Goal: Task Accomplishment & Management: Manage account settings

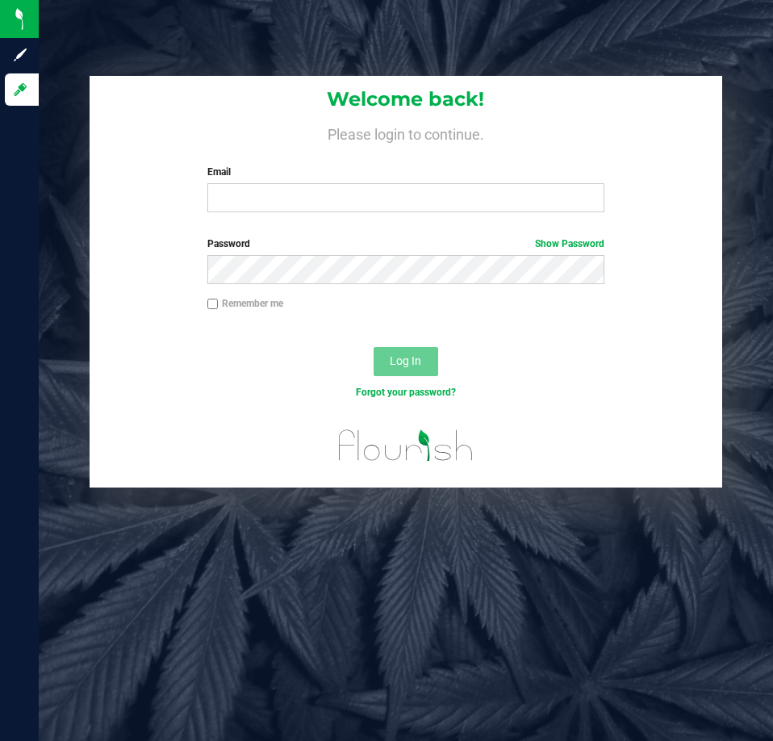
type input "[EMAIL_ADDRESS][DOMAIN_NAME]"
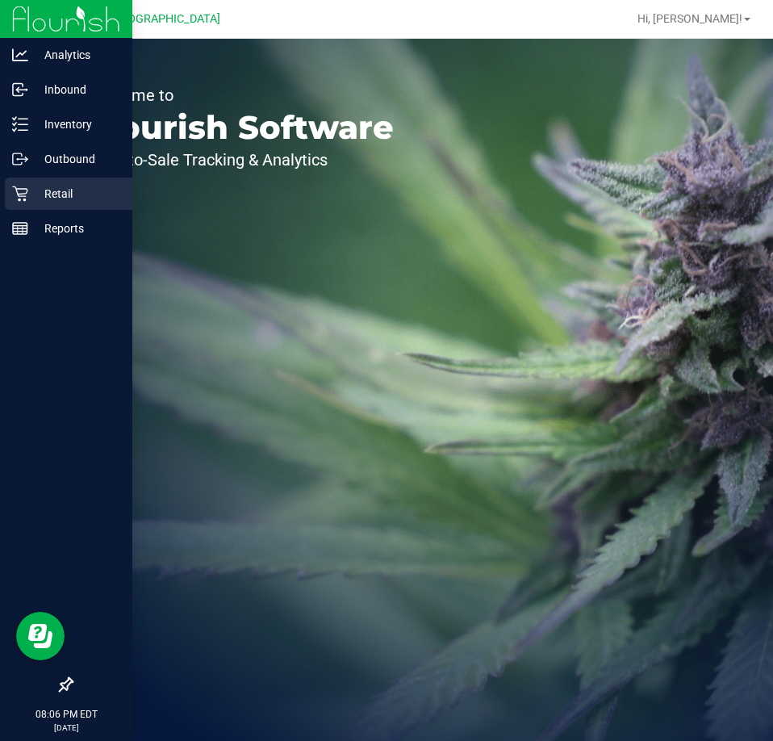
click at [20, 199] on icon at bounding box center [19, 193] width 15 height 15
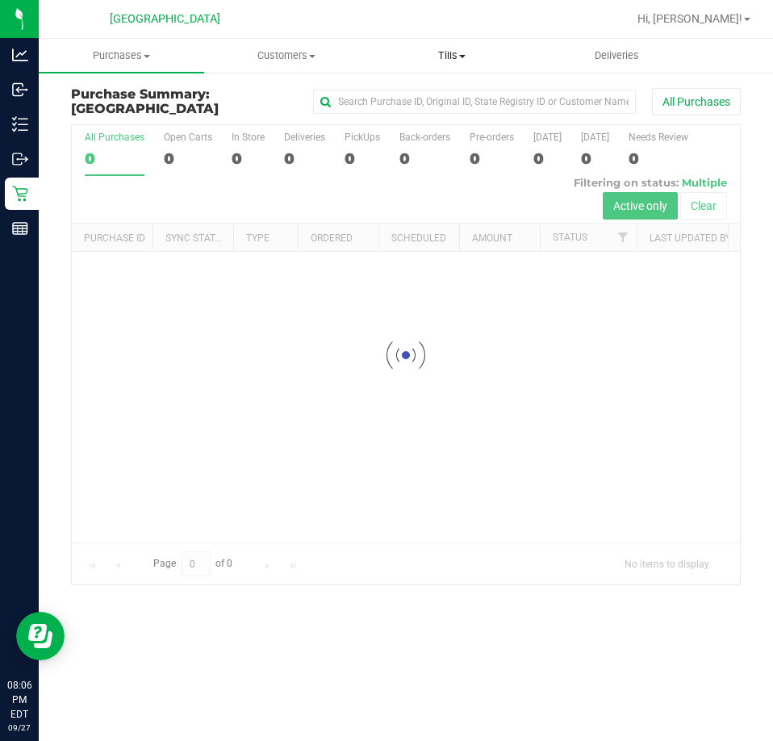
click at [476, 52] on span "Tills" at bounding box center [453, 55] width 164 height 15
click at [404, 93] on span "Manage tills" at bounding box center [424, 97] width 109 height 14
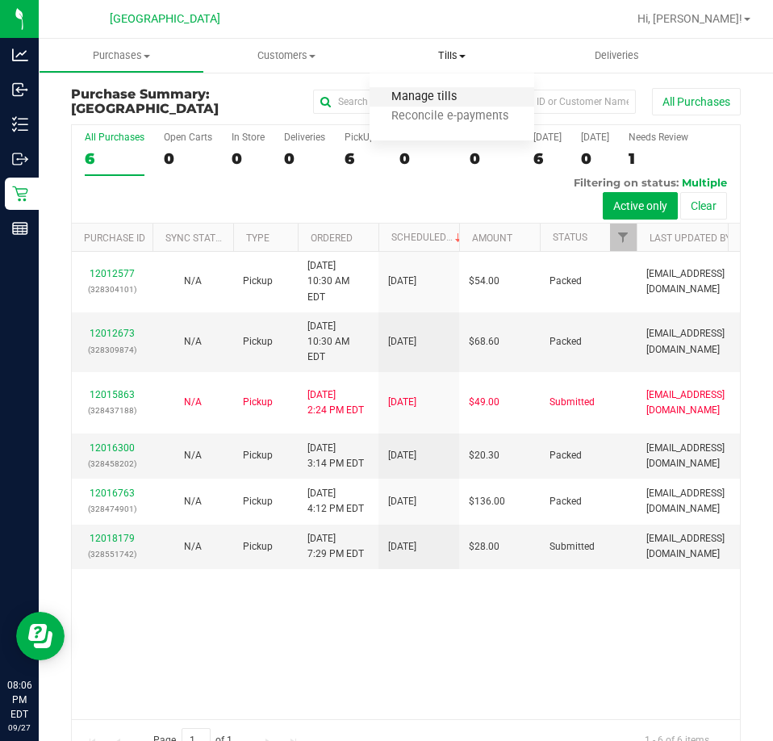
click at [404, 93] on span "Manage tills" at bounding box center [424, 97] width 109 height 14
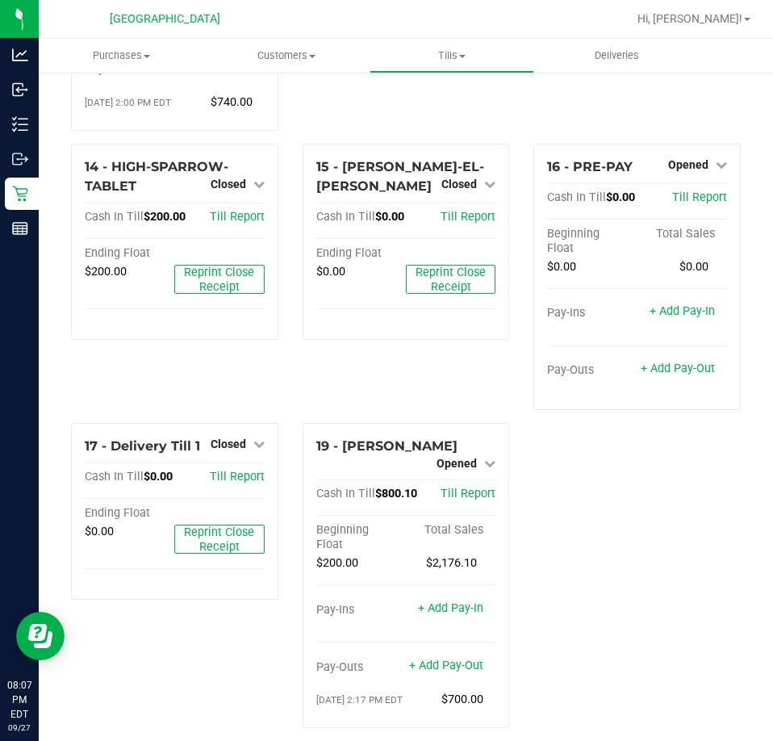
scroll to position [1070, 0]
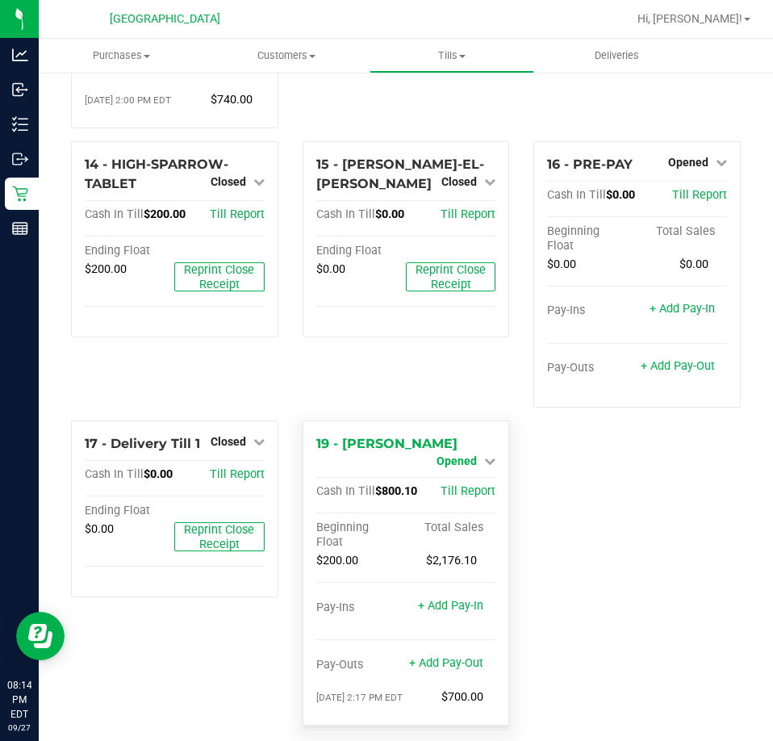
click at [484, 455] on icon at bounding box center [489, 460] width 11 height 11
click at [443, 468] on link "Close Till" at bounding box center [460, 474] width 44 height 13
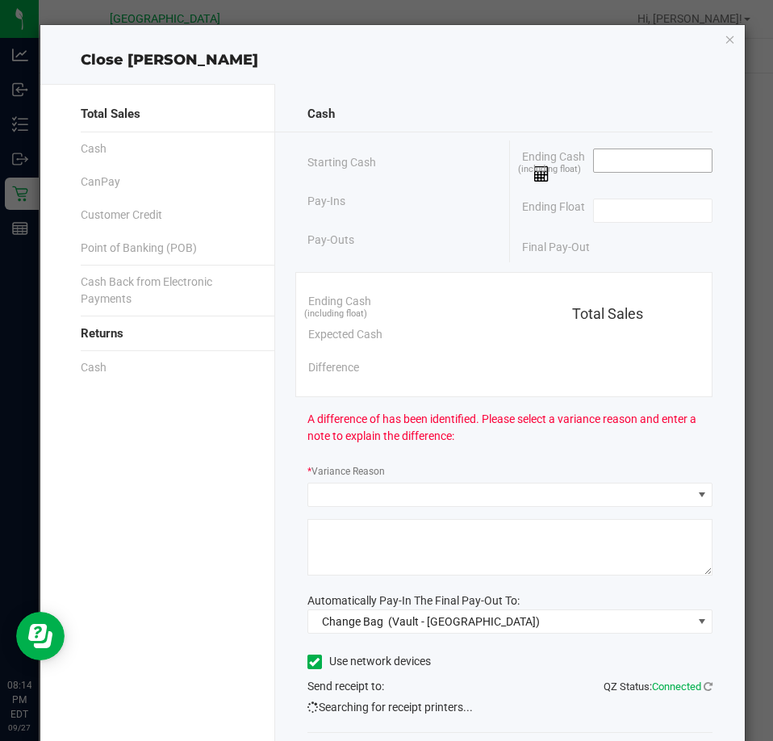
click at [594, 165] on input at bounding box center [653, 160] width 119 height 23
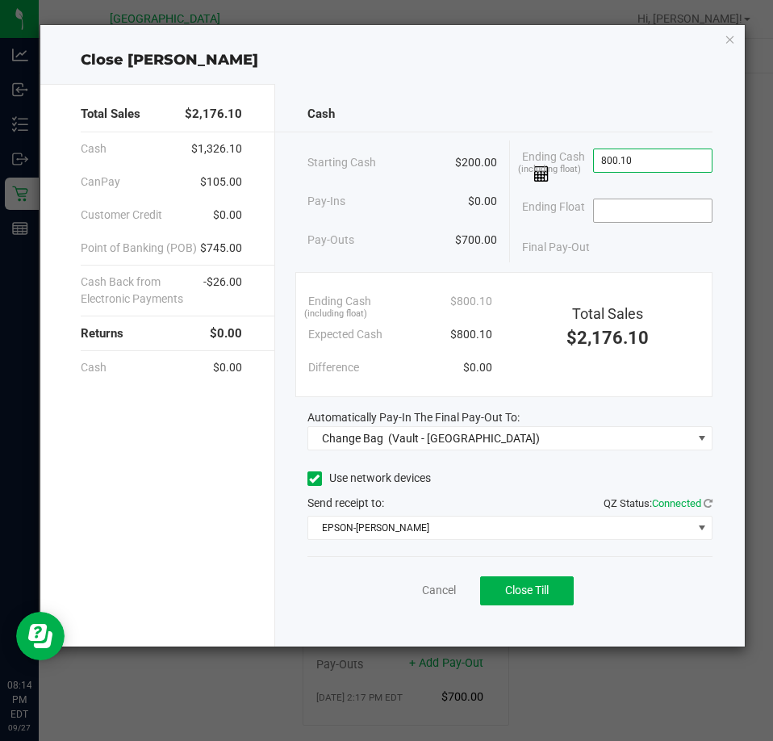
type input "$800.10"
click at [680, 215] on input at bounding box center [653, 210] width 119 height 23
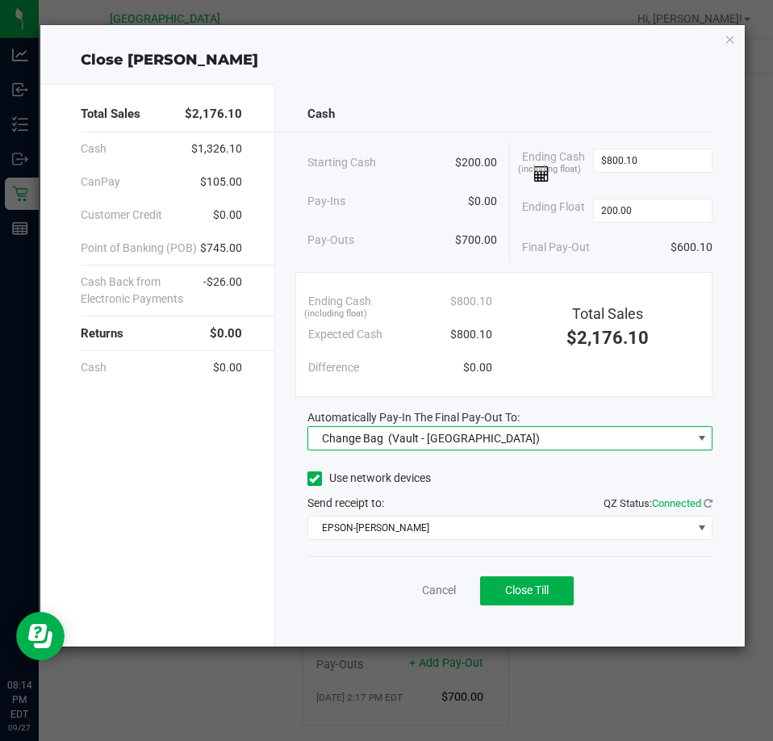
type input "$200.00"
click at [524, 444] on span "Change Bag (Vault - Orange Park WC)" at bounding box center [499, 438] width 383 height 23
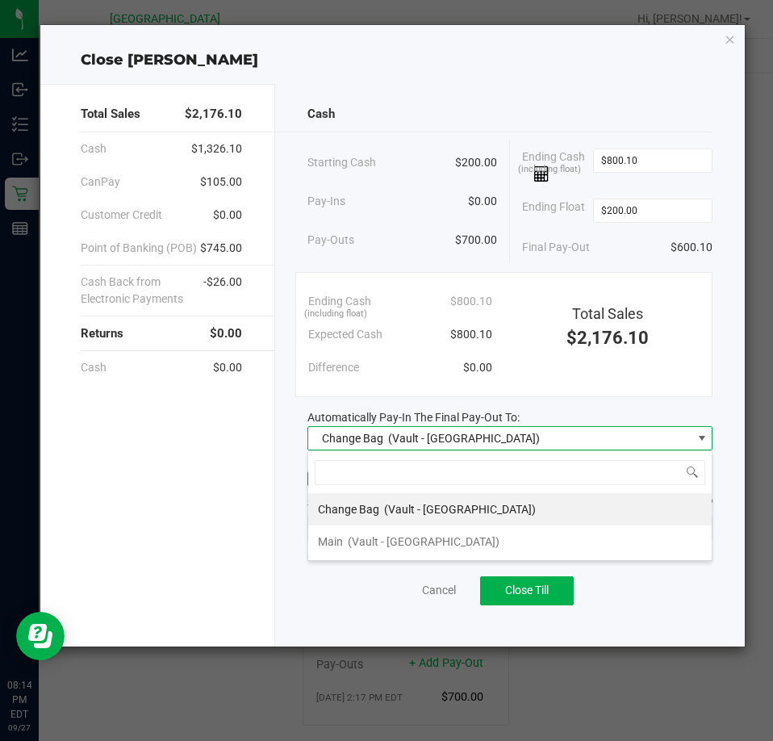
scroll to position [24, 406]
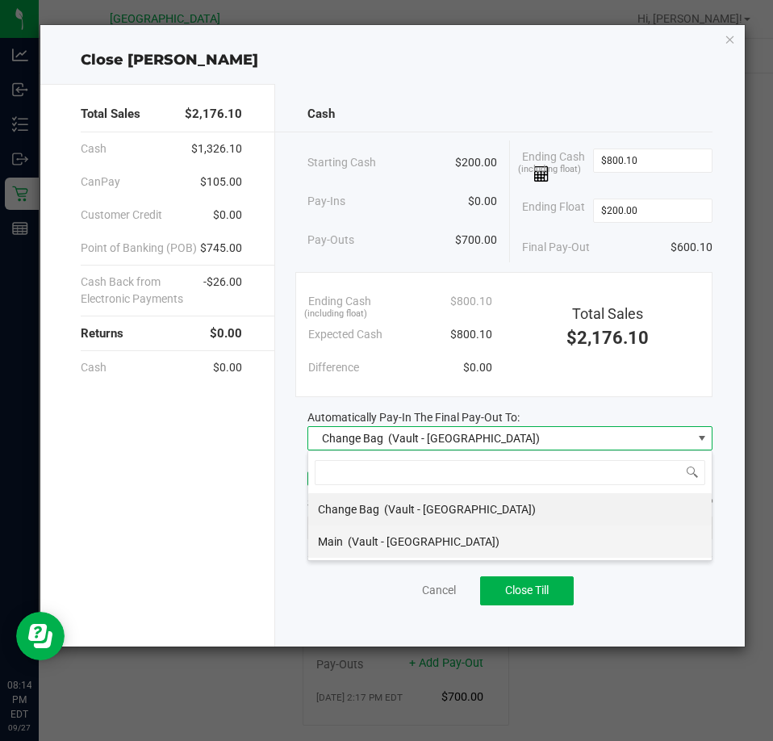
click at [410, 535] on span "(Vault - [GEOGRAPHIC_DATA])" at bounding box center [424, 541] width 152 height 13
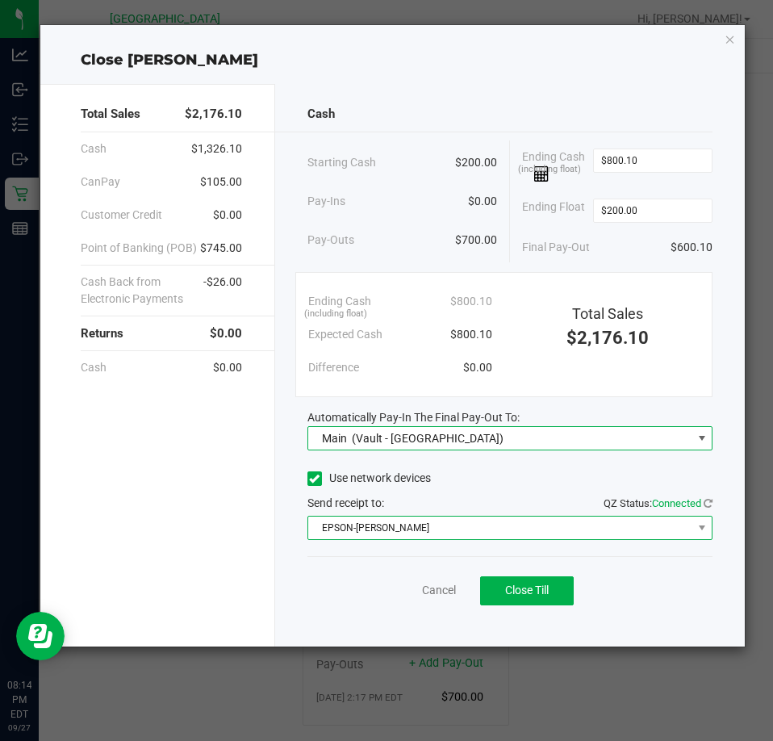
click at [501, 536] on span "EPSON-AUDREY-KITCHING" at bounding box center [499, 528] width 383 height 23
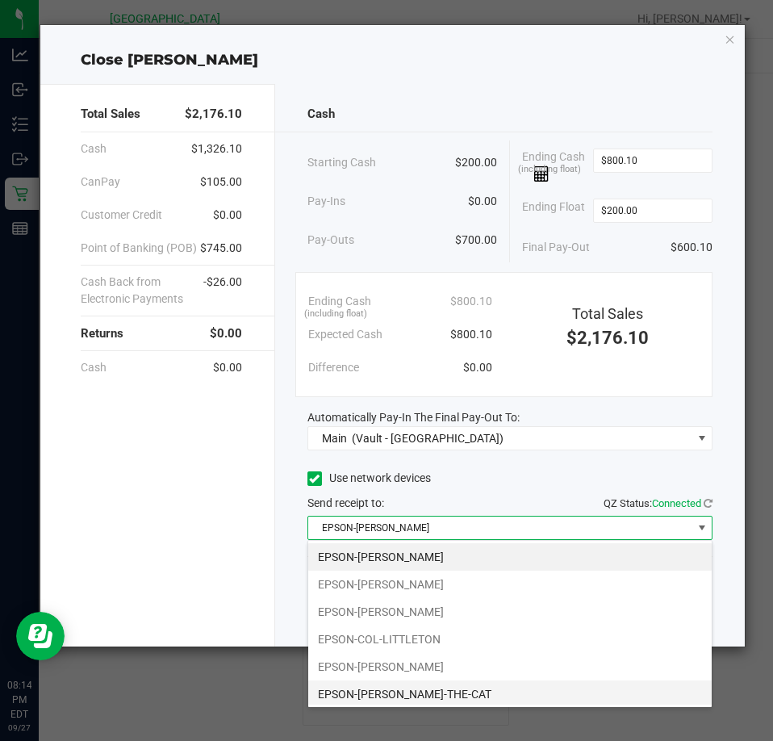
click at [419, 685] on li "EPSON-[PERSON_NAME]-THE-CAT" at bounding box center [510, 694] width 404 height 27
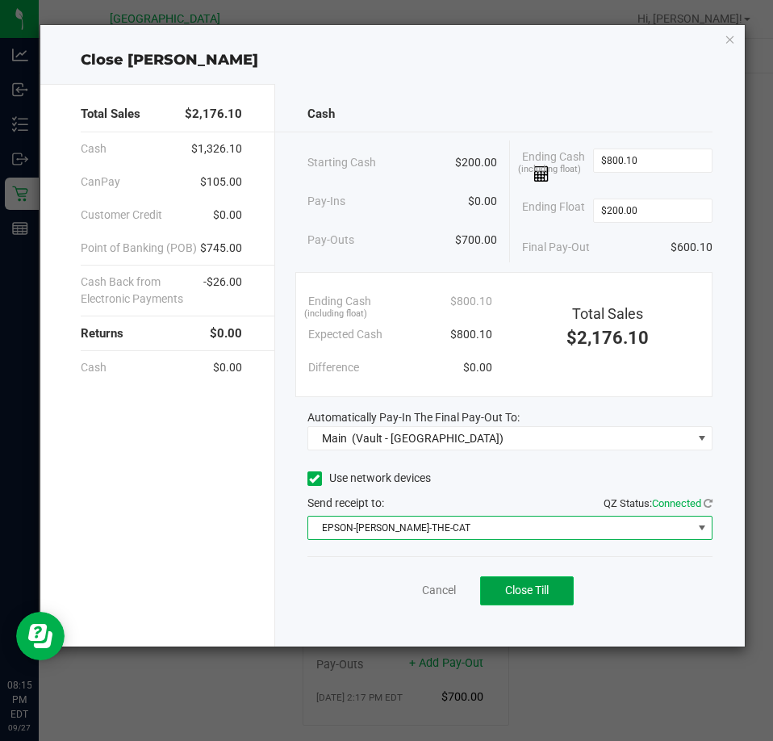
click at [551, 591] on button "Close Till" at bounding box center [527, 590] width 94 height 29
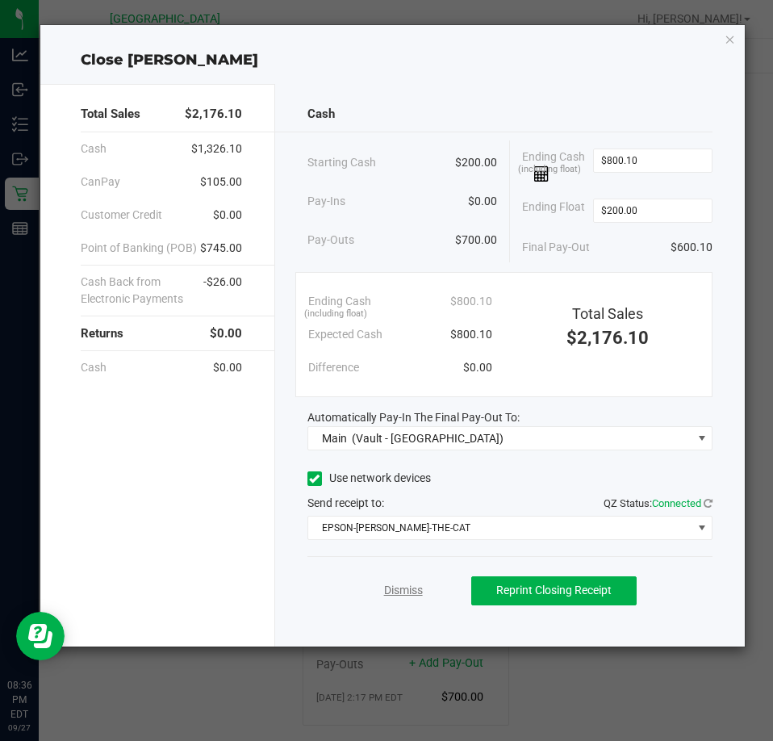
click at [422, 593] on link "Dismiss" at bounding box center [403, 590] width 39 height 17
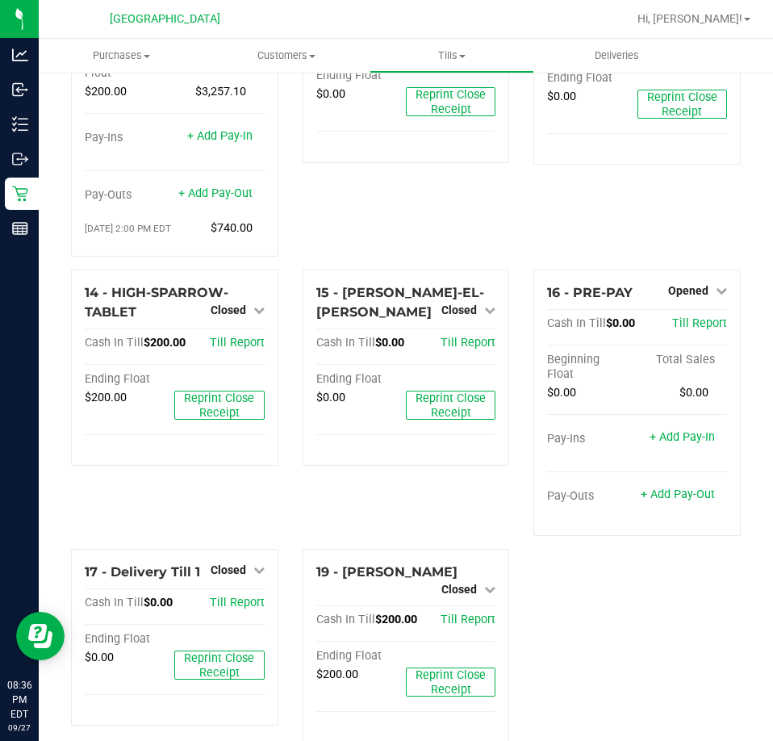
scroll to position [958, 0]
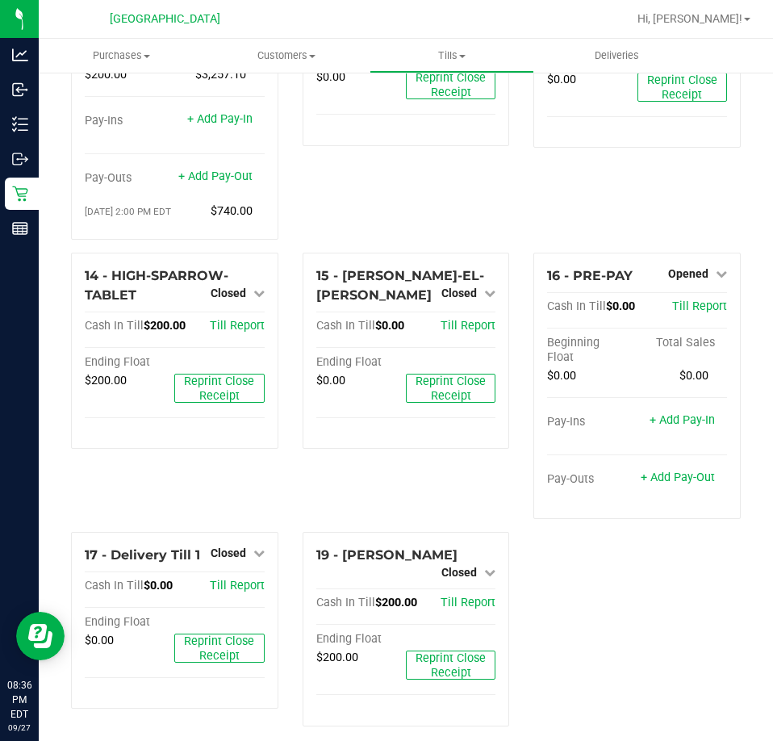
click at [170, 498] on div "14 - HIGH-SPARROW-TABLET Closed Open Till Cash In Till $200.00 Till Report Endi…" at bounding box center [175, 392] width 232 height 279
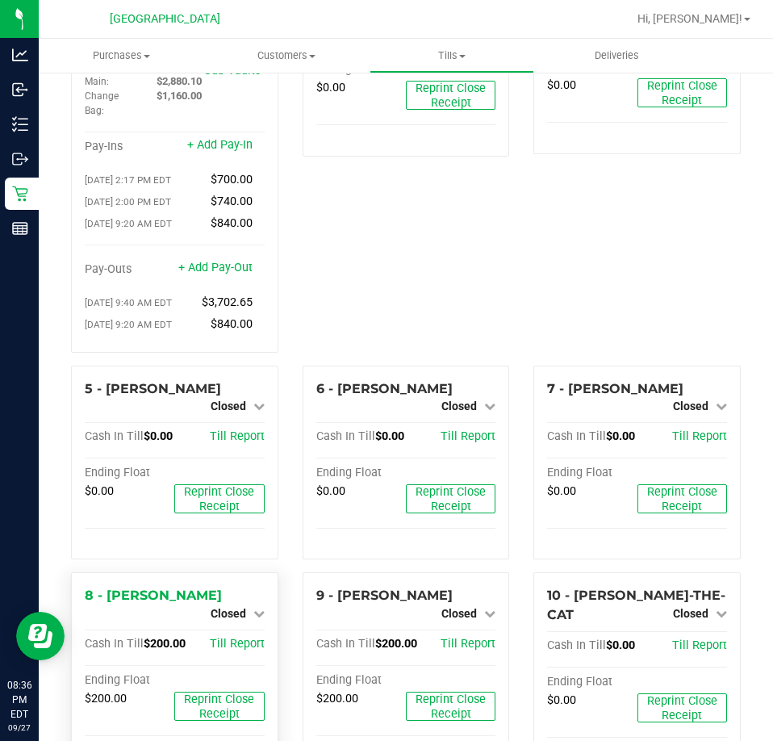
scroll to position [0, 0]
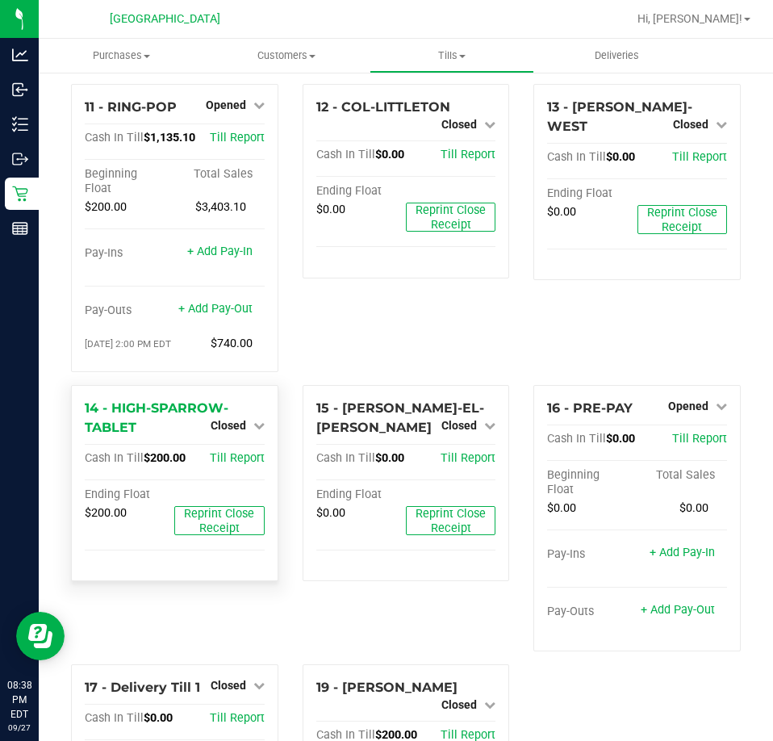
scroll to position [635, 0]
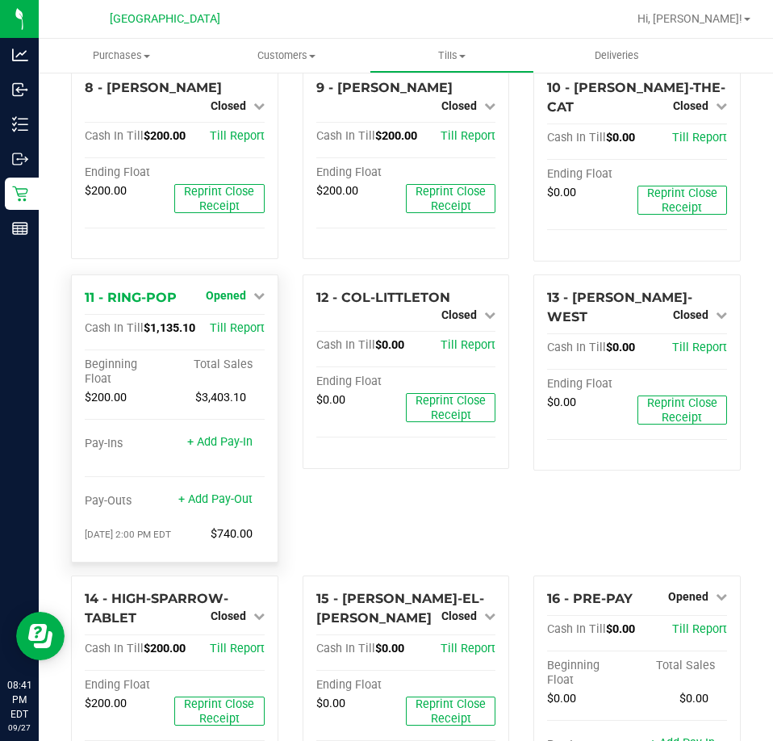
click at [245, 289] on link "Opened" at bounding box center [235, 295] width 59 height 13
click at [218, 322] on link "Close Till" at bounding box center [228, 328] width 44 height 13
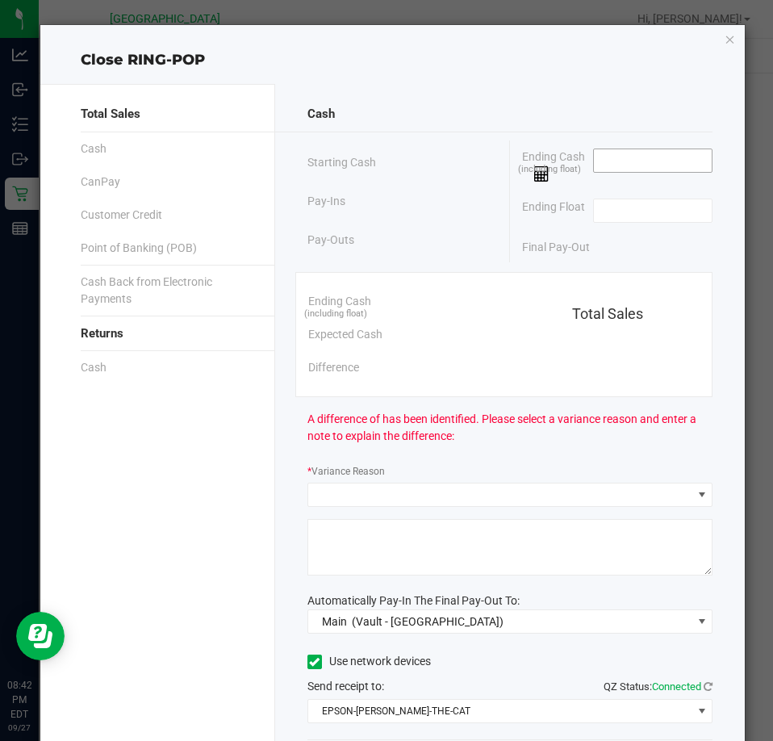
click at [601, 168] on input at bounding box center [653, 160] width 119 height 23
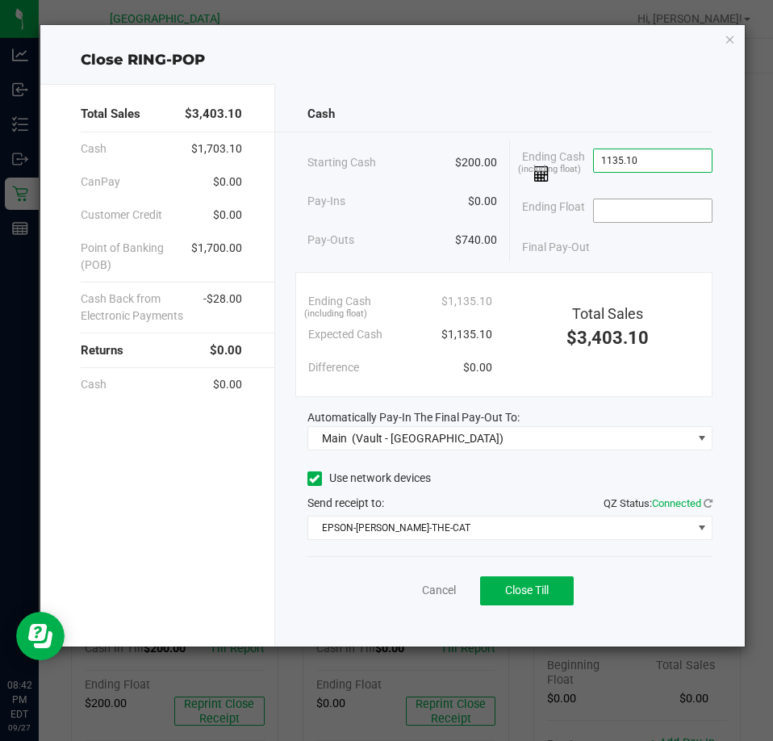
type input "$1,135.10"
click at [620, 209] on input at bounding box center [653, 210] width 119 height 23
type input "$200.00"
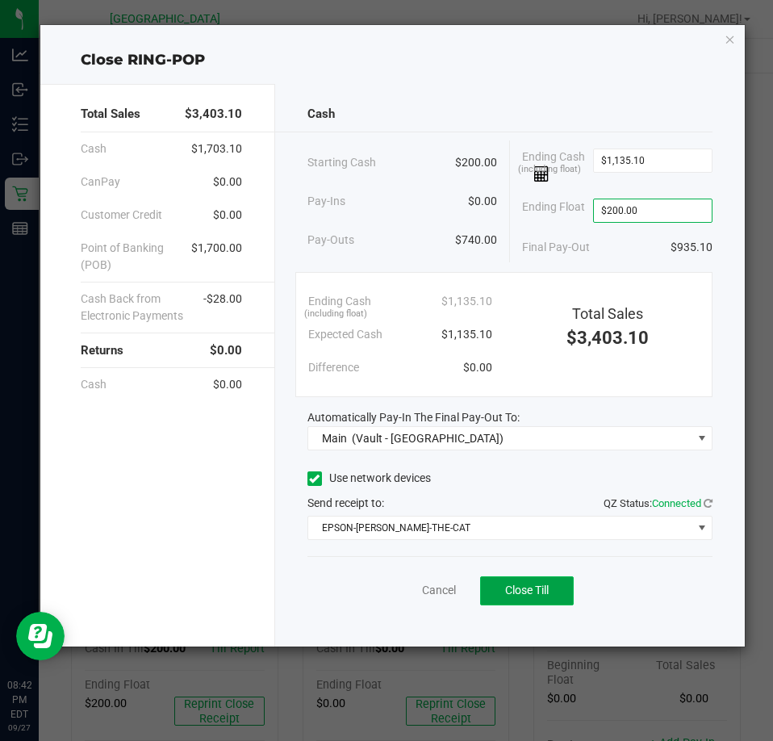
click at [539, 577] on button "Close Till" at bounding box center [527, 590] width 94 height 29
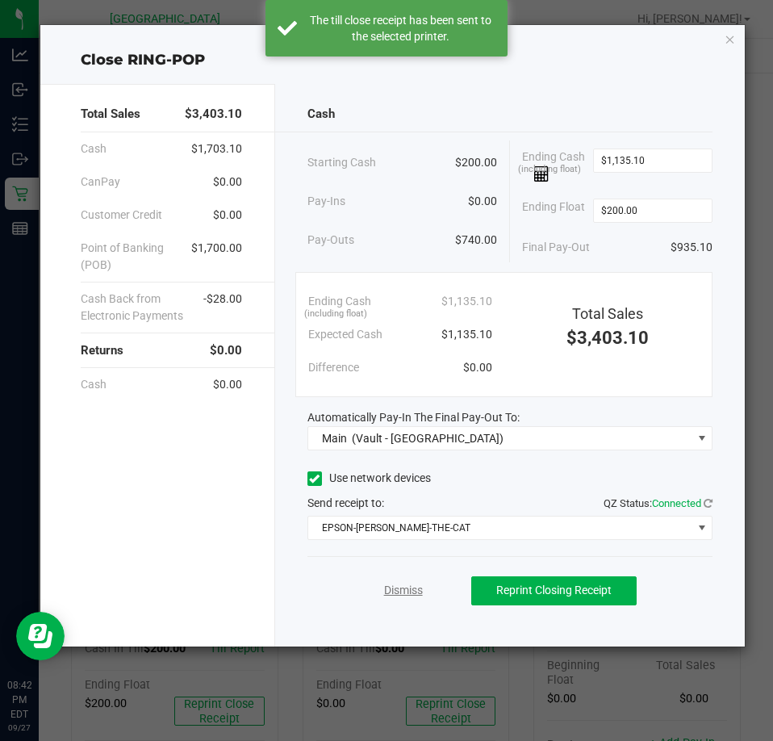
click at [406, 586] on link "Dismiss" at bounding box center [403, 590] width 39 height 17
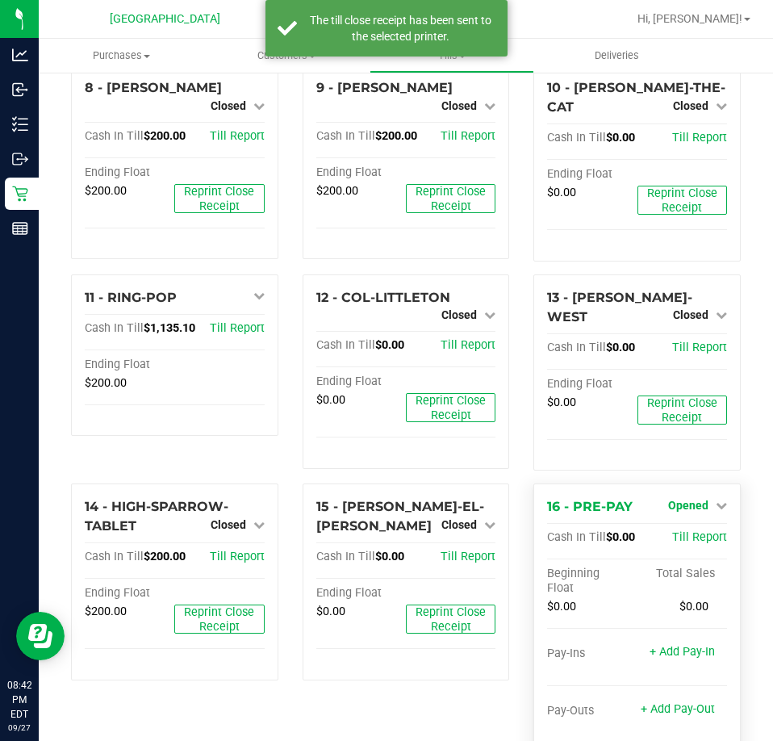
click at [716, 500] on icon at bounding box center [721, 505] width 11 height 11
click at [685, 532] on link "Close Till" at bounding box center [690, 538] width 44 height 13
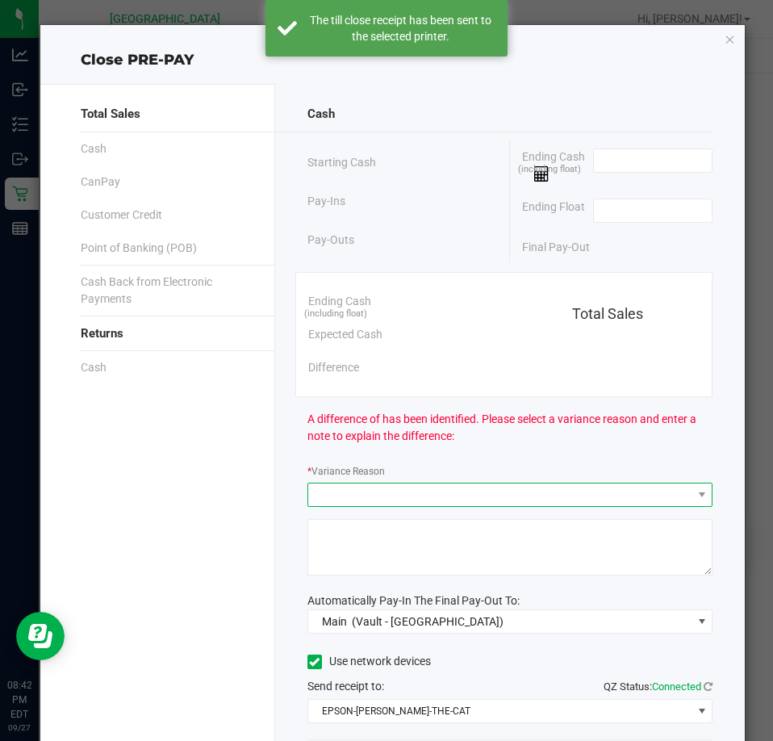
click at [426, 488] on span at bounding box center [499, 495] width 383 height 23
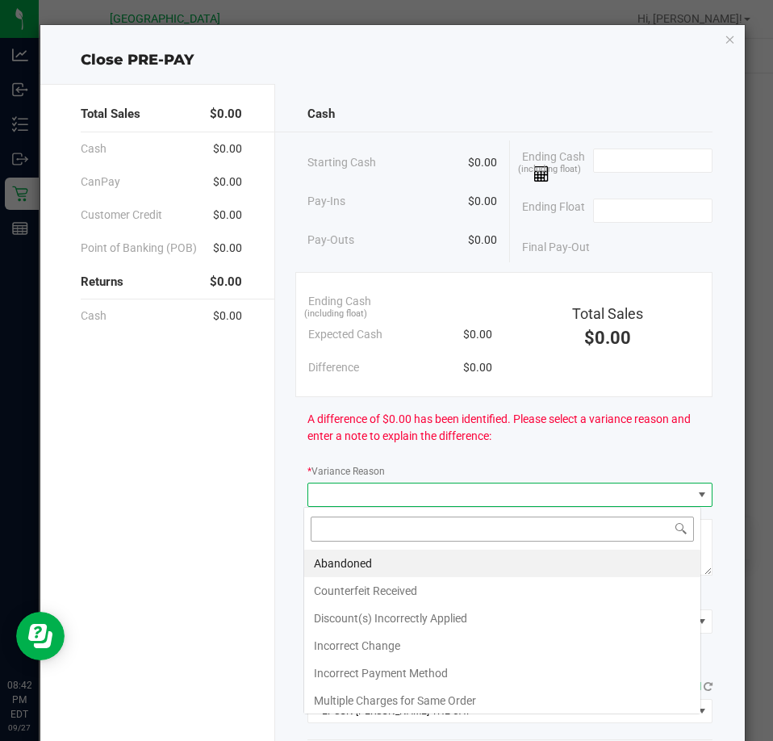
scroll to position [24, 399]
click at [527, 446] on div "A difference of $0.00 has been identified. Please select a variance reason and …" at bounding box center [510, 427] width 405 height 61
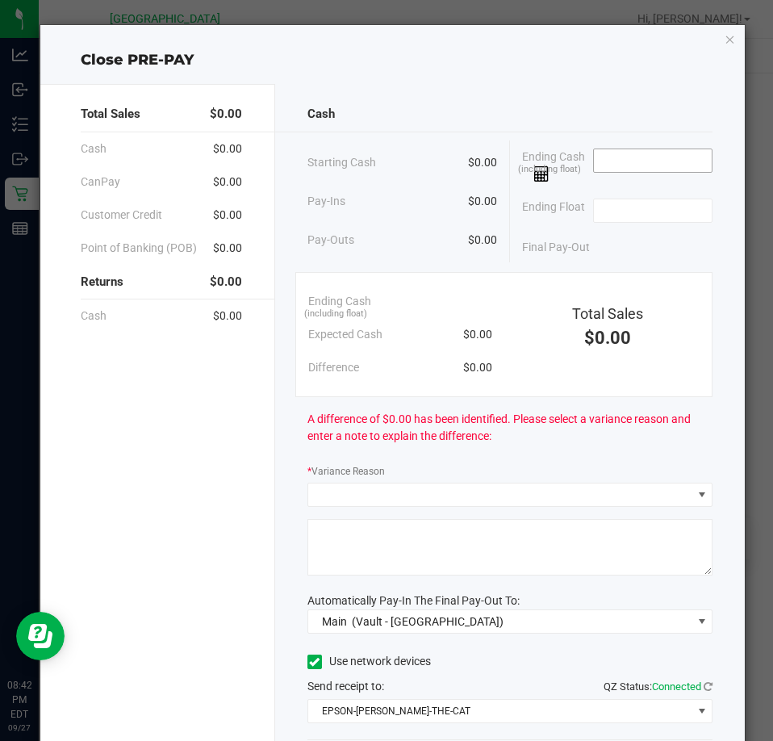
click at [641, 161] on input at bounding box center [653, 160] width 119 height 23
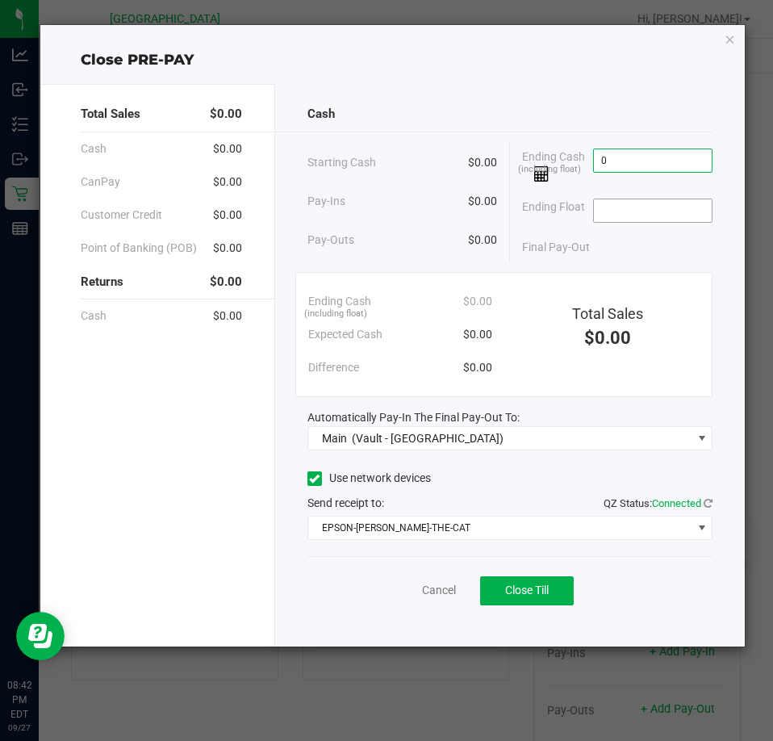
type input "$0.00"
drag, startPoint x: 617, startPoint y: 212, endPoint x: 626, endPoint y: 207, distance: 9.8
click at [625, 208] on input at bounding box center [653, 210] width 119 height 23
type input "$0.00"
click at [601, 598] on div "Cancel Close Till" at bounding box center [510, 587] width 405 height 62
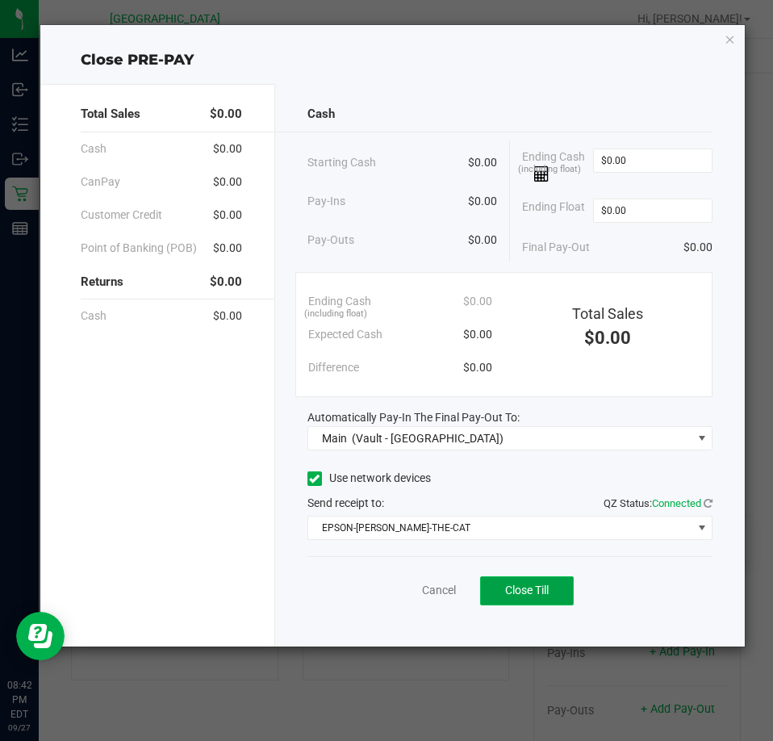
click at [521, 580] on button "Close Till" at bounding box center [527, 590] width 94 height 29
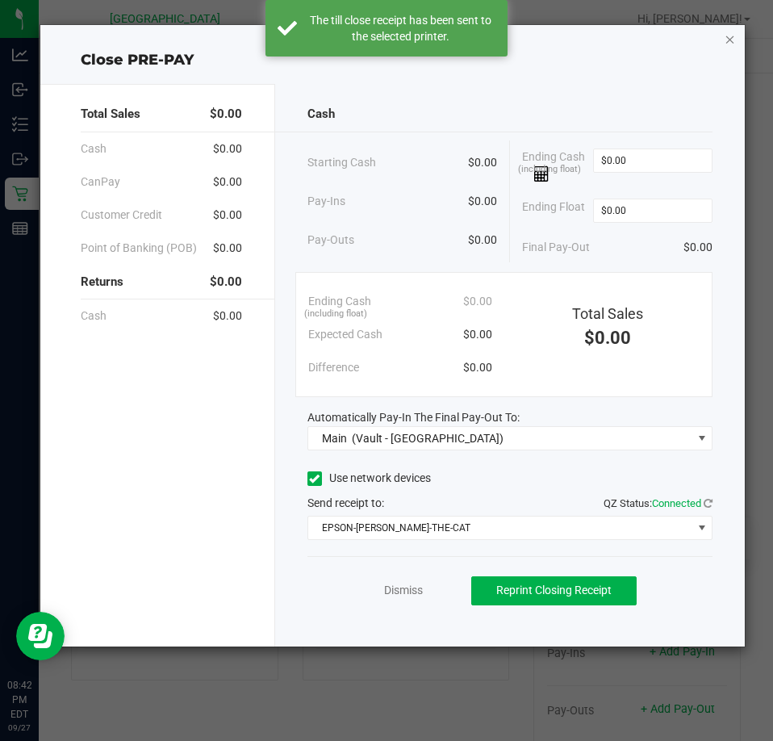
click at [734, 40] on icon "button" at bounding box center [730, 38] width 11 height 19
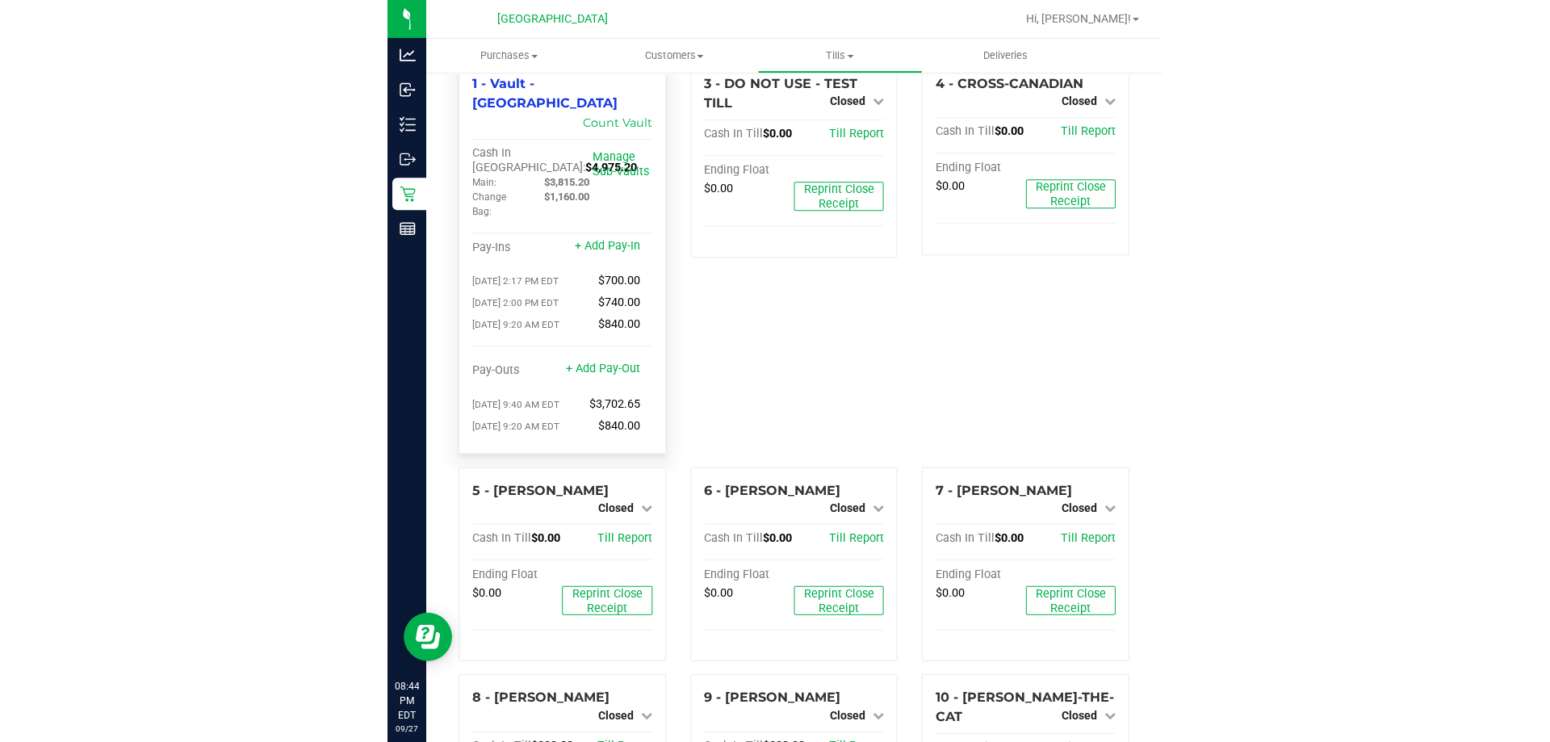
scroll to position [0, 0]
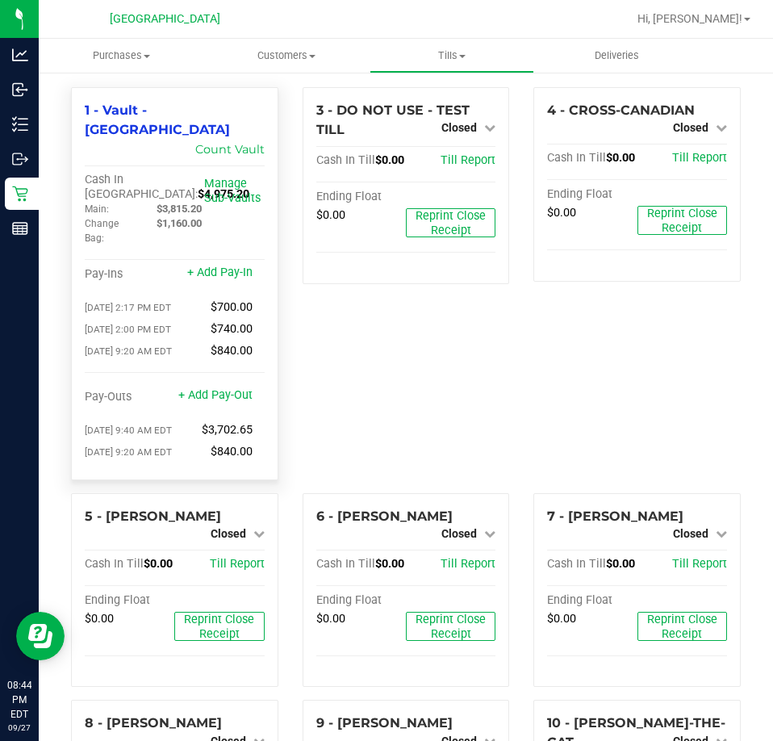
click at [198, 187] on span "$4,975.20" at bounding box center [224, 194] width 52 height 14
copy span "4,975.20"
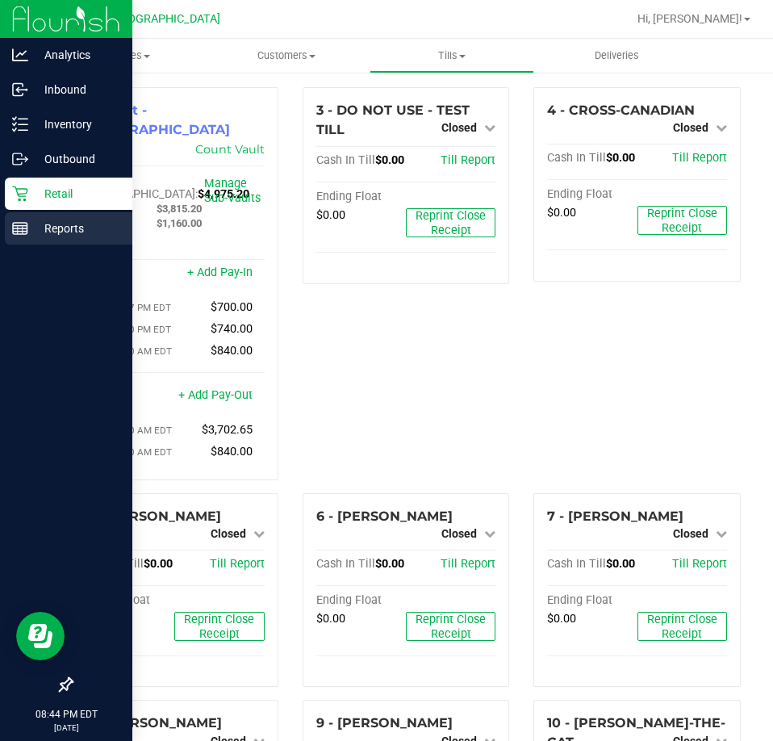
click at [9, 227] on div "Reports" at bounding box center [69, 228] width 128 height 32
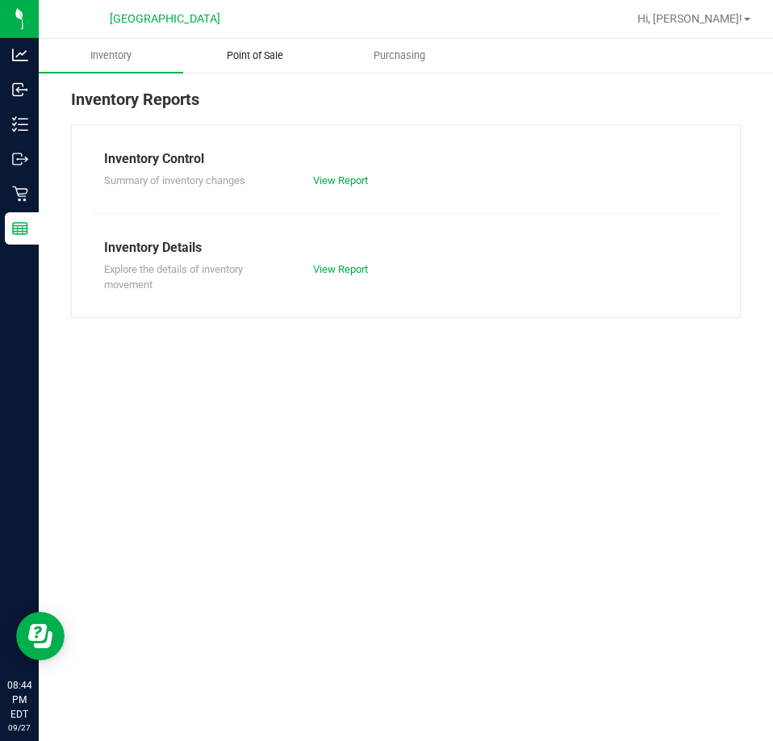
click at [237, 64] on uib-tab-heading "Point of Sale" at bounding box center [255, 56] width 143 height 32
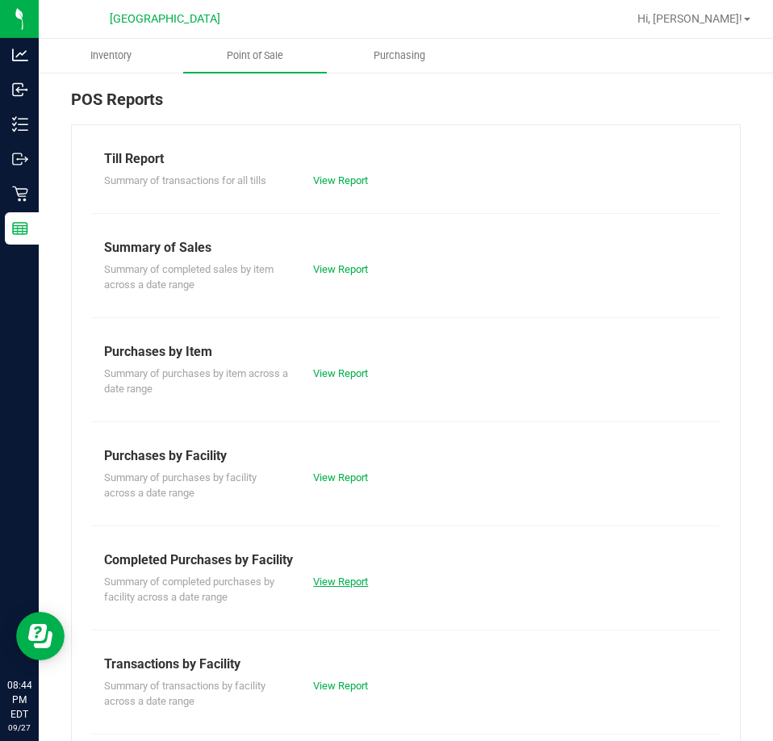
click at [340, 583] on link "View Report" at bounding box center [340, 582] width 55 height 12
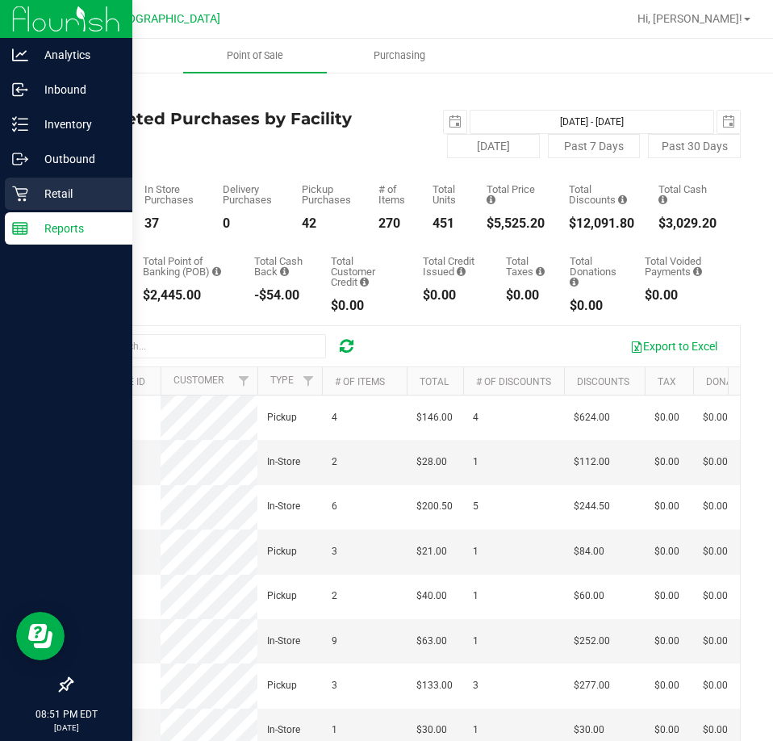
click at [44, 199] on p "Retail" at bounding box center [76, 193] width 97 height 19
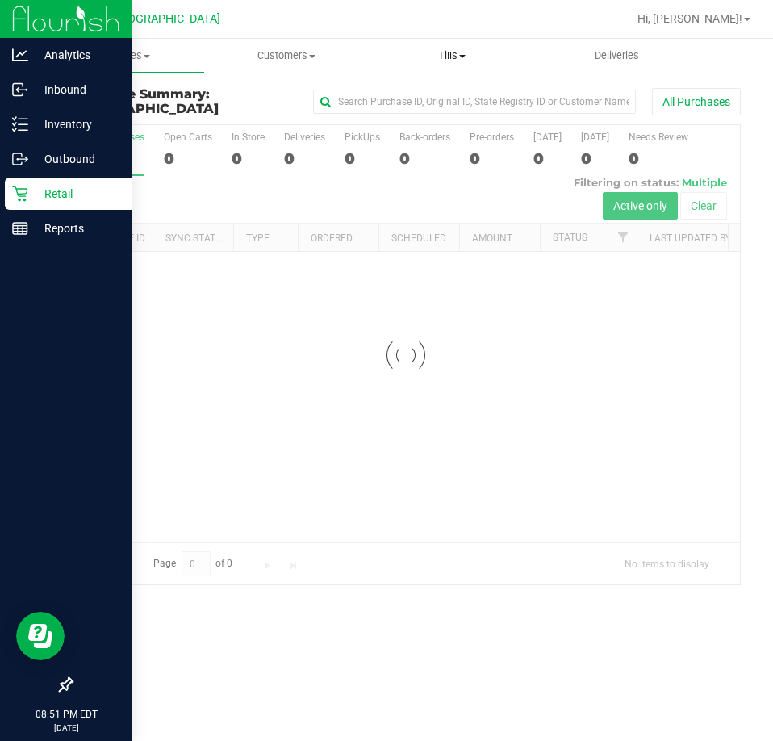
click at [442, 53] on span "Tills" at bounding box center [453, 55] width 164 height 15
click at [429, 112] on span "Reconcile e-payments" at bounding box center [450, 117] width 161 height 14
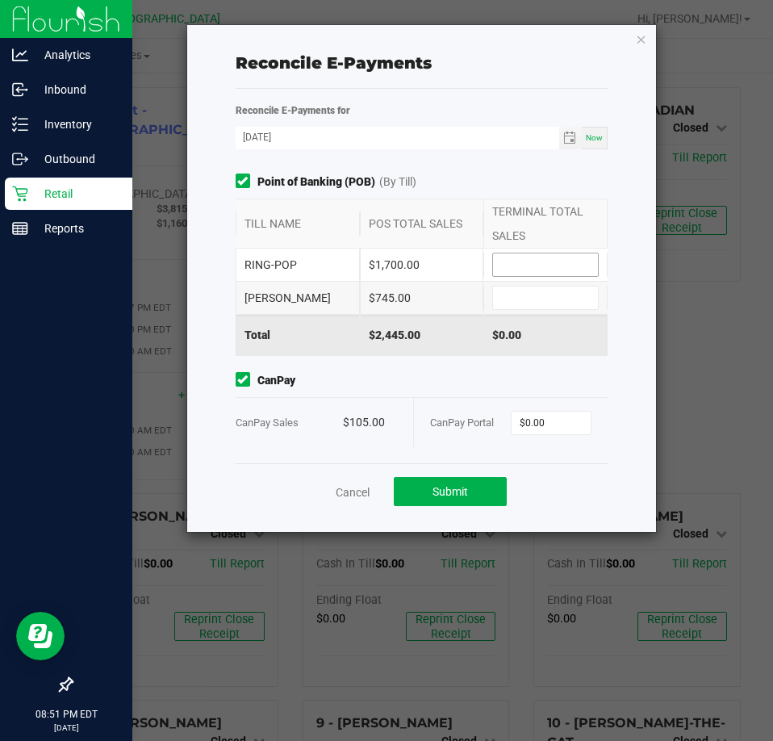
click at [540, 262] on input at bounding box center [545, 264] width 105 height 23
type input "$1,700.00"
click at [540, 289] on input at bounding box center [545, 298] width 105 height 23
type input "$745.00"
click at [534, 388] on span "CanPay" at bounding box center [422, 380] width 373 height 17
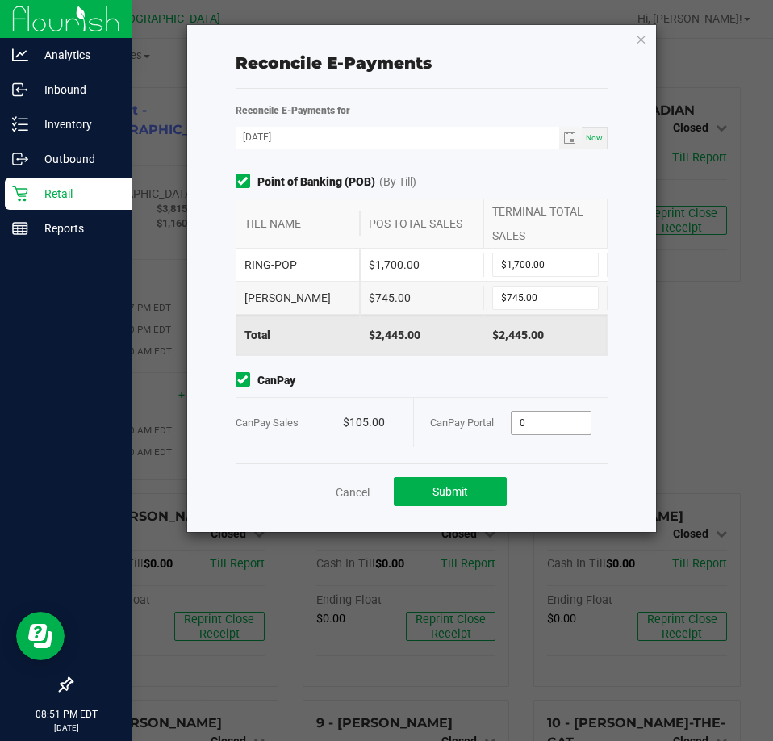
click at [547, 424] on input "0" at bounding box center [551, 423] width 79 height 23
type input "$105.00"
click at [462, 365] on div "Point of Banking (POB) (By Till) TILL NAME POS TOTAL SALES TERMINAL TOTAL SALES…" at bounding box center [422, 319] width 397 height 290
click at [456, 485] on span "Submit" at bounding box center [451, 491] width 36 height 13
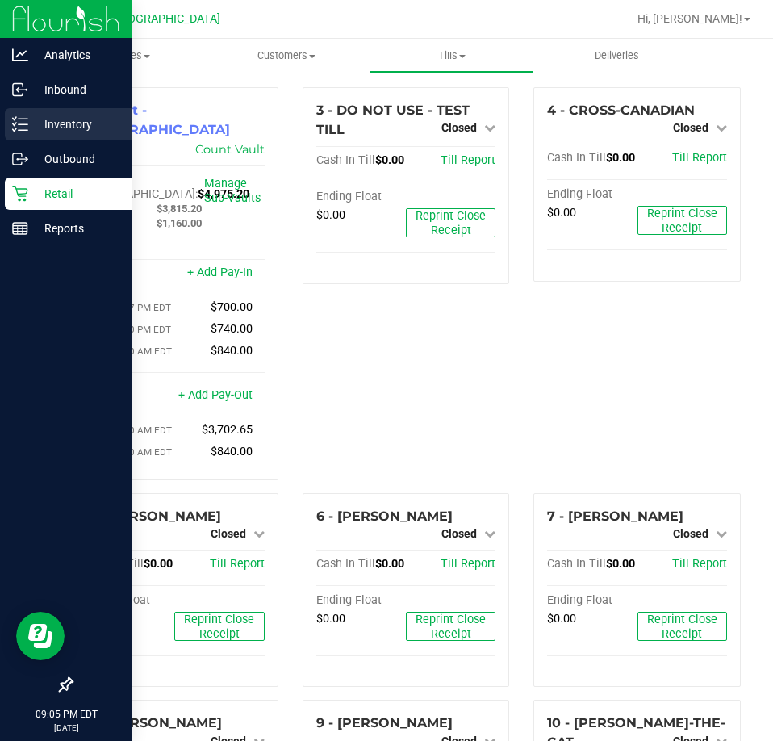
click at [23, 126] on icon at bounding box center [20, 124] width 16 height 16
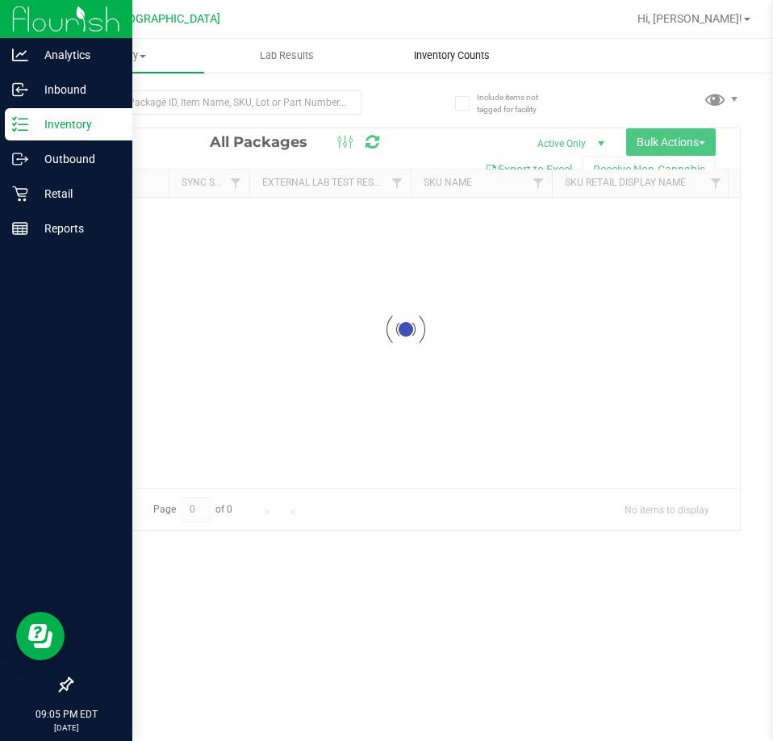
click at [429, 59] on span "Inventory Counts" at bounding box center [451, 55] width 119 height 15
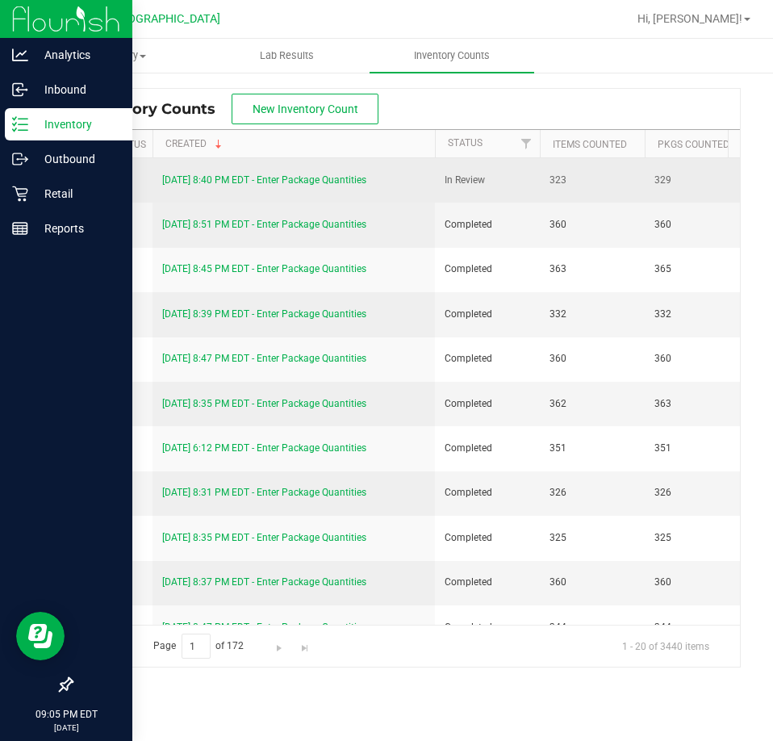
click at [349, 182] on link "[DATE] 8:40 PM EDT - Enter Package Quantities" at bounding box center [264, 179] width 204 height 11
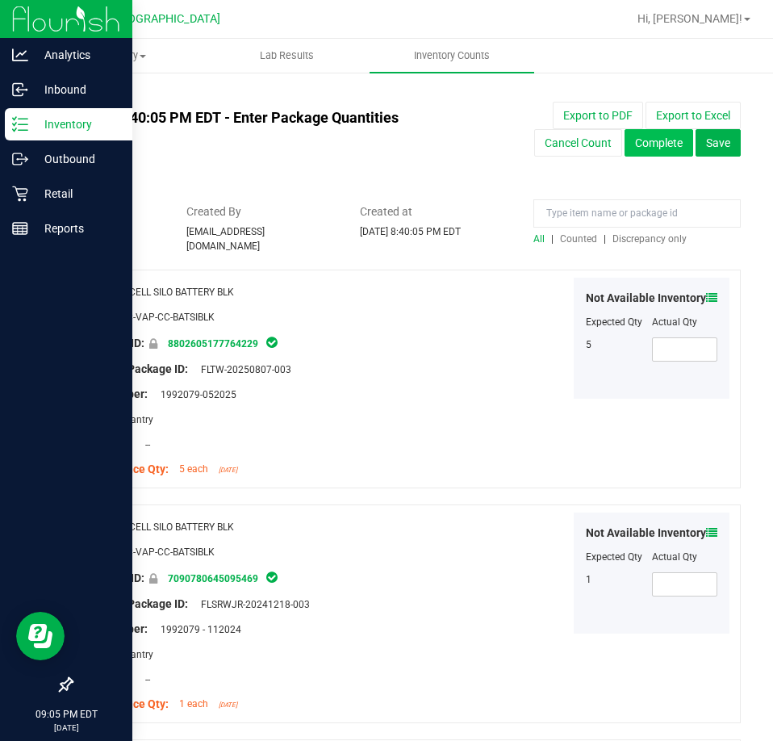
click at [659, 151] on button "Complete" at bounding box center [659, 142] width 69 height 27
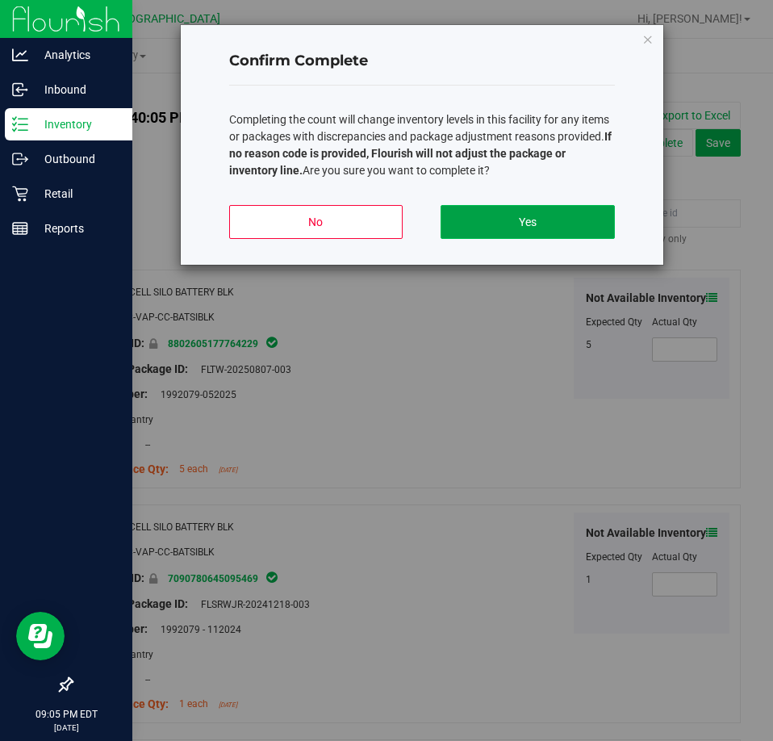
click at [534, 216] on button "Yes" at bounding box center [528, 222] width 174 height 34
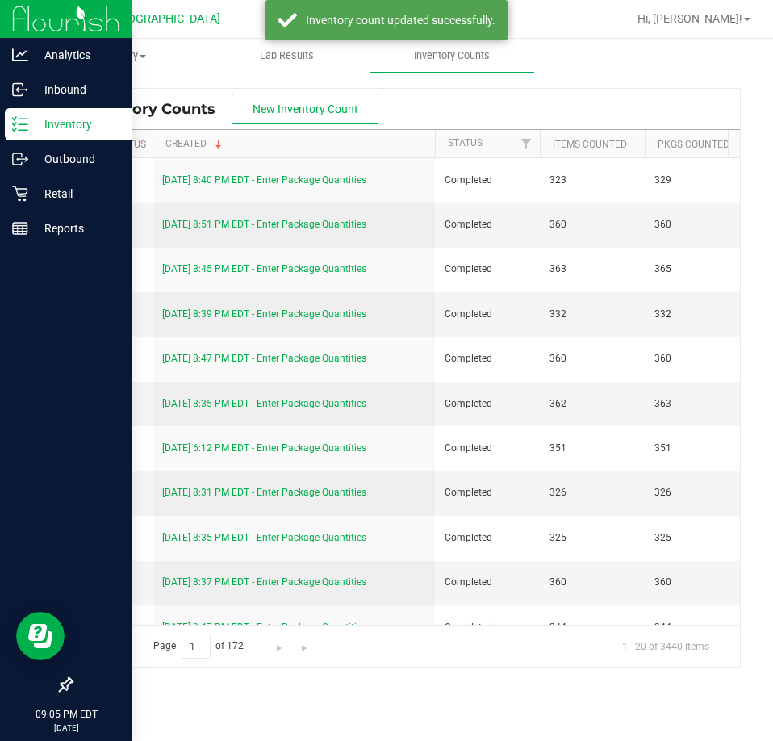
click at [31, 132] on p "Inventory" at bounding box center [76, 124] width 97 height 19
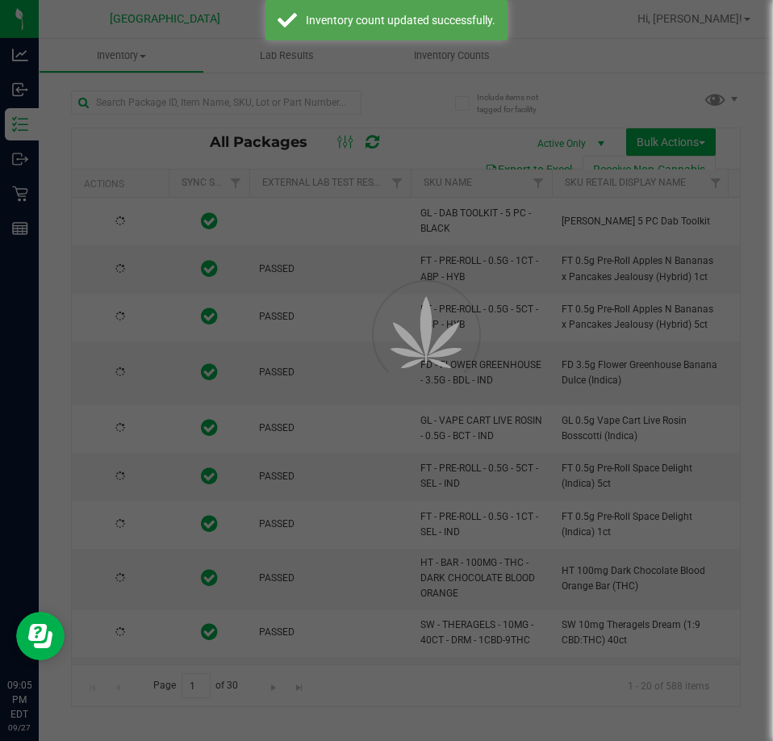
type input "[DATE]"
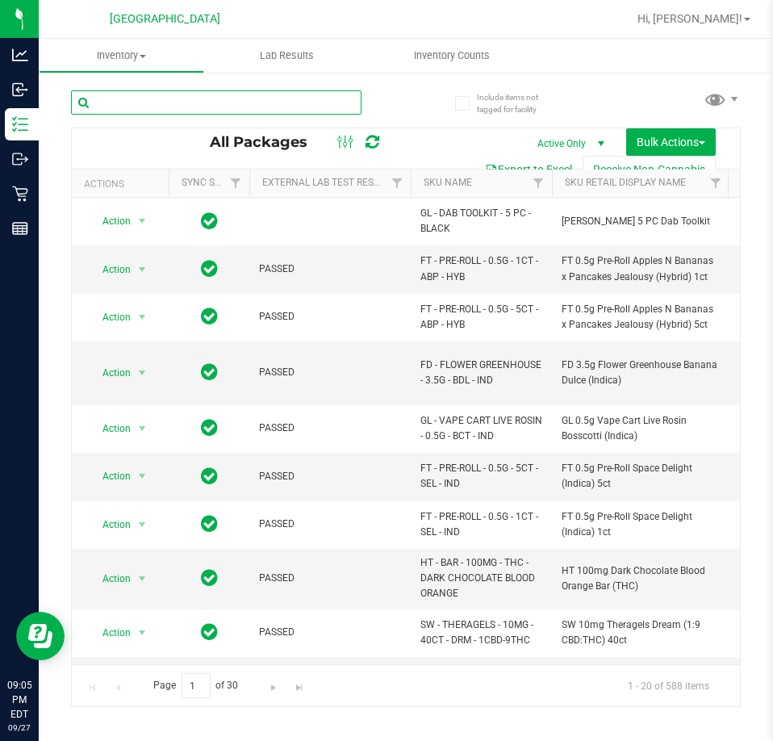
click at [197, 106] on input "text" at bounding box center [216, 102] width 291 height 24
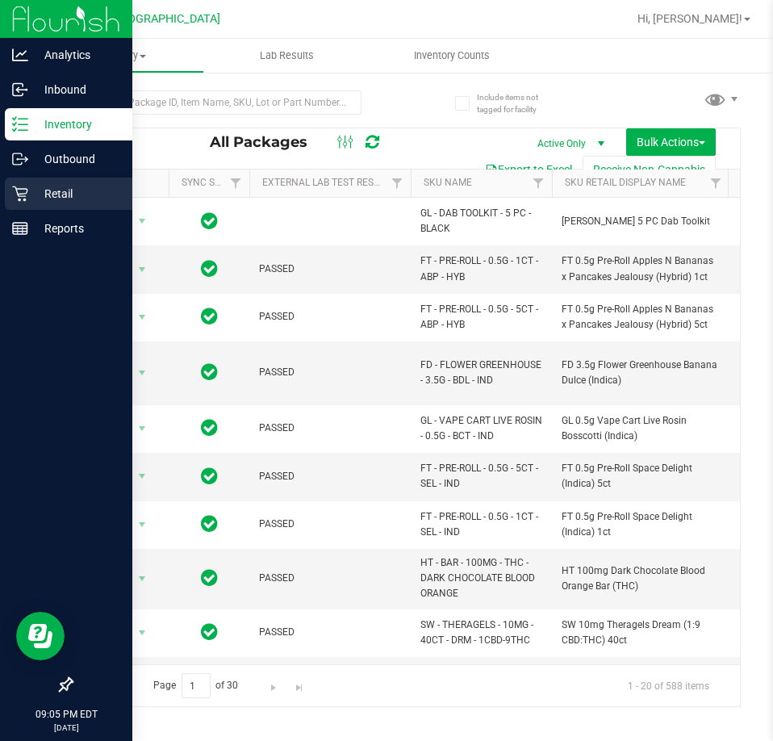
click at [23, 189] on icon at bounding box center [19, 193] width 15 height 15
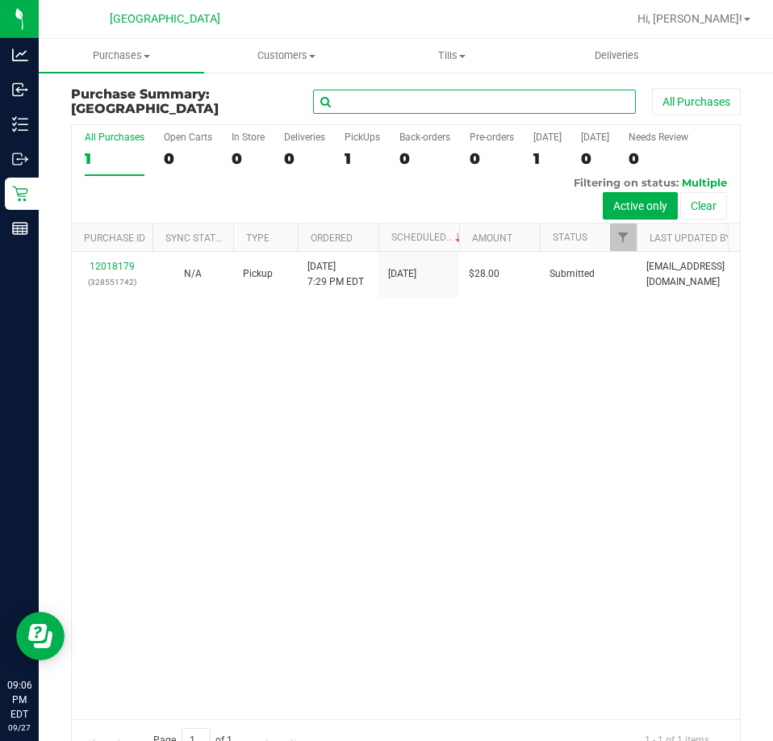
click at [457, 102] on input "text" at bounding box center [474, 102] width 323 height 24
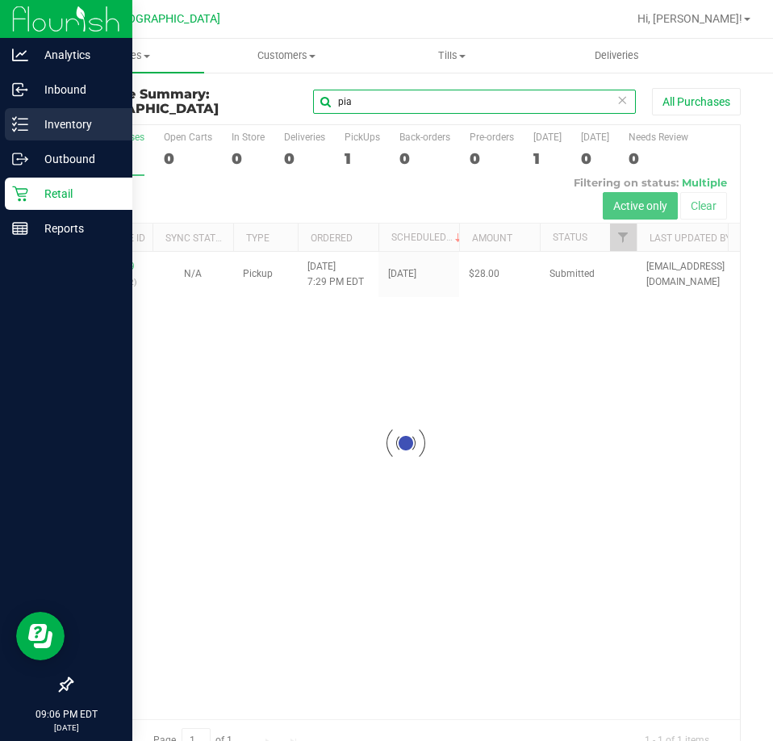
type input "pia"
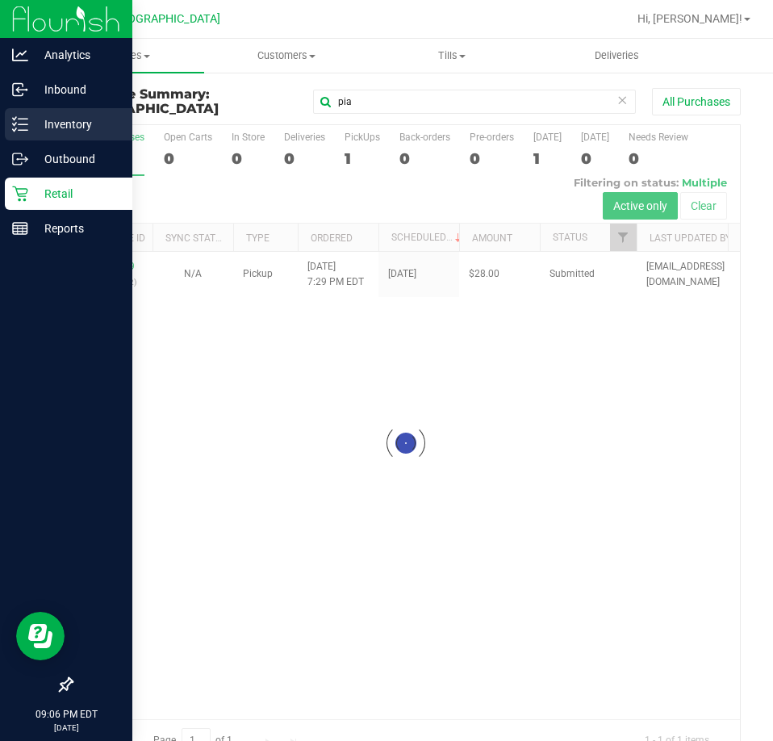
click at [34, 125] on p "Inventory" at bounding box center [76, 124] width 97 height 19
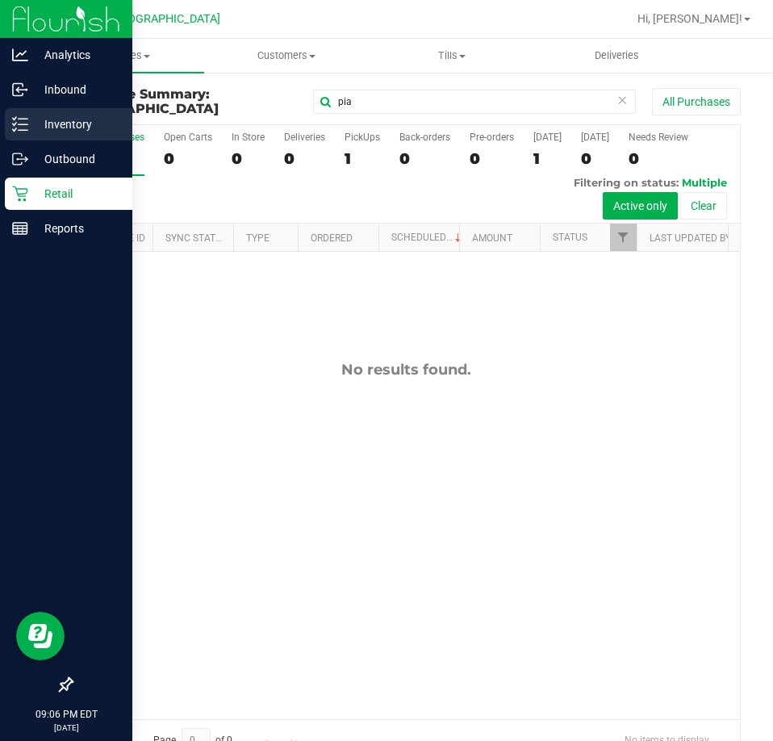
click at [34, 124] on p "Inventory" at bounding box center [76, 124] width 97 height 19
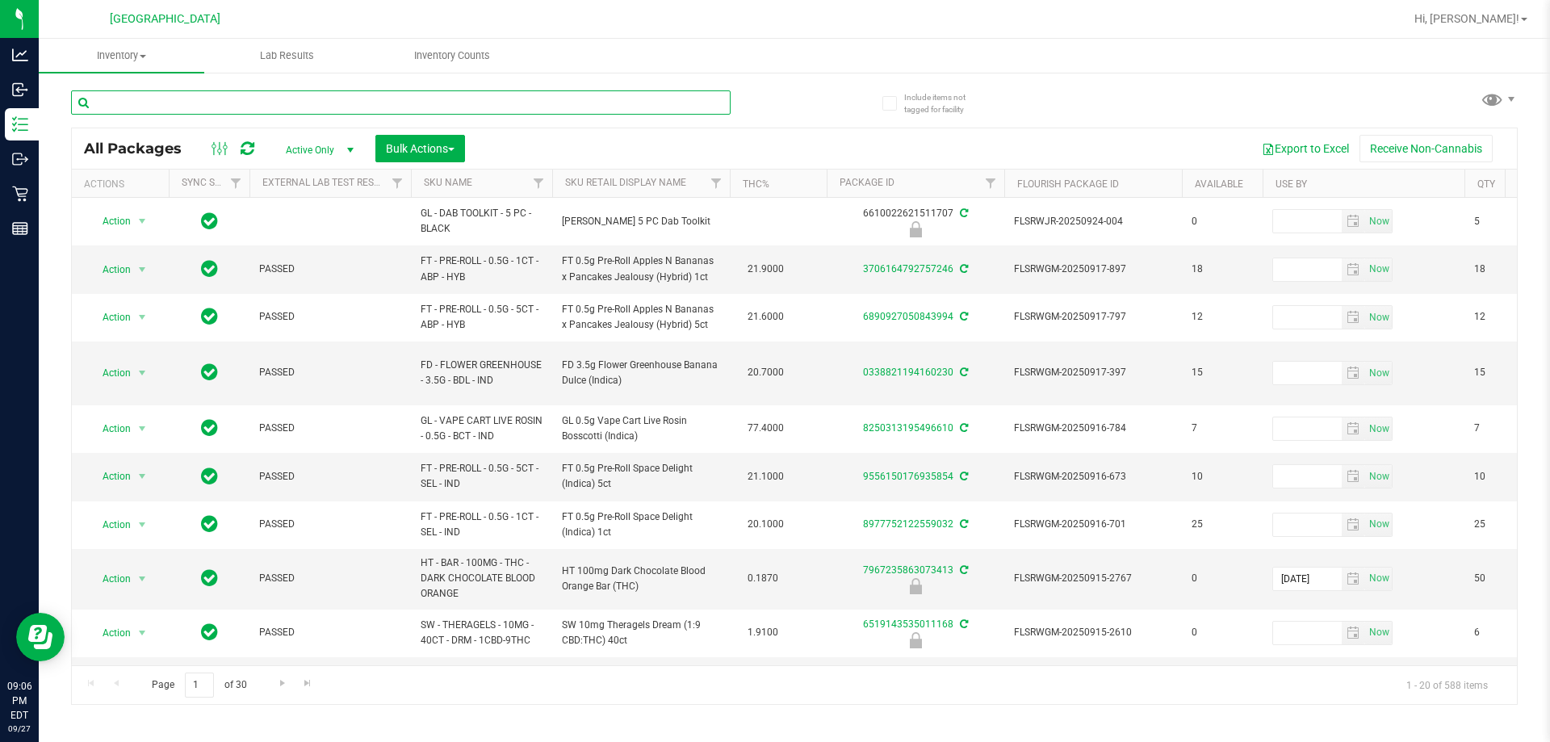
click at [619, 107] on input "text" at bounding box center [401, 102] width 660 height 24
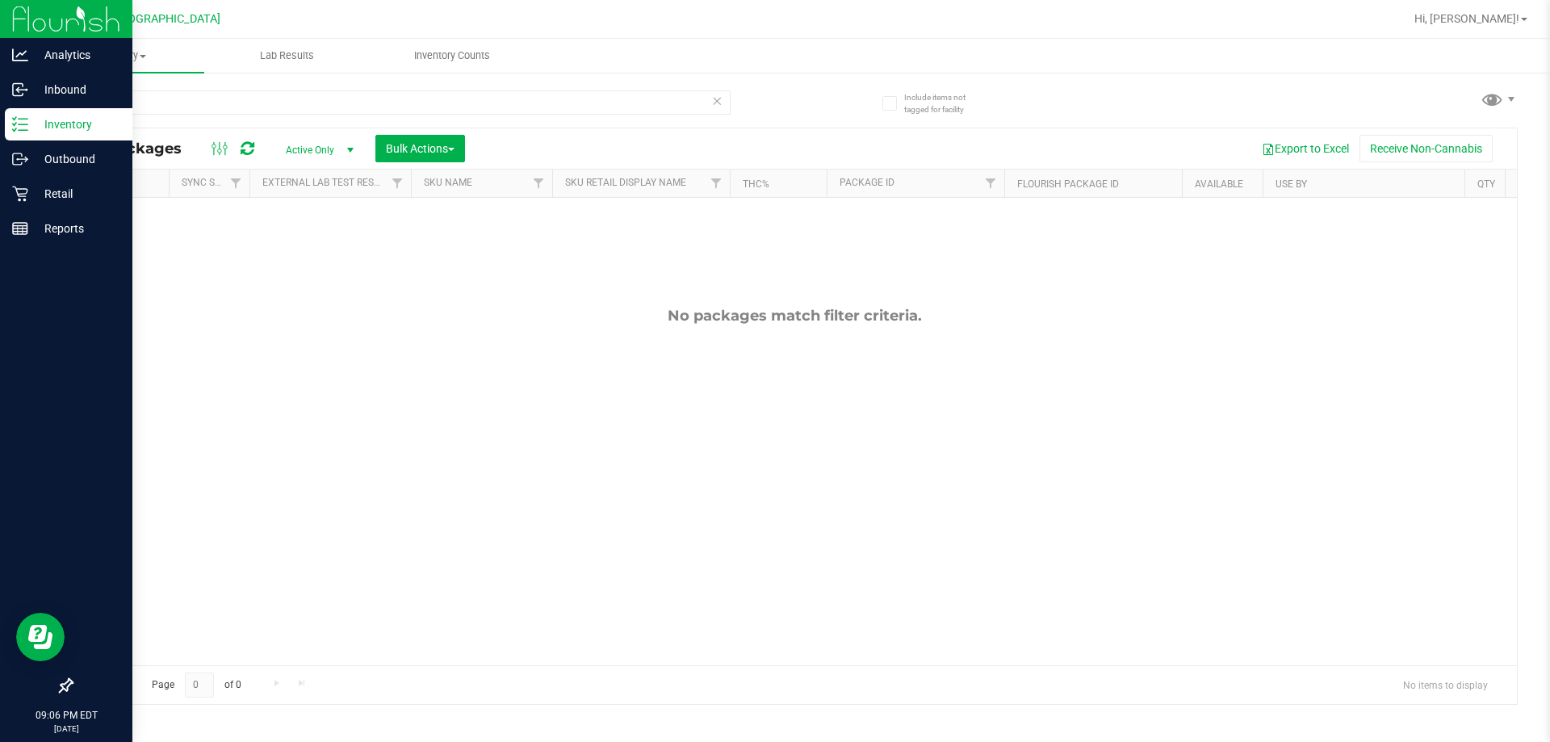
click at [21, 122] on icon at bounding box center [20, 124] width 16 height 16
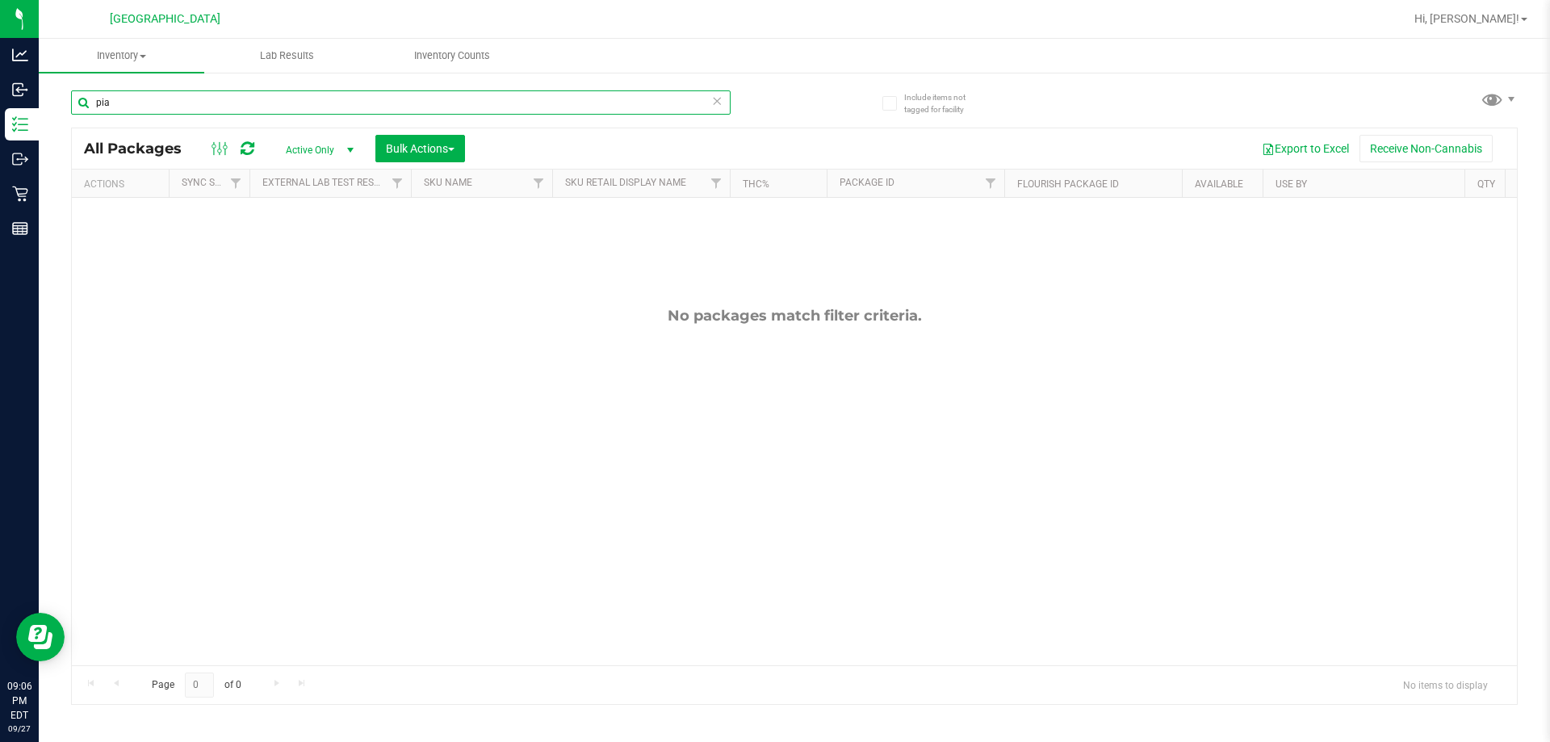
click at [168, 98] on input "pia" at bounding box center [401, 102] width 660 height 24
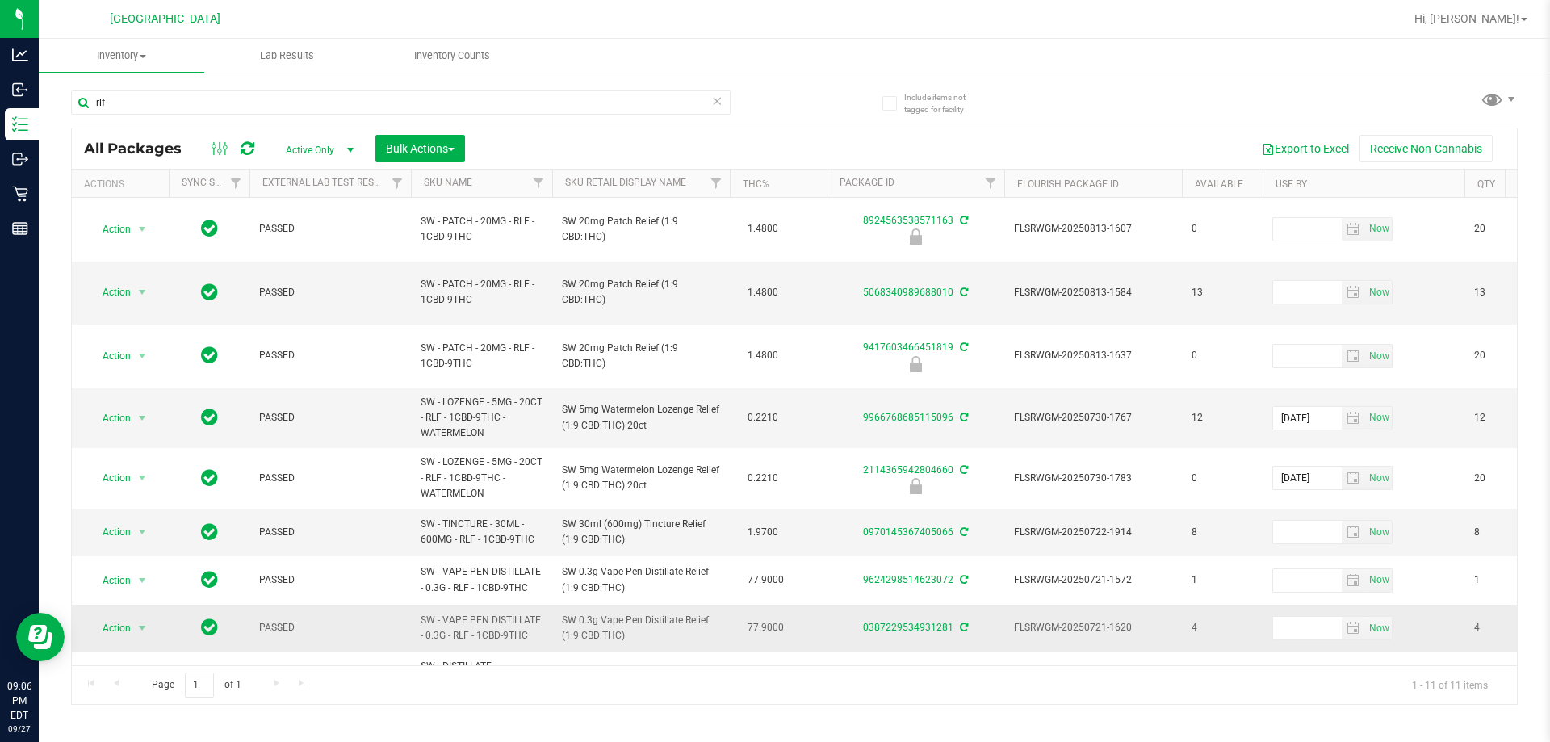
click at [516, 613] on span "SW - VAPE PEN DISTILLATE - 0.3G - RLF - 1CBD-9THC" at bounding box center [482, 628] width 122 height 31
copy tr "SW - VAPE PEN DISTILLATE - 0.3G - RLF - 1CBD-9THC"
click at [142, 102] on input "rlf" at bounding box center [401, 102] width 660 height 24
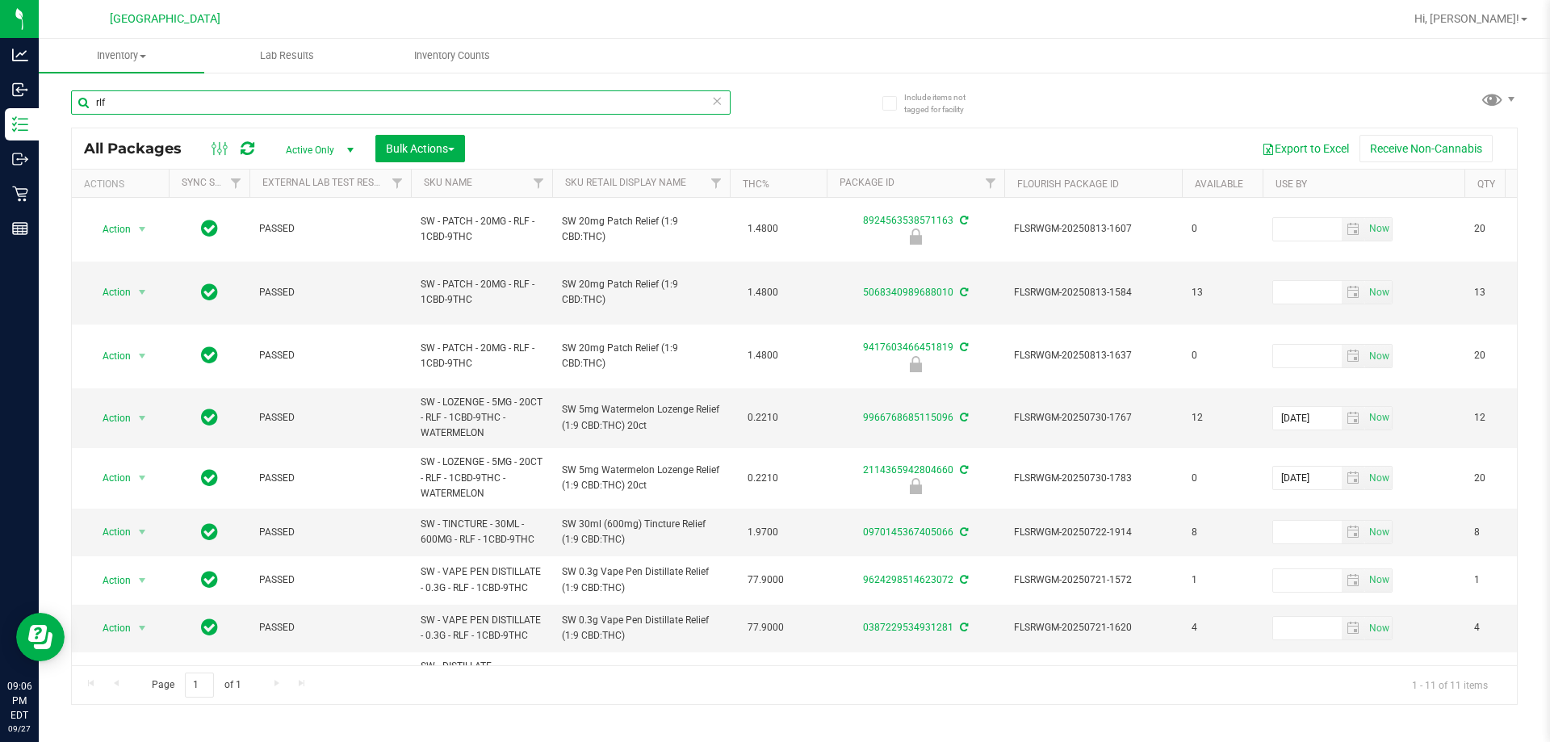
click at [142, 102] on input "rlf" at bounding box center [401, 102] width 660 height 24
paste input "SW - VAPE PEN DISTILLATE - 0.3G - RLF - 1CBD-9THC"
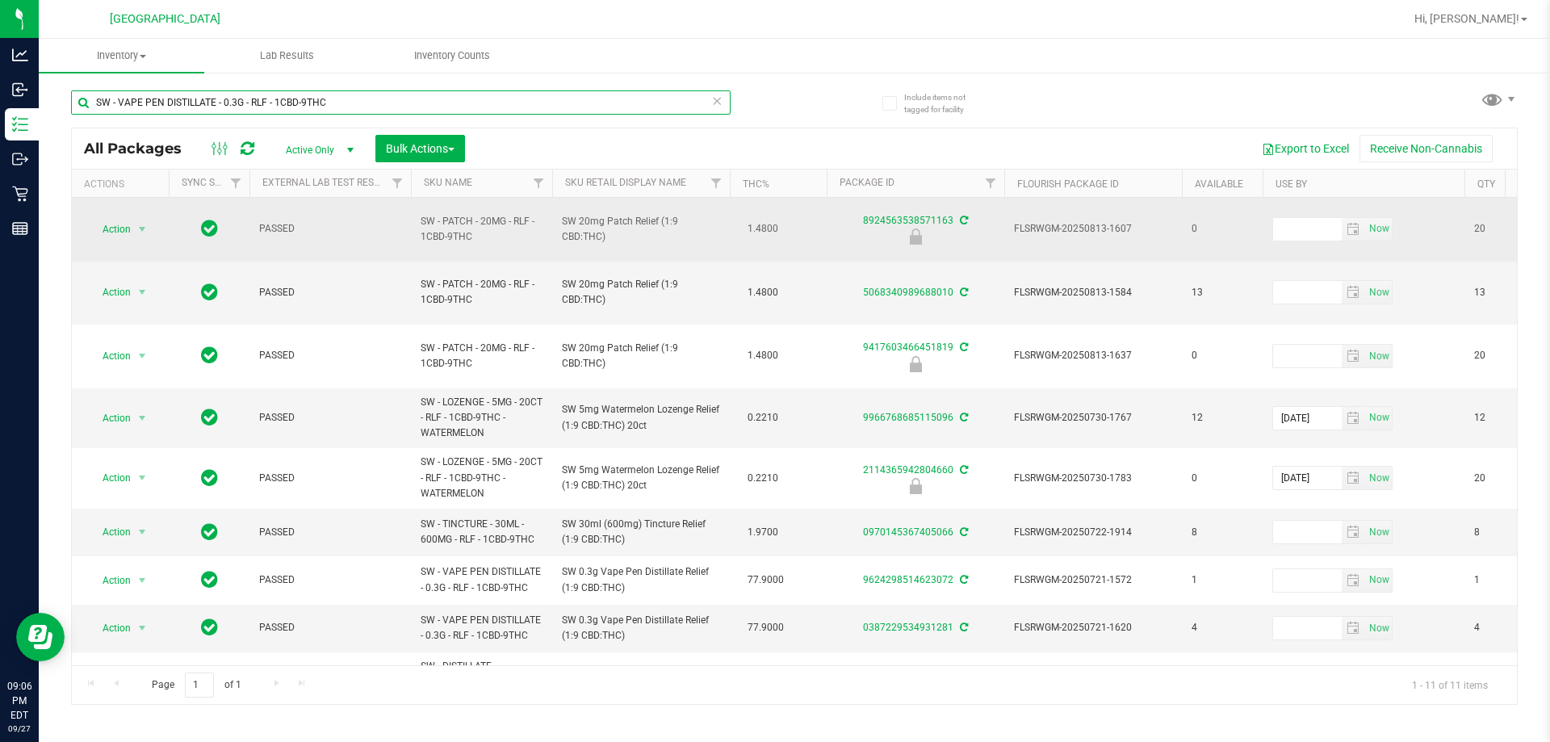
type input "SW - VAPE PEN DISTILLATE - 0.3G - RLF - 1CBD-9THC"
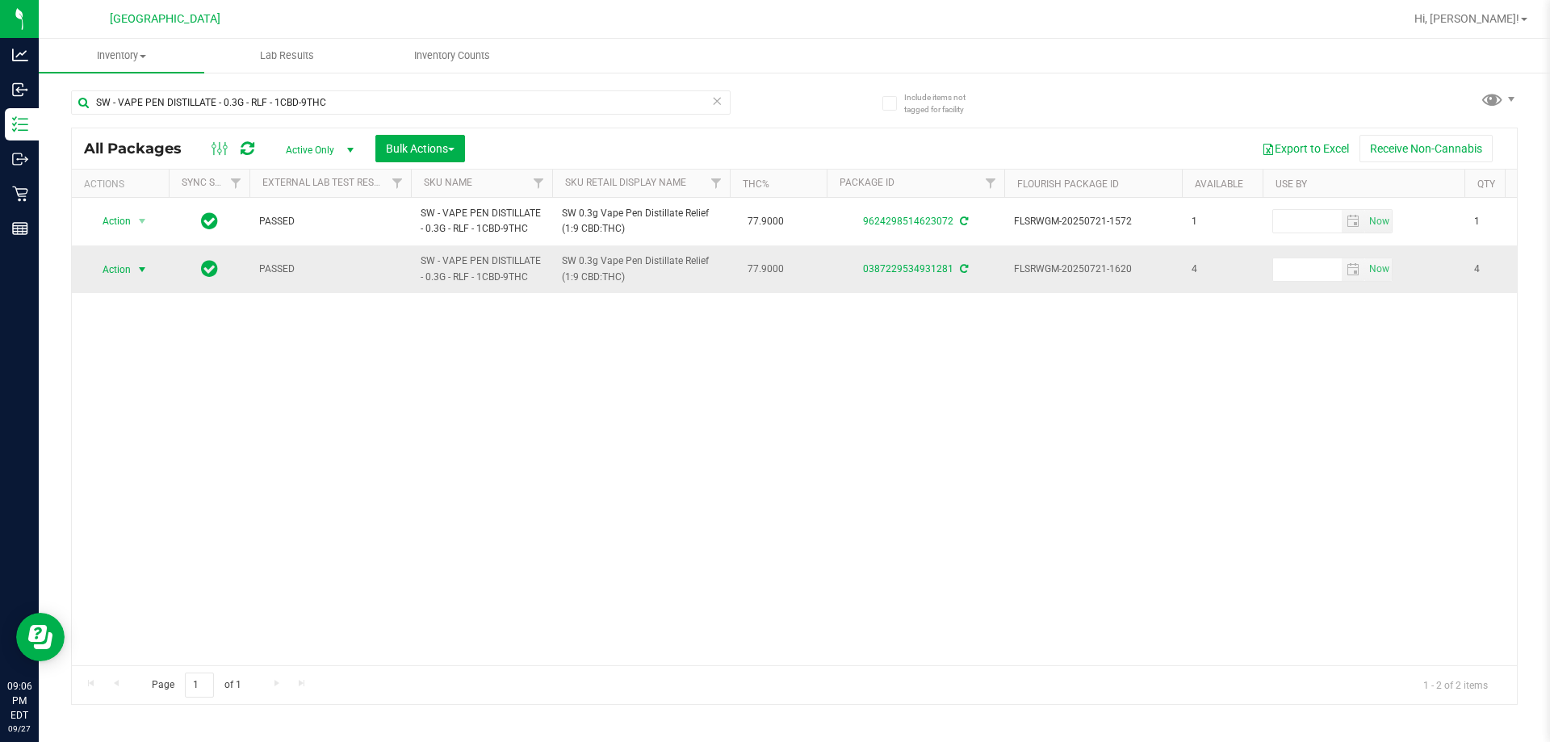
click at [136, 271] on span "select" at bounding box center [142, 269] width 13 height 13
click at [140, 410] on li "Lock package" at bounding box center [151, 416] width 125 height 24
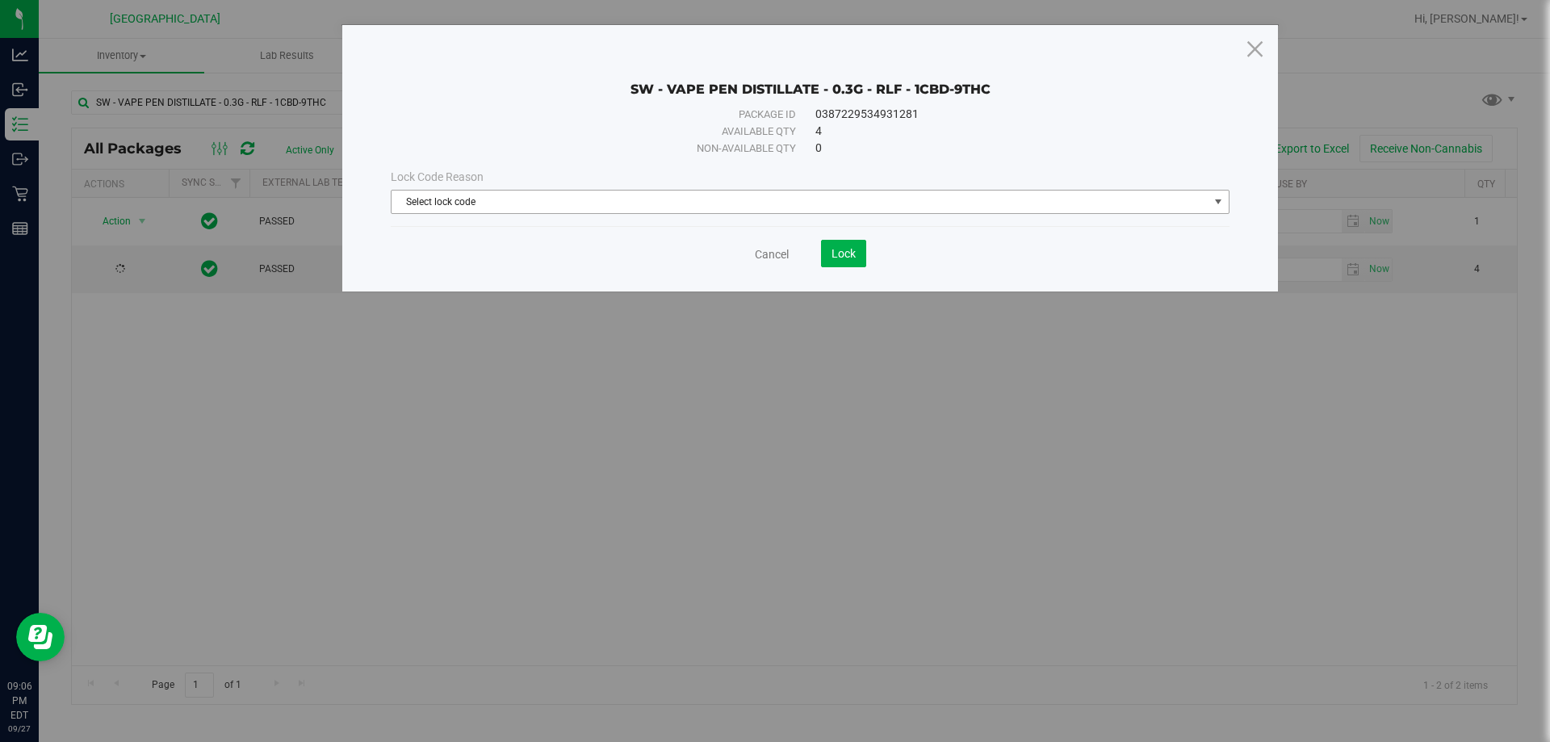
click at [667, 207] on span "Select lock code" at bounding box center [800, 202] width 817 height 23
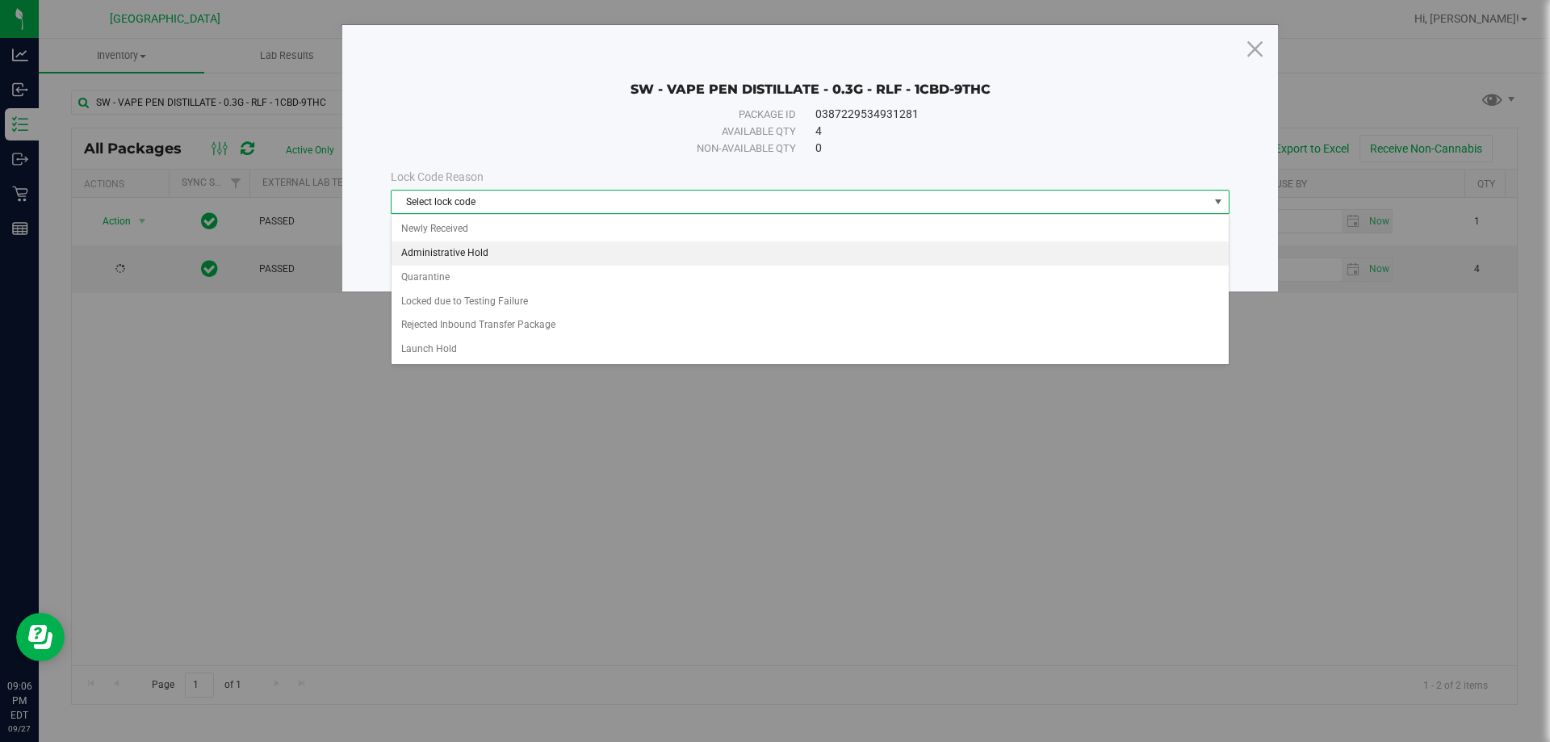
click at [512, 253] on li "Administrative Hold" at bounding box center [810, 253] width 837 height 24
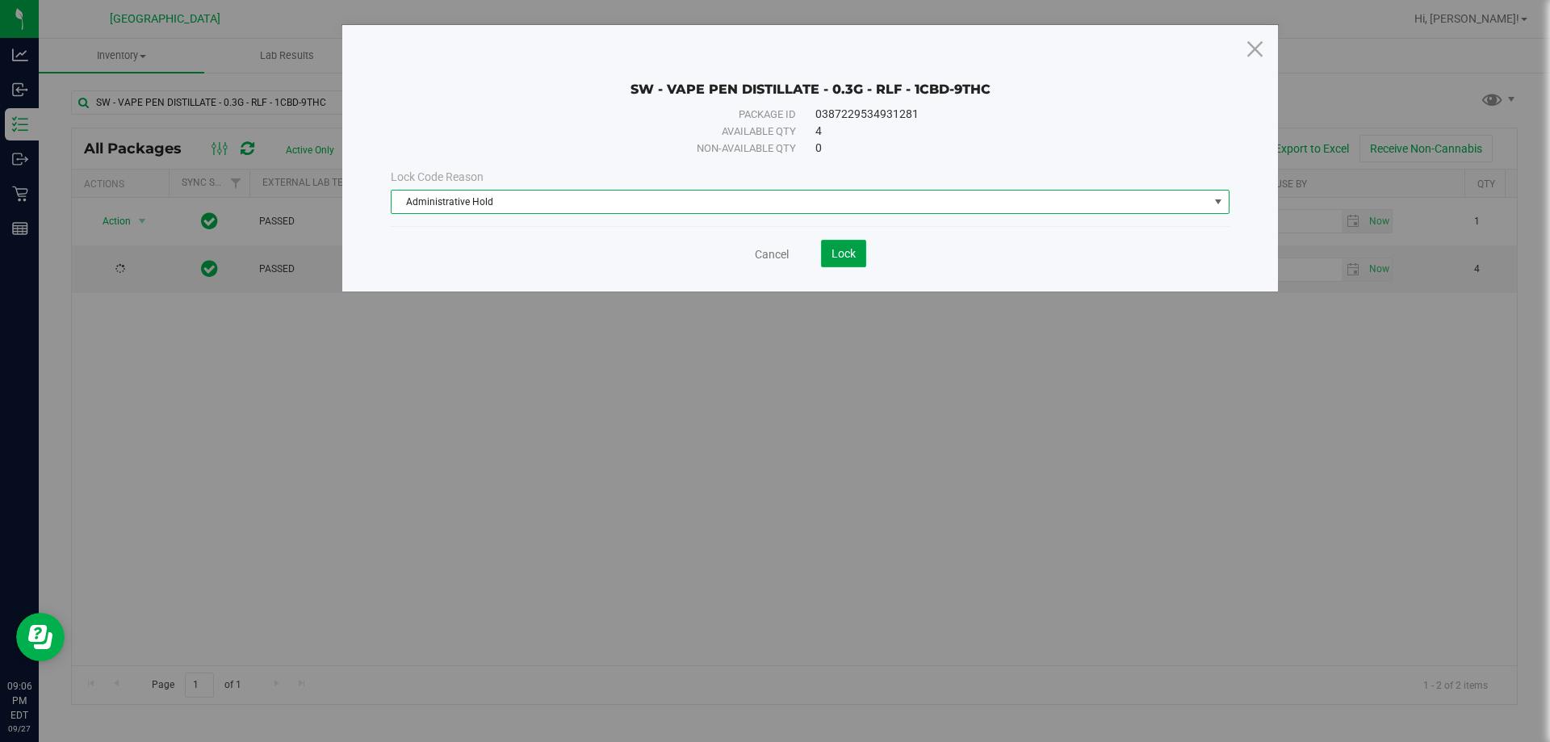
click at [773, 266] on button "Lock" at bounding box center [843, 253] width 45 height 27
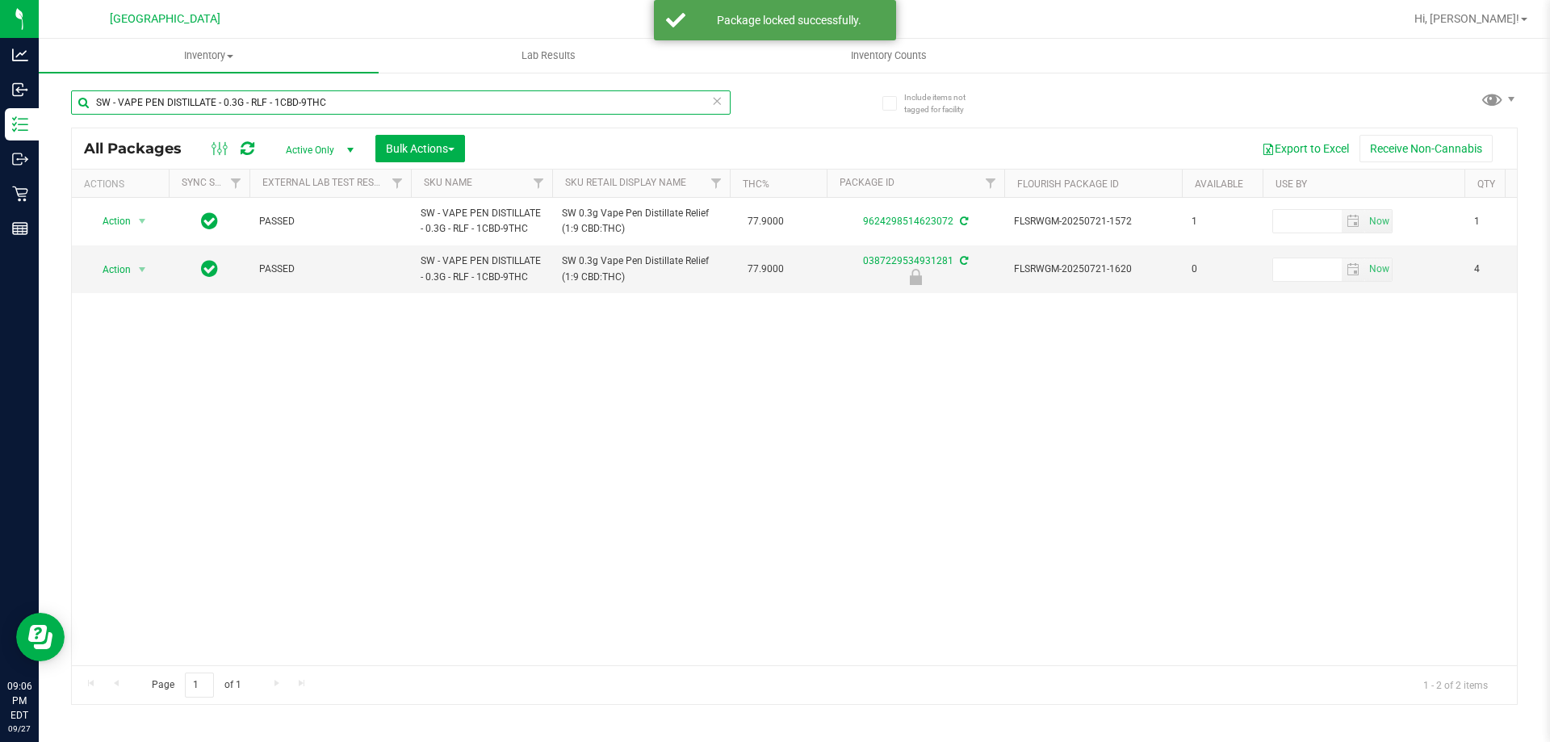
click at [312, 91] on input "SW - VAPE PEN DISTILLATE - 0.3G - RLF - 1CBD-9THC" at bounding box center [401, 102] width 660 height 24
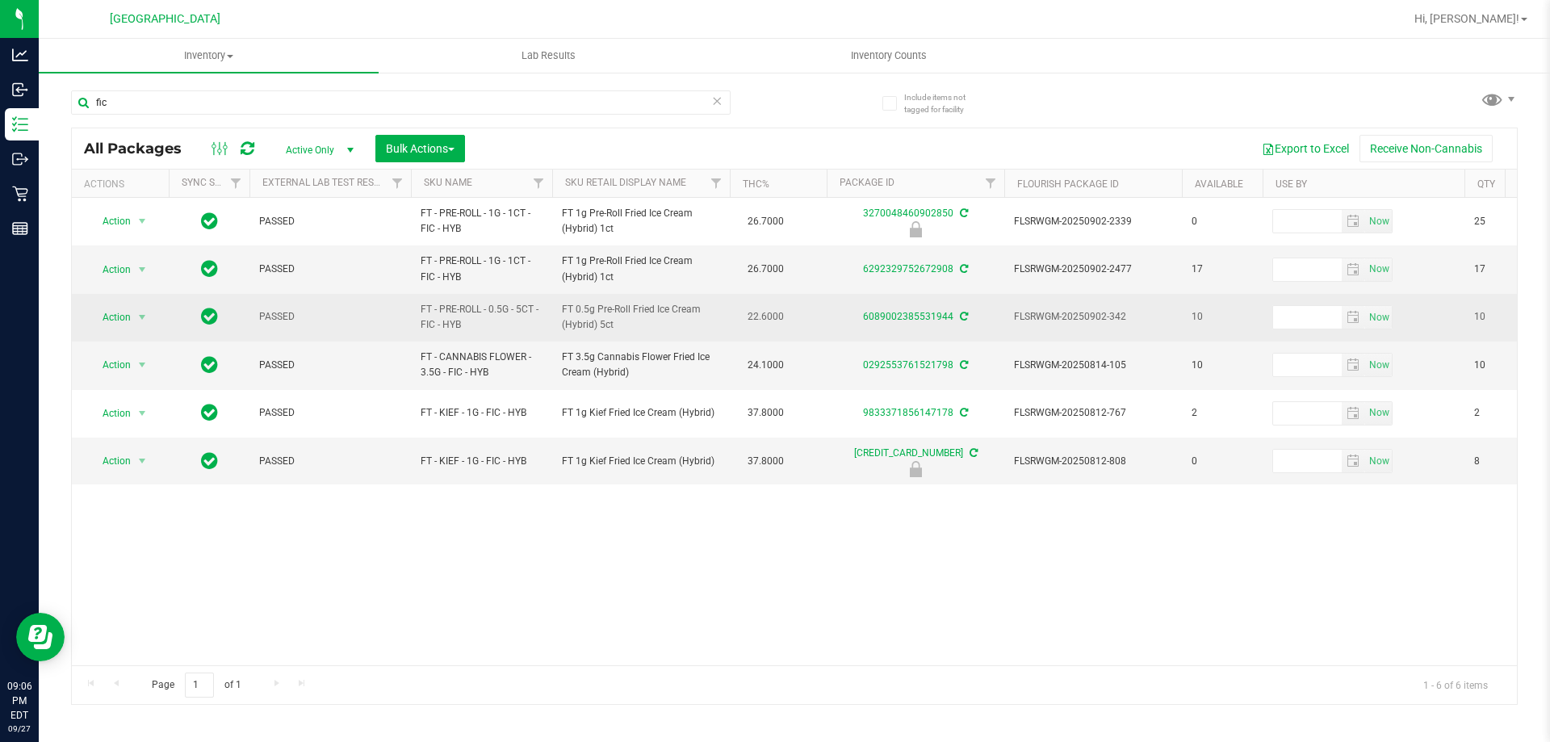
drag, startPoint x: 536, startPoint y: 311, endPoint x: 435, endPoint y: 322, distance: 101.5
click at [435, 322] on span "FT - PRE-ROLL - 0.5G - 5CT - FIC - HYB" at bounding box center [482, 317] width 122 height 31
click at [466, 316] on span "FT - PRE-ROLL - 0.5G - 5CT - FIC - HYB" at bounding box center [482, 317] width 122 height 31
click at [467, 315] on span "FT - PRE-ROLL - 0.5G - 5CT - FIC - HYB" at bounding box center [482, 317] width 122 height 31
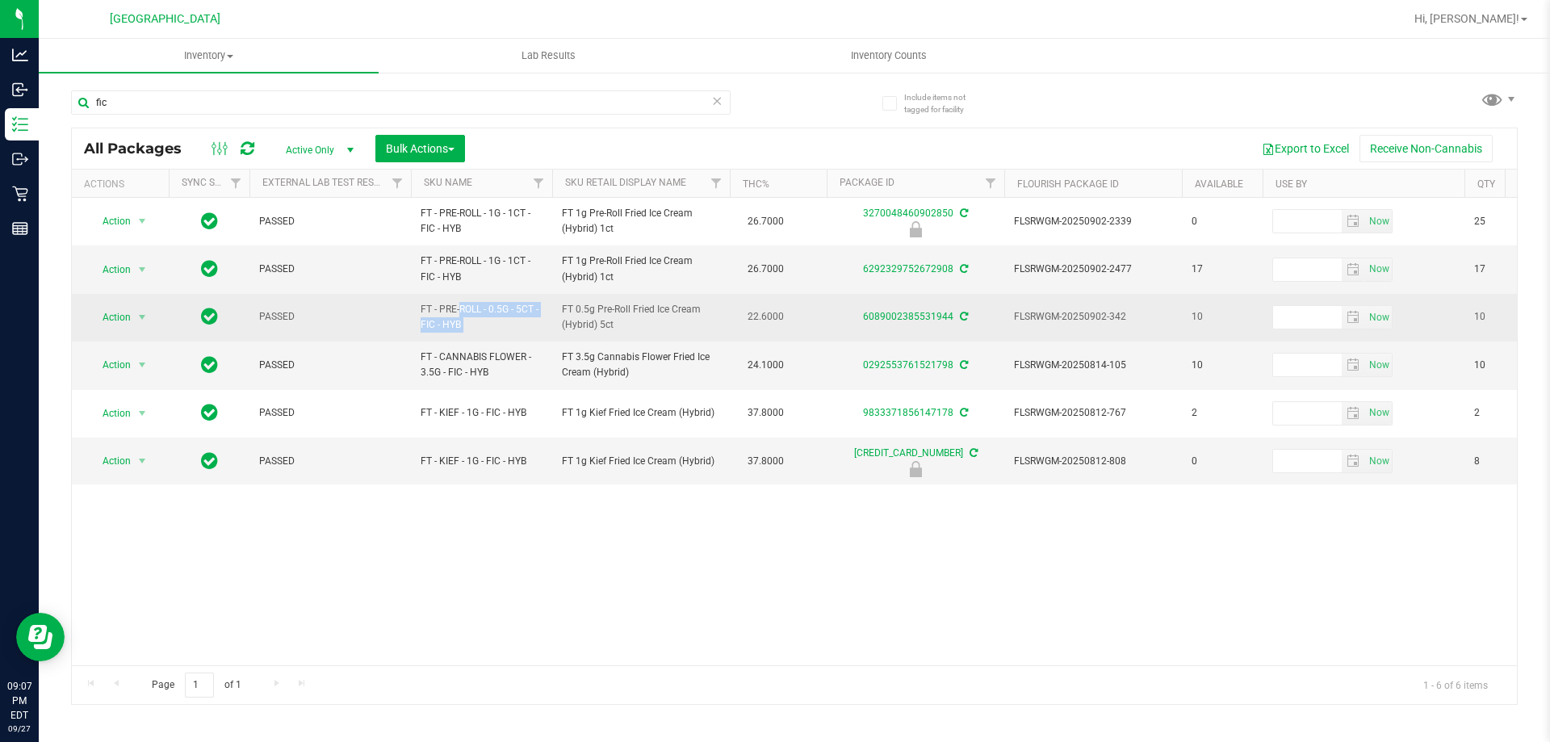
copy tr "FT - PRE-ROLL - 0.5G - 5CT - FIC - HYB"
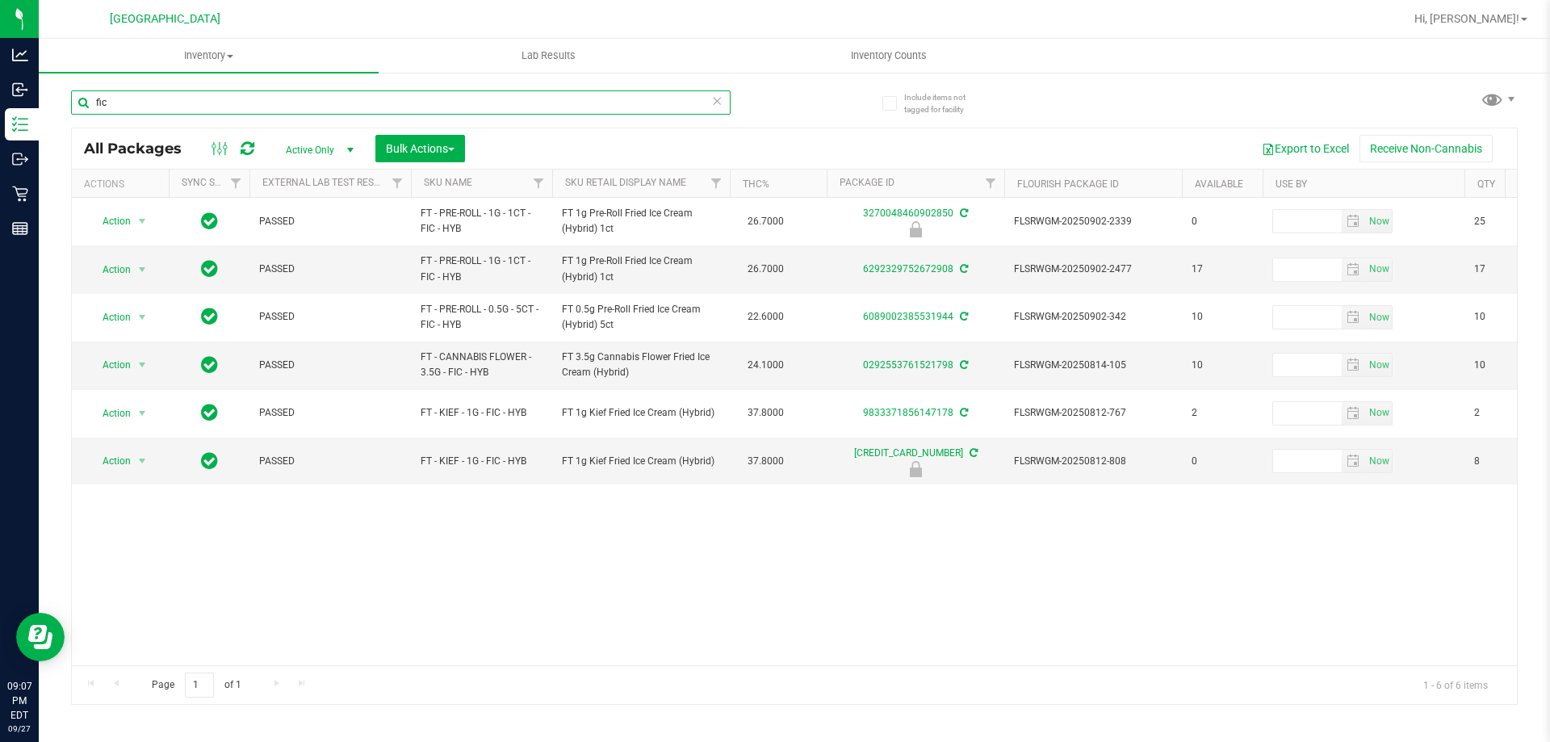
click at [182, 110] on input "fic" at bounding box center [401, 102] width 660 height 24
paste input "FT - PRE-ROLL - 0.5G - 5CT - FIC - HYB"
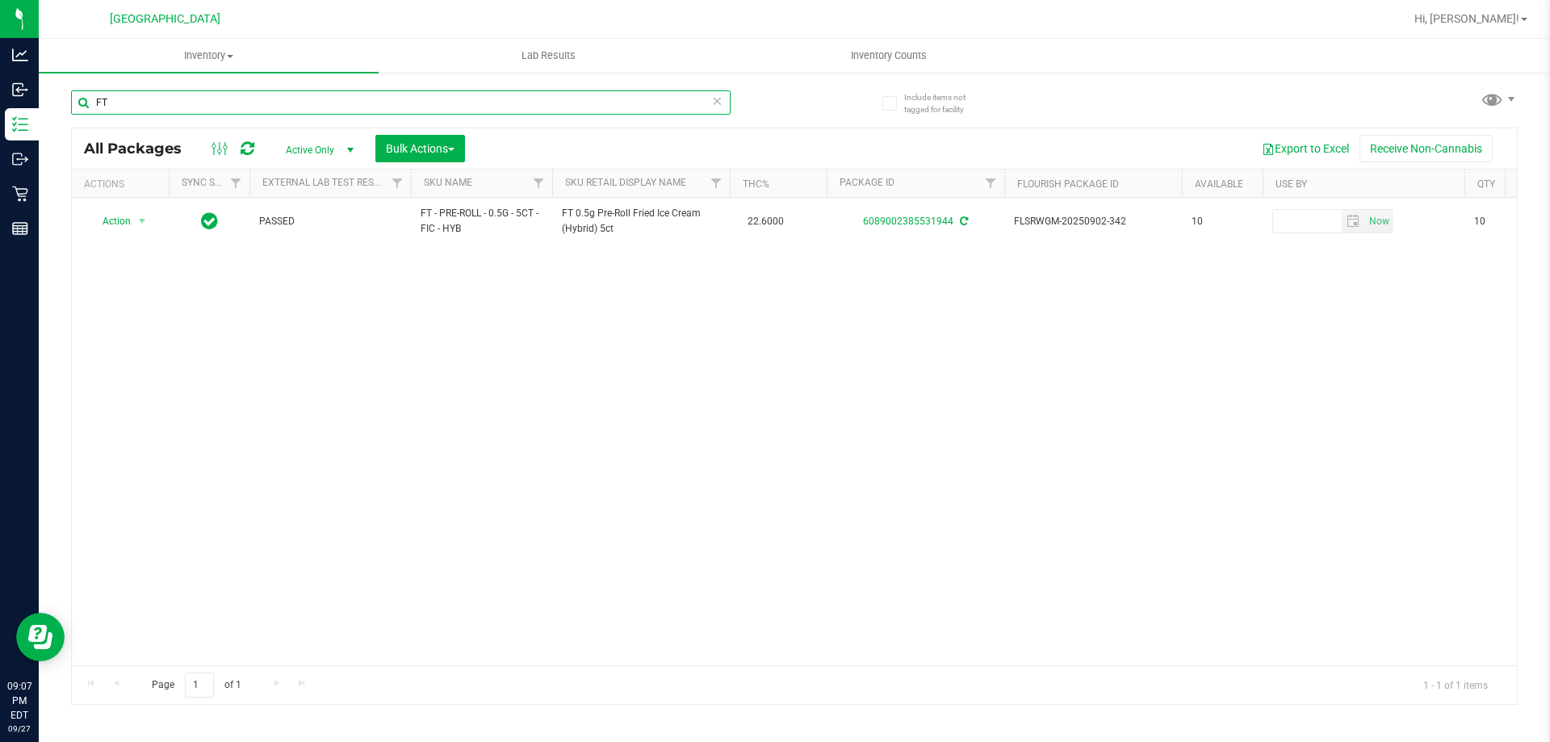
type input "F"
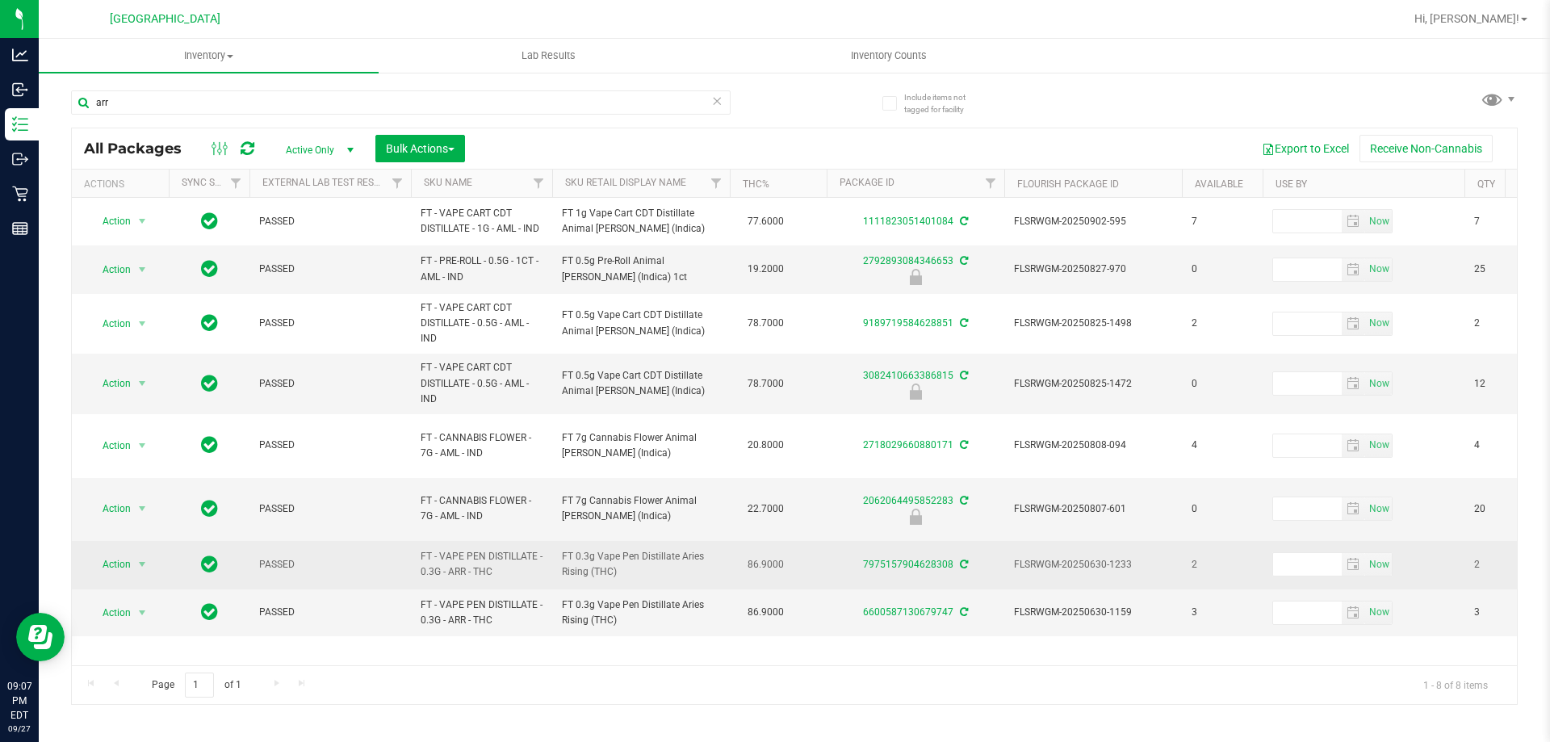
drag, startPoint x: 522, startPoint y: 539, endPoint x: 412, endPoint y: 517, distance: 112.7
click at [412, 541] on td "FT - VAPE PEN DISTILLATE - 0.3G - ARR - THC" at bounding box center [481, 565] width 141 height 48
copy span "FT - VAPE PEN DISTILLATE - 0.3G - ARR - THC"
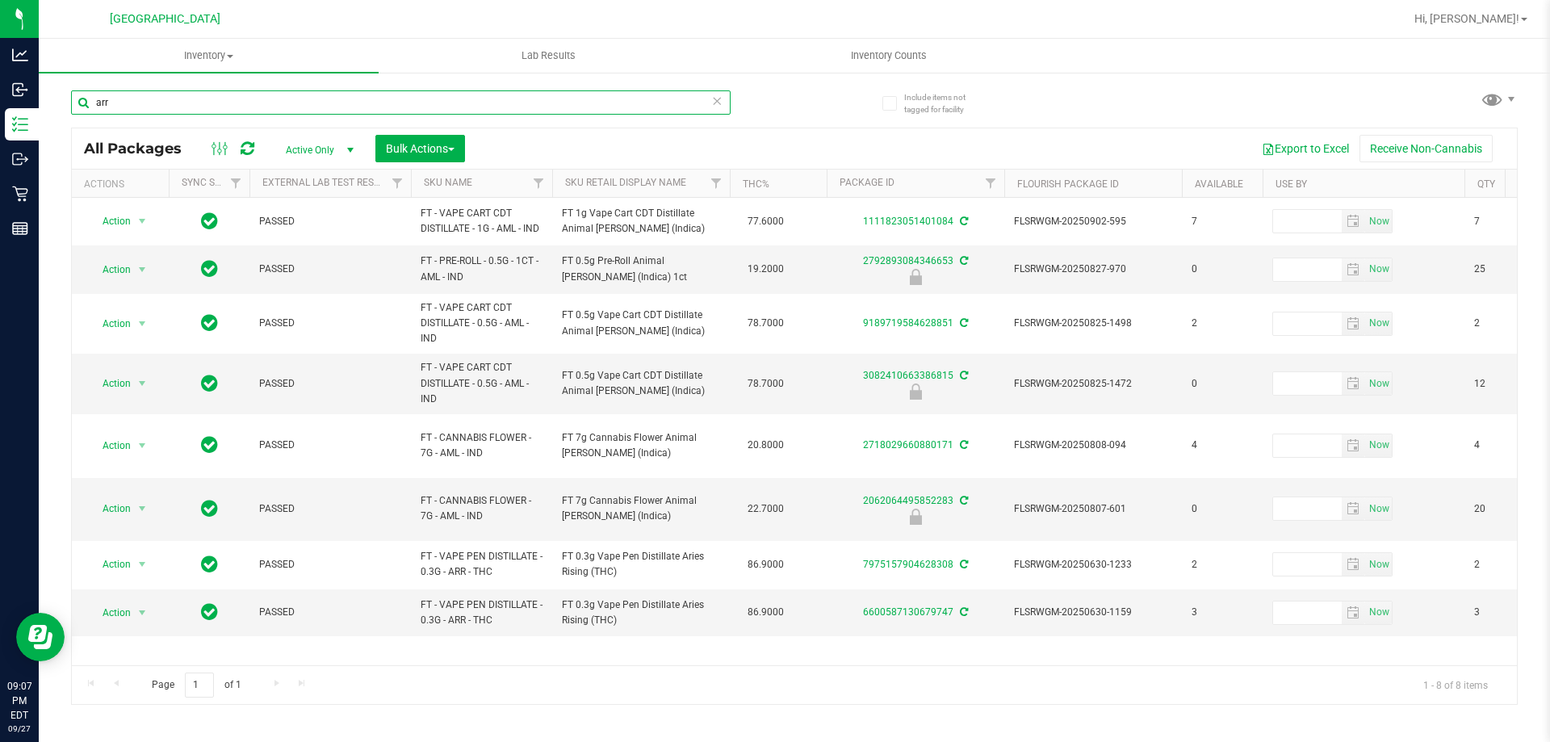
click at [133, 101] on input "arr" at bounding box center [401, 102] width 660 height 24
paste input "FT - VAPE PEN DISTILLATE - 0.3G - ARR - THC"
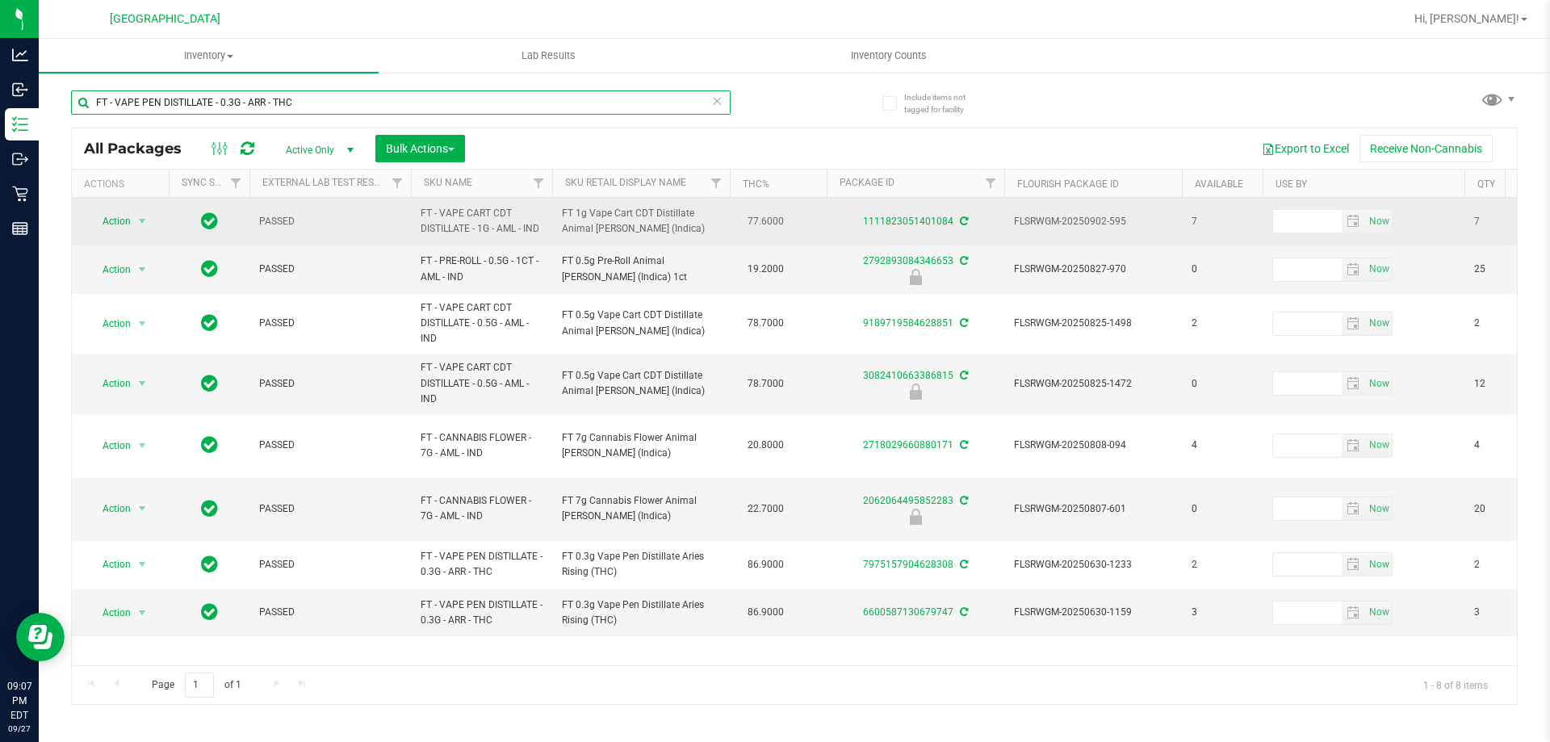
type input "FT - VAPE PEN DISTILLATE - 0.3G - ARR - THC"
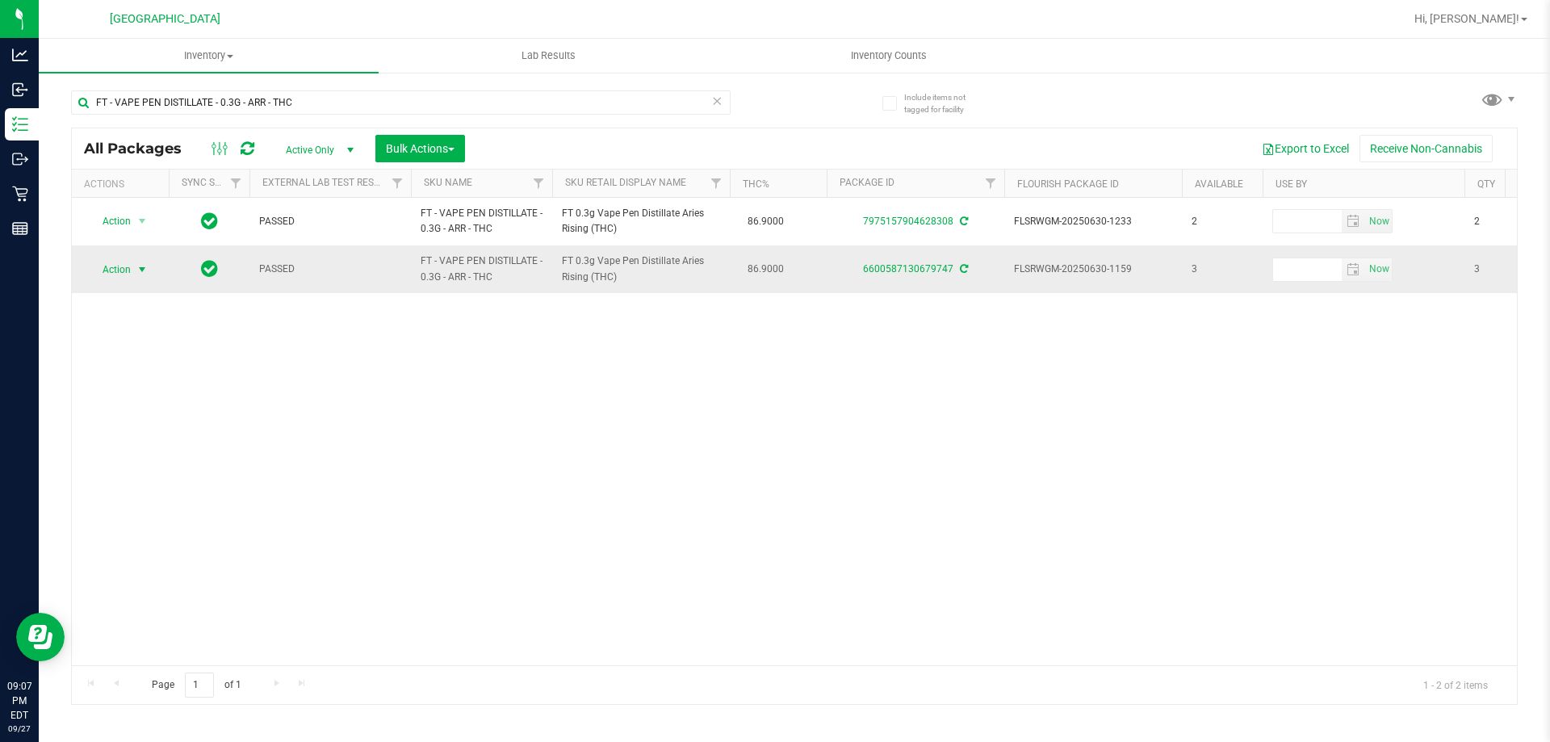
click at [137, 272] on span "select" at bounding box center [142, 269] width 13 height 13
click at [158, 421] on li "Lock package" at bounding box center [151, 416] width 125 height 24
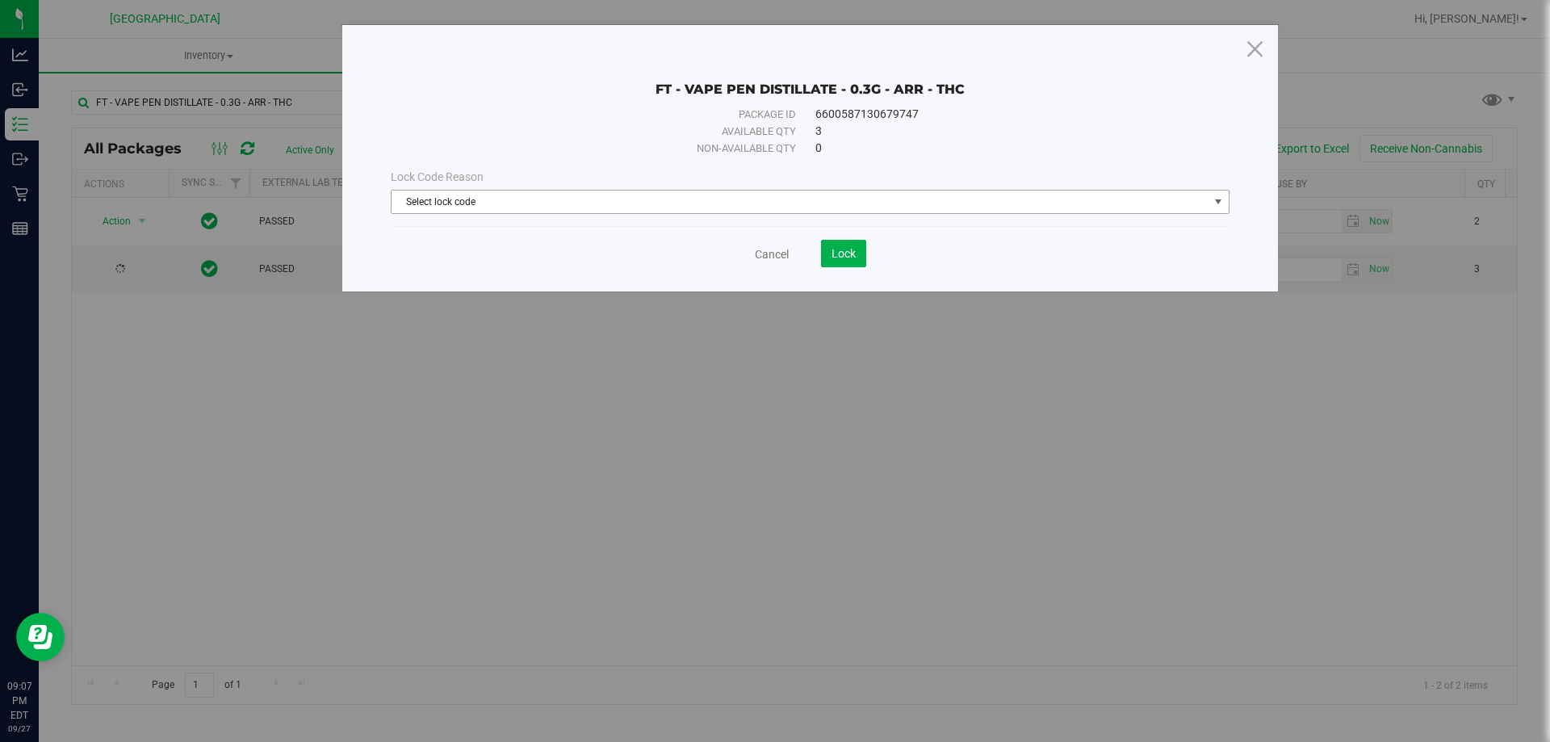
click at [593, 199] on span "Select lock code" at bounding box center [800, 202] width 817 height 23
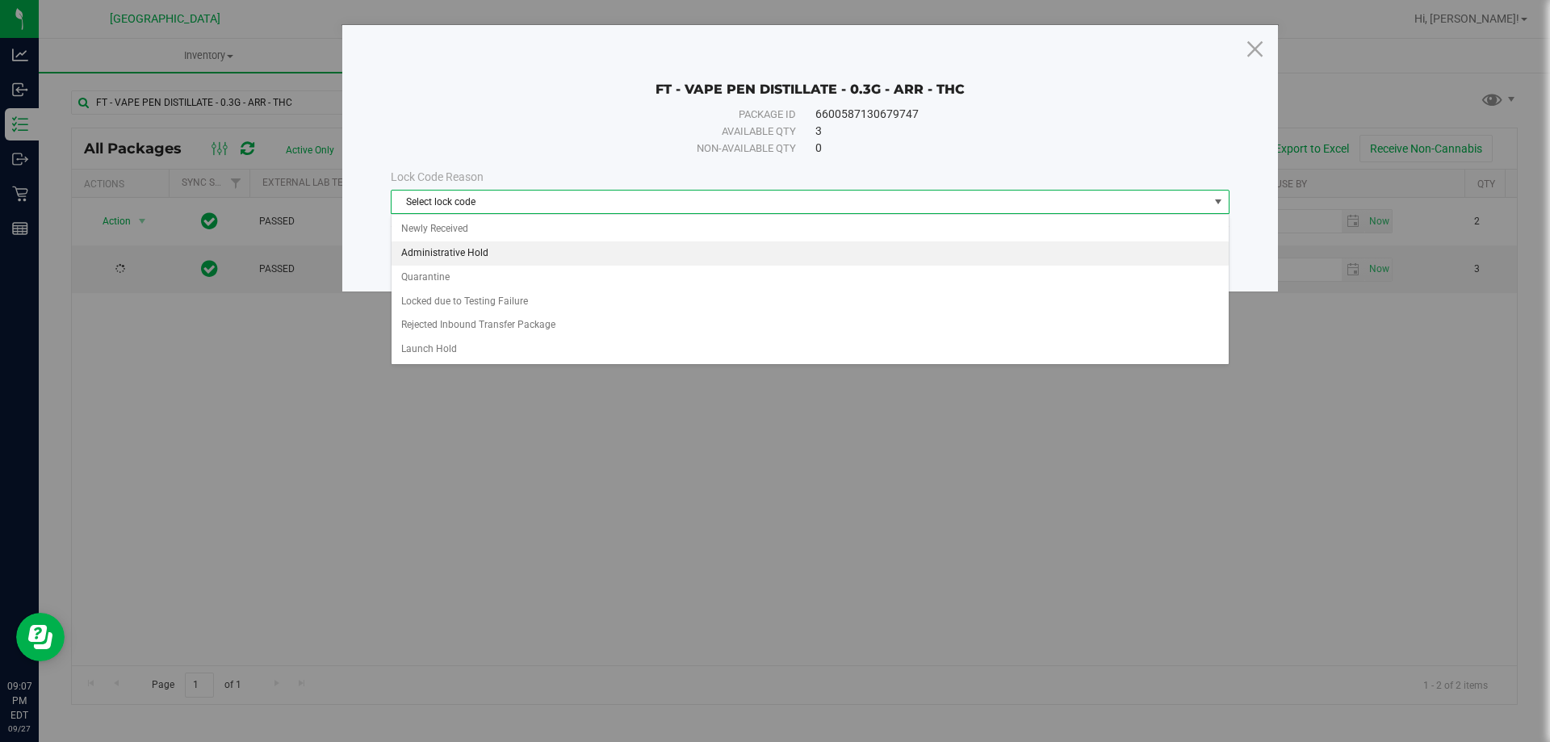
click at [477, 252] on li "Administrative Hold" at bounding box center [810, 253] width 837 height 24
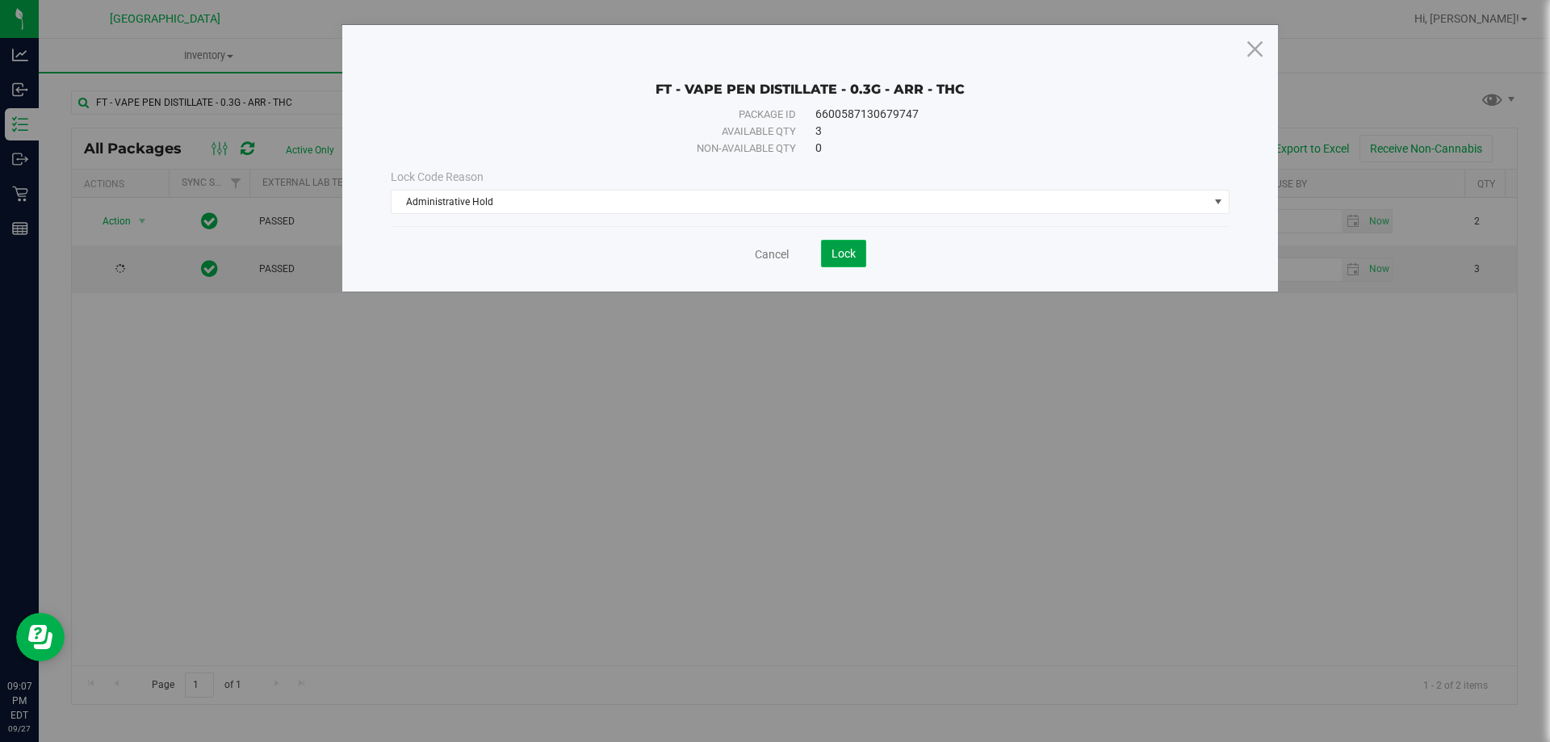
click at [773, 252] on span "Lock" at bounding box center [844, 253] width 24 height 13
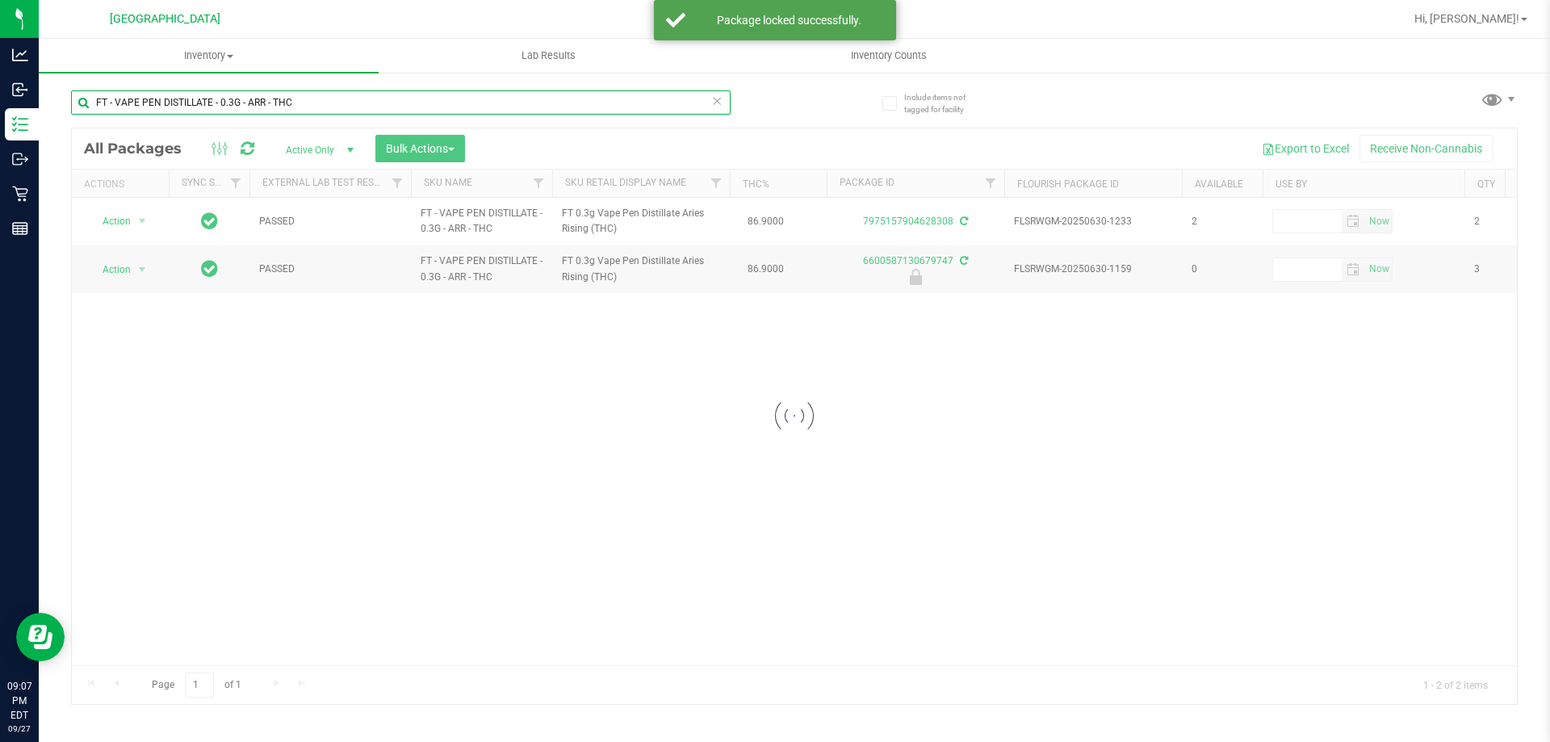
click at [308, 104] on input "FT - VAPE PEN DISTILLATE - 0.3G - ARR - THC" at bounding box center [401, 102] width 660 height 24
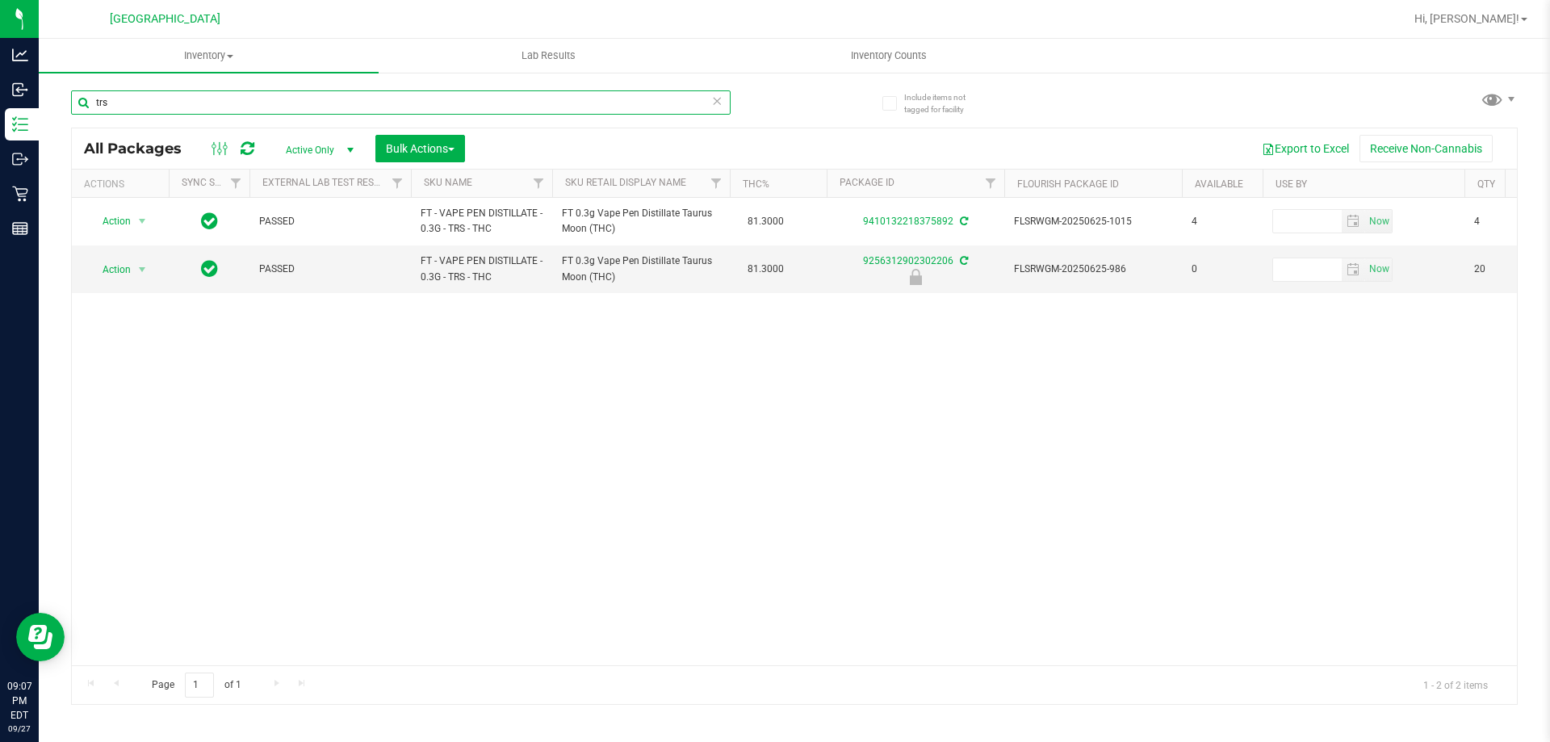
click at [234, 99] on input "trs" at bounding box center [401, 102] width 660 height 24
click at [233, 99] on input "trs" at bounding box center [401, 102] width 660 height 24
type input "mixed [PERSON_NAME]"
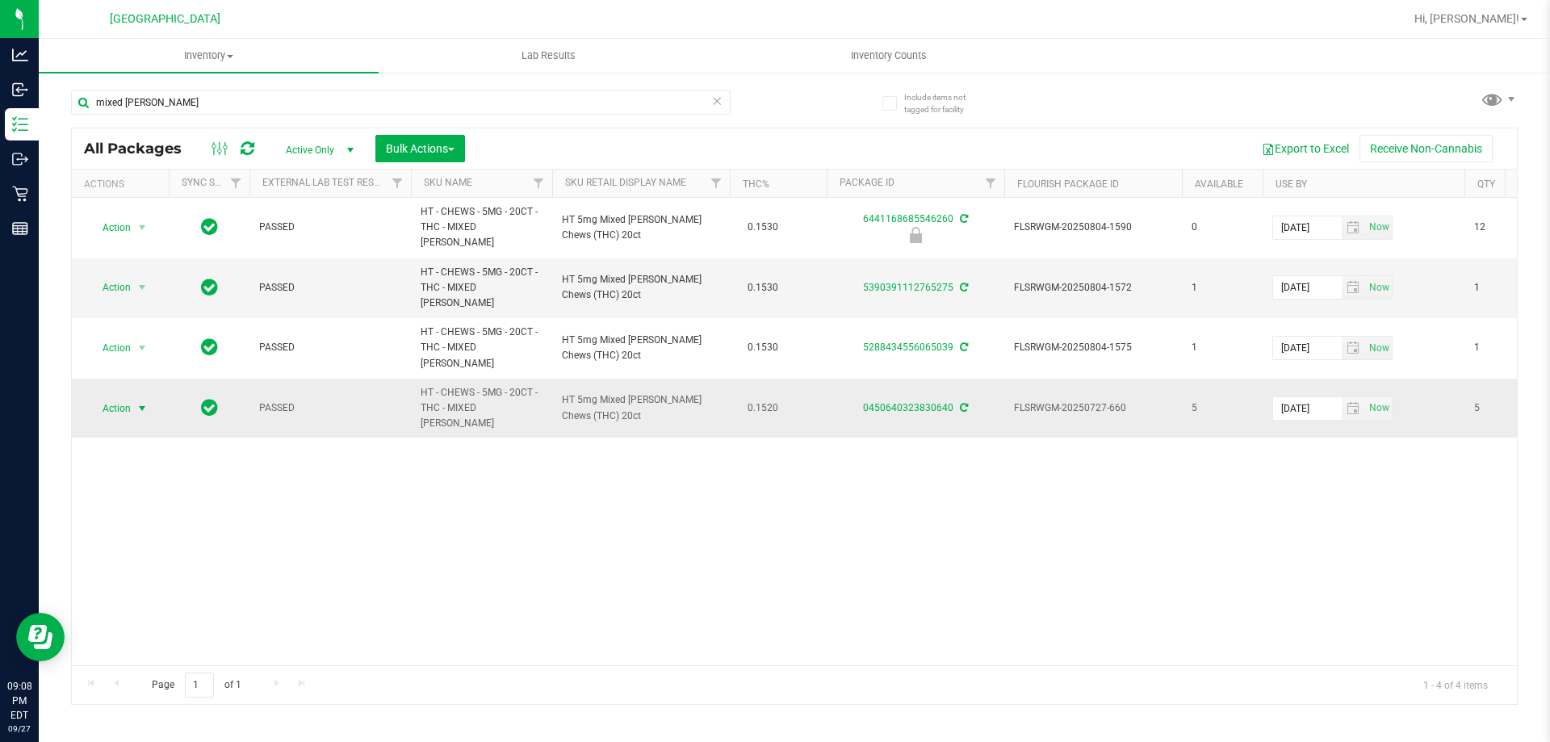
click at [140, 402] on span "select" at bounding box center [142, 408] width 13 height 13
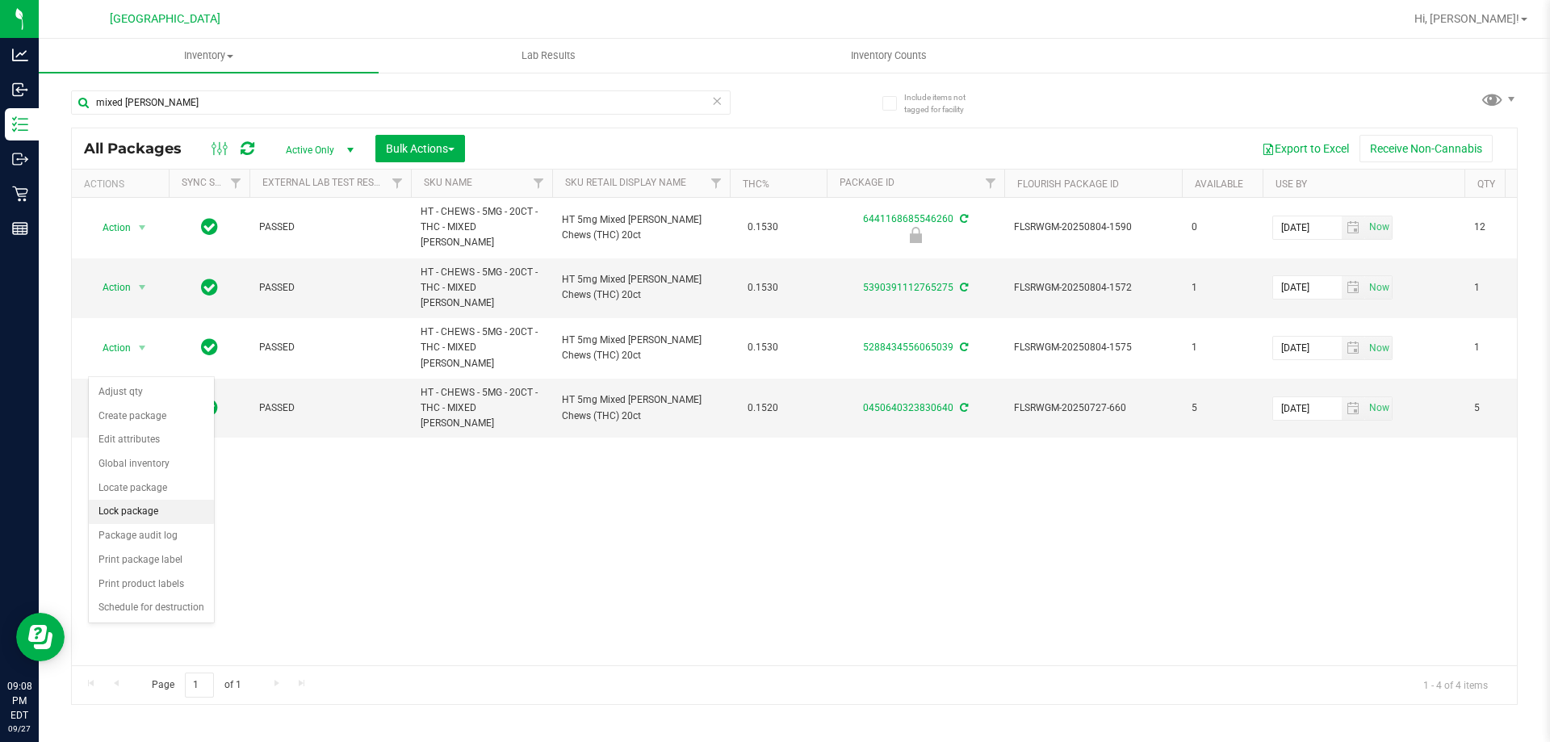
click at [147, 513] on li "Lock package" at bounding box center [151, 512] width 125 height 24
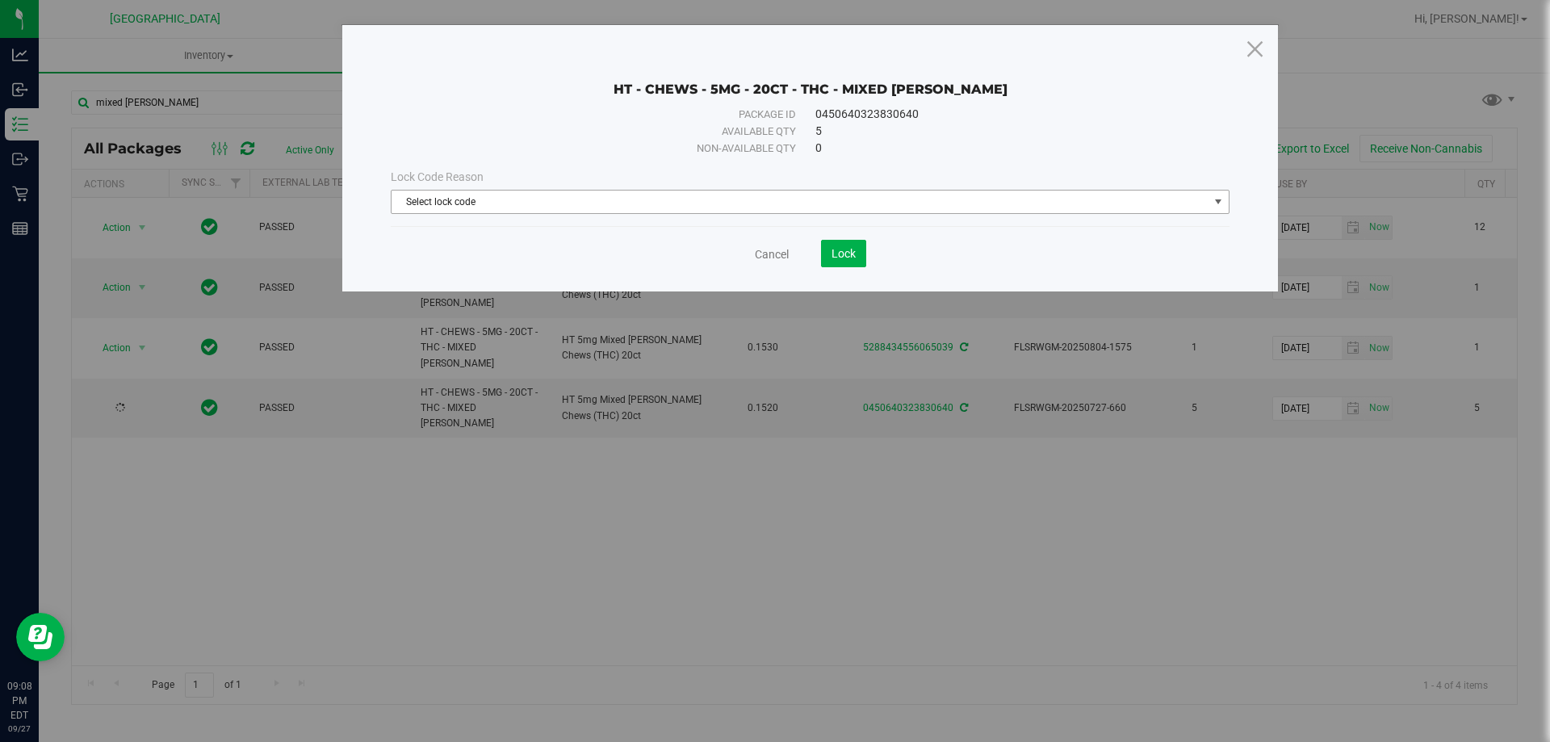
click at [491, 199] on span "Select lock code" at bounding box center [800, 202] width 817 height 23
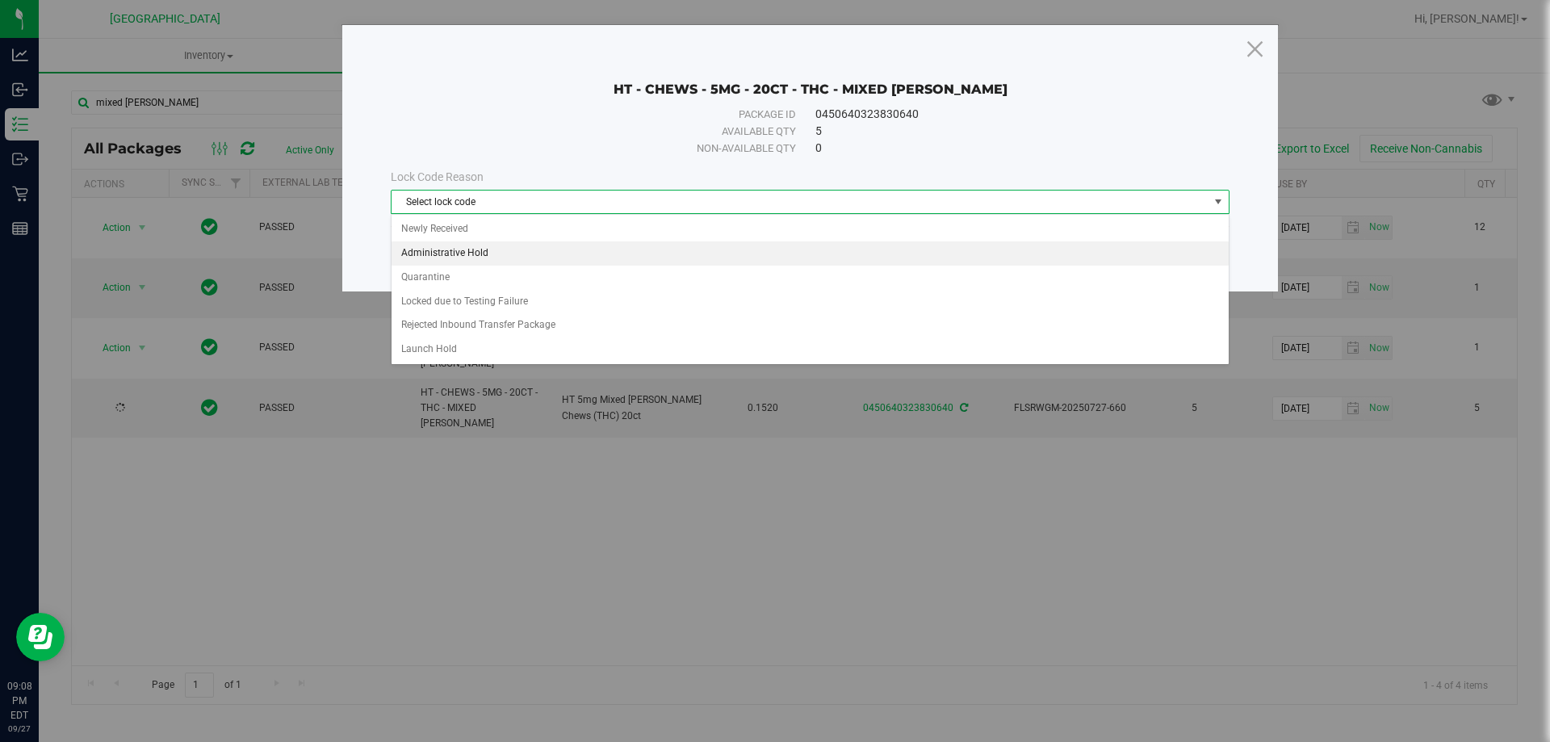
click at [477, 241] on li "Administrative Hold" at bounding box center [810, 253] width 837 height 24
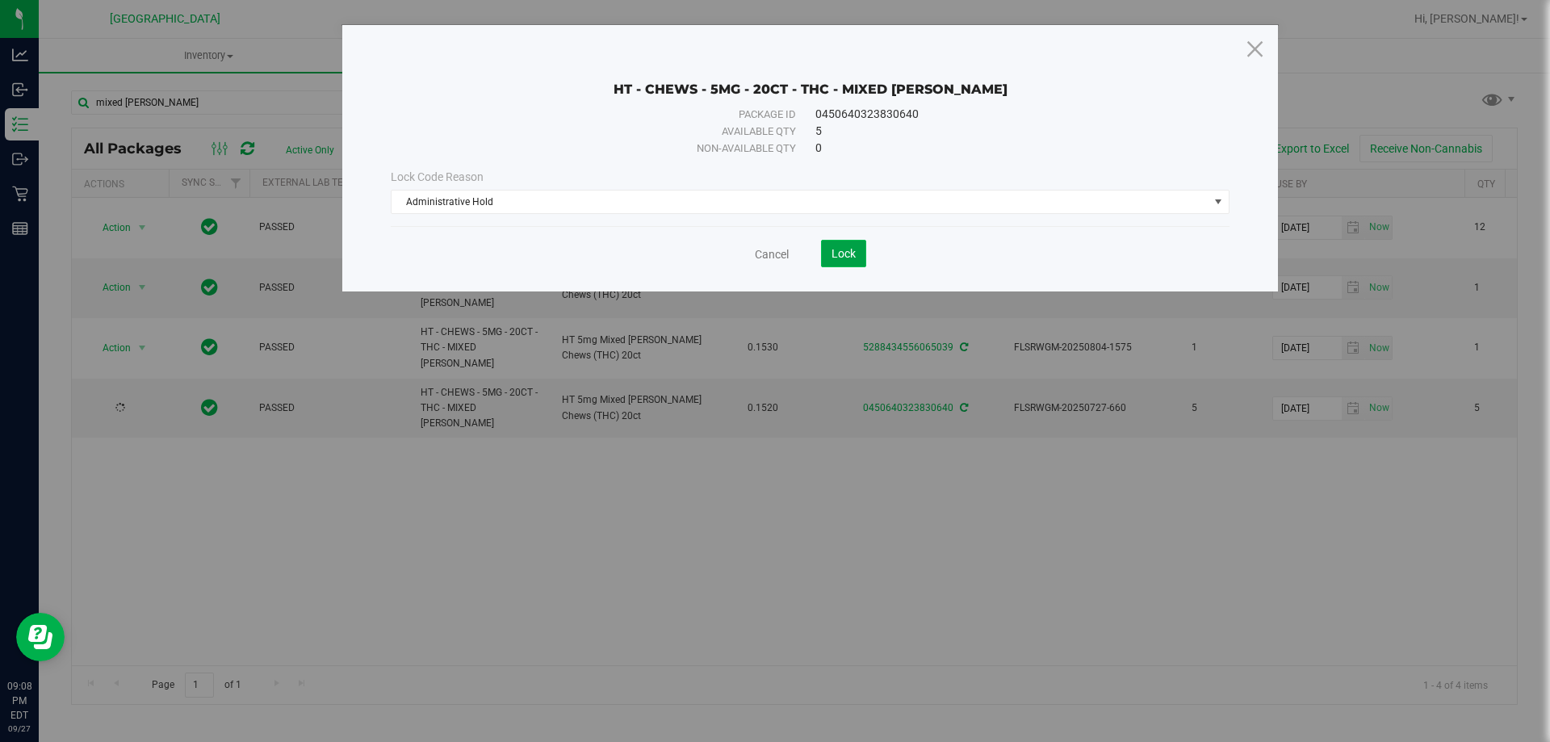
click at [773, 245] on button "Lock" at bounding box center [843, 253] width 45 height 27
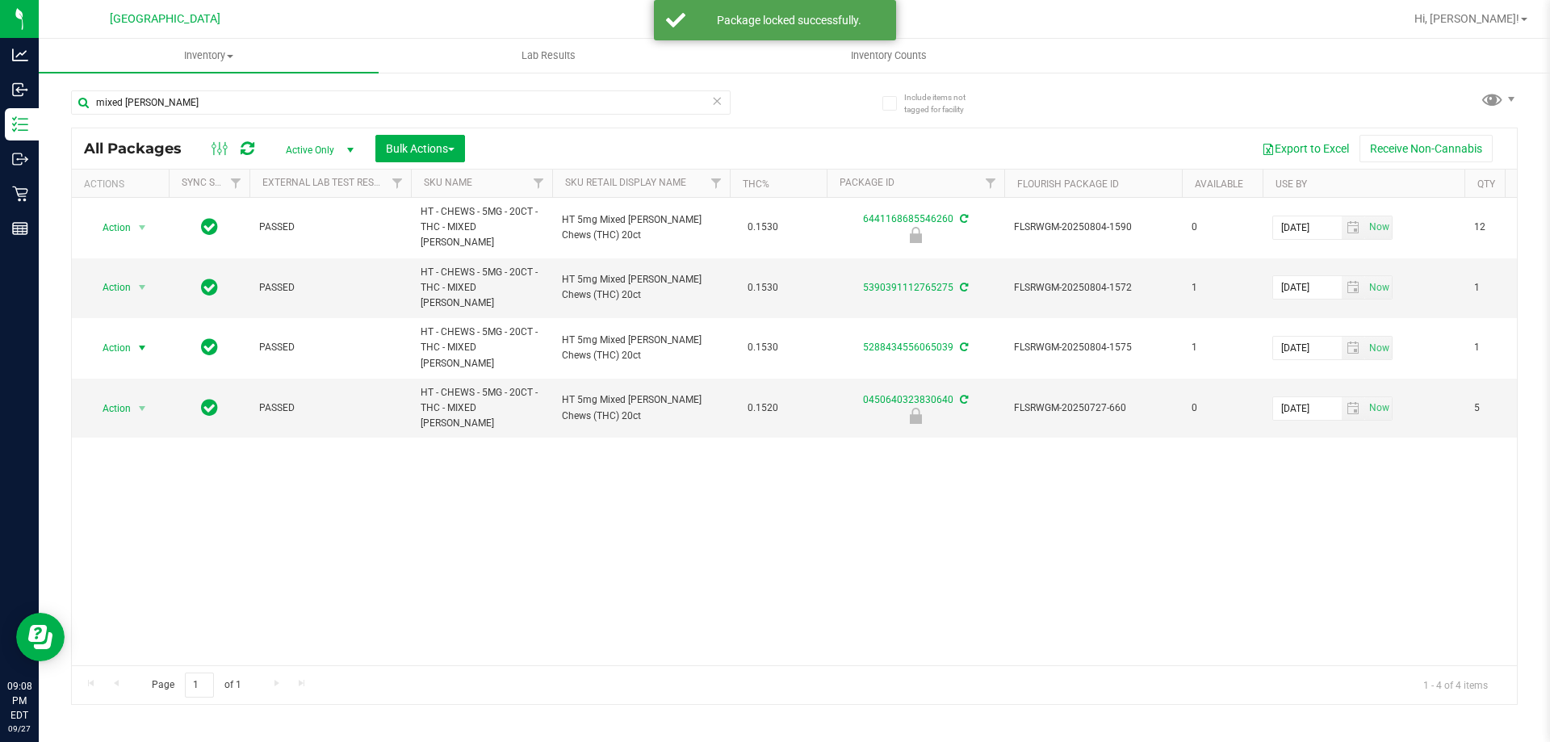
click at [145, 341] on span "select" at bounding box center [142, 347] width 13 height 13
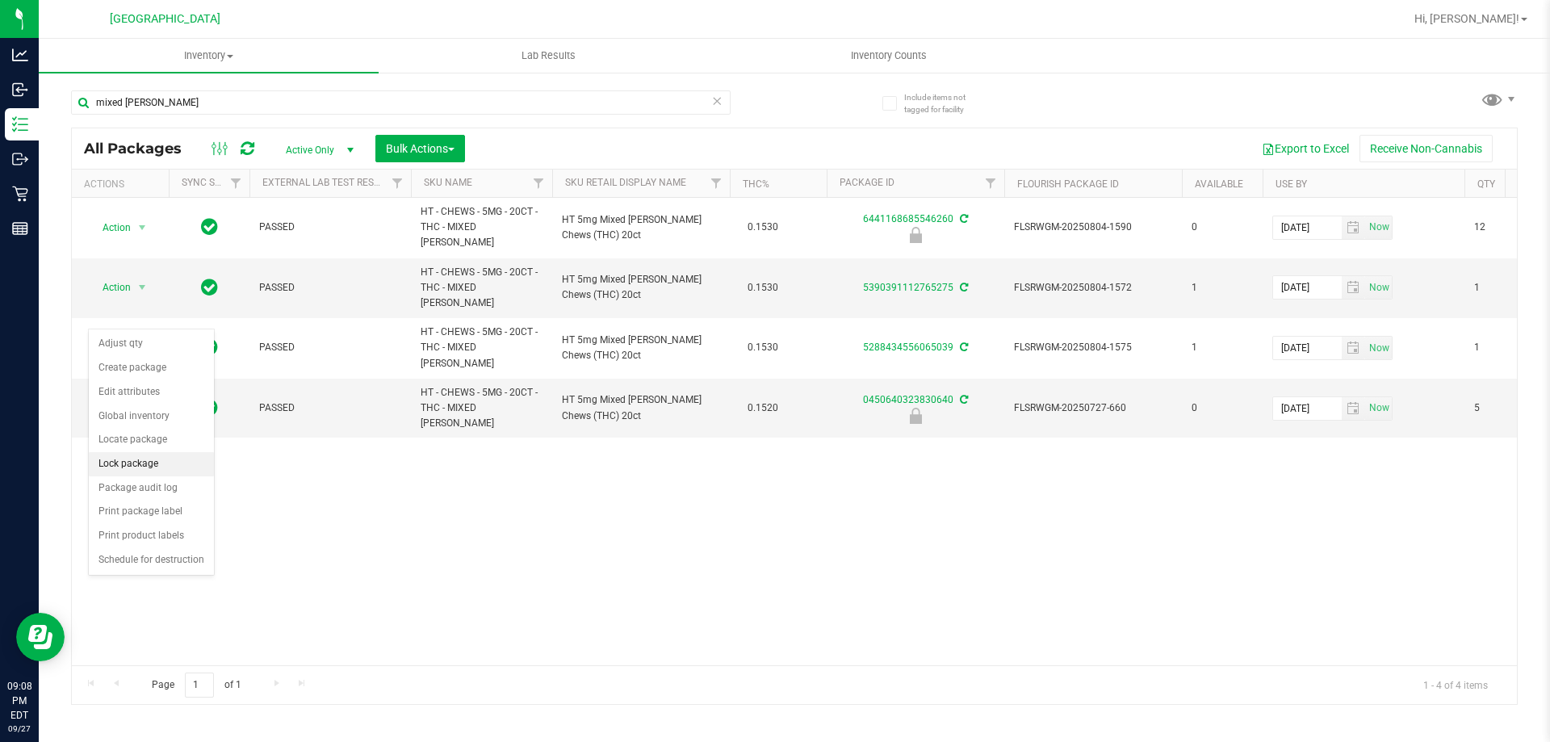
click at [158, 461] on li "Lock package" at bounding box center [151, 464] width 125 height 24
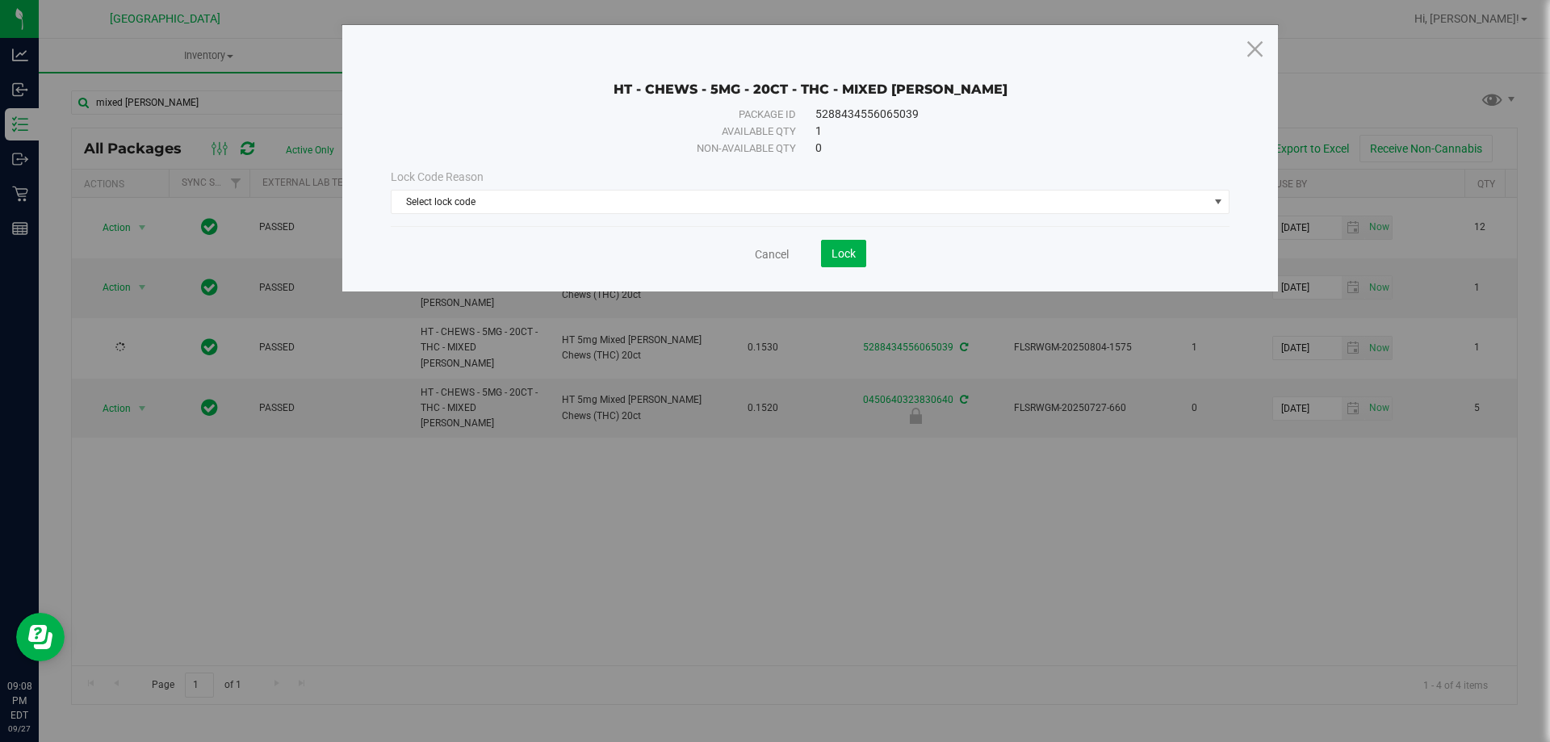
click at [679, 215] on div "Lock Code Reason Select lock code Select lock code Newly Received Administrativ…" at bounding box center [810, 191] width 863 height 69
click at [650, 197] on span "Select lock code" at bounding box center [800, 202] width 817 height 23
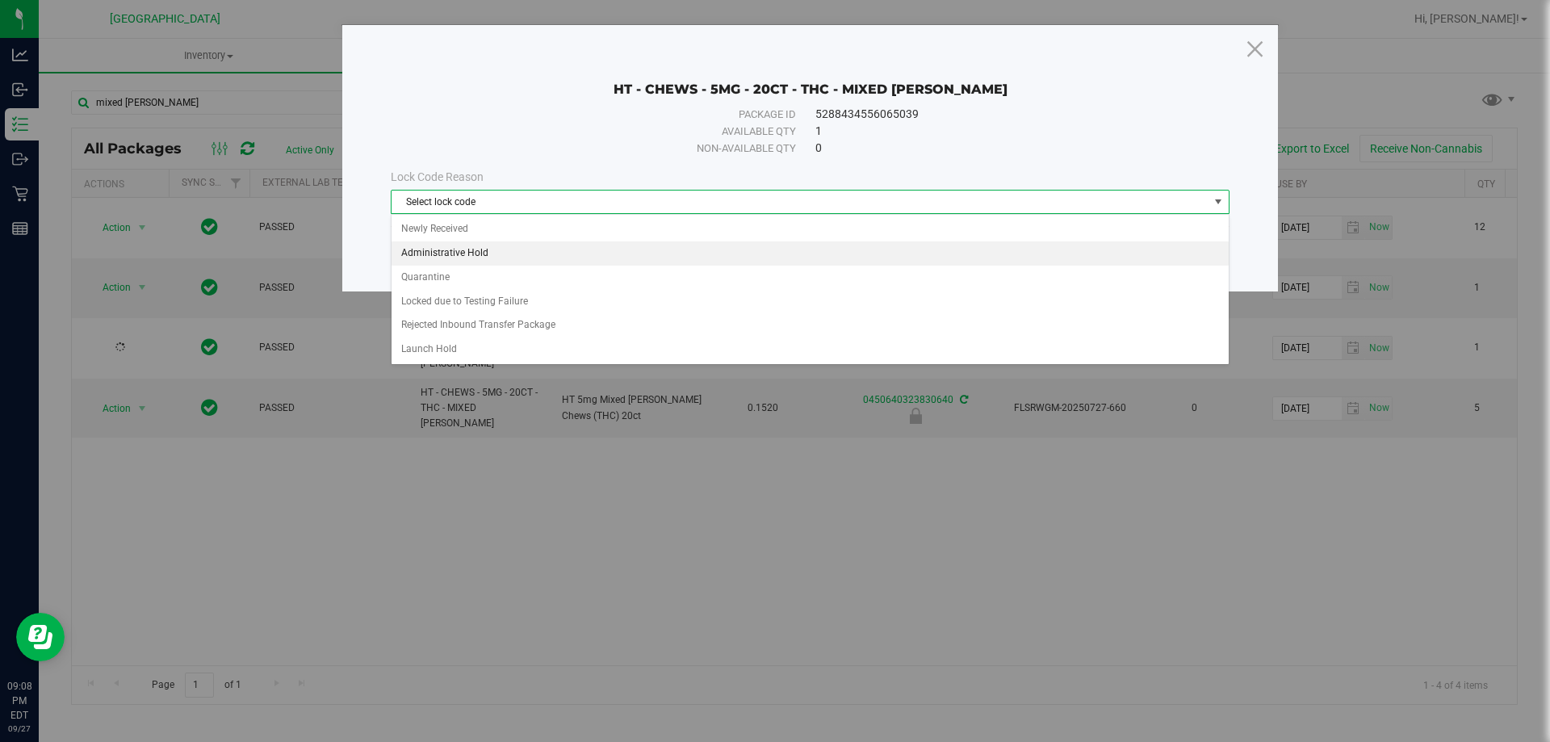
click at [459, 261] on li "Administrative Hold" at bounding box center [810, 253] width 837 height 24
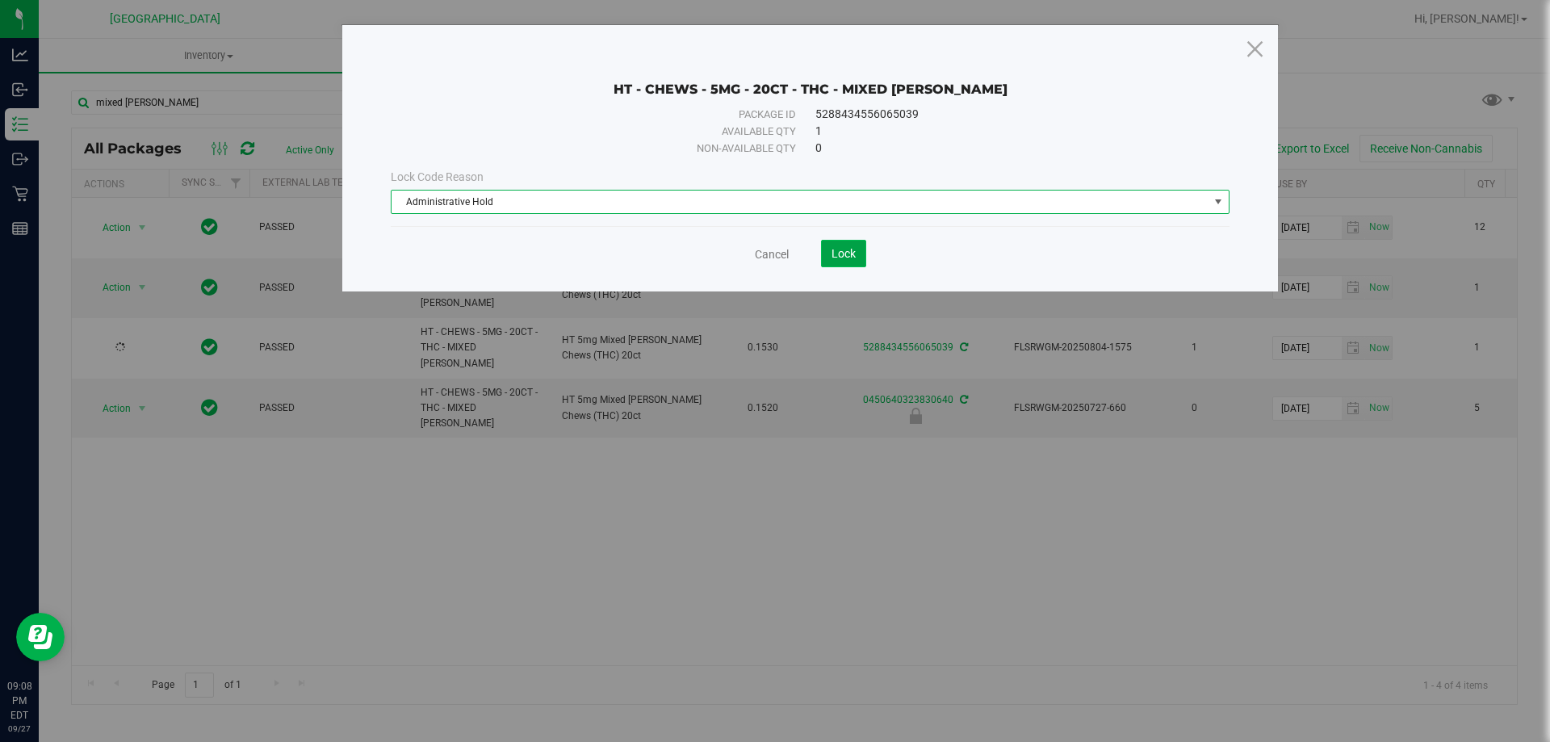
click at [773, 245] on button "Lock" at bounding box center [843, 253] width 45 height 27
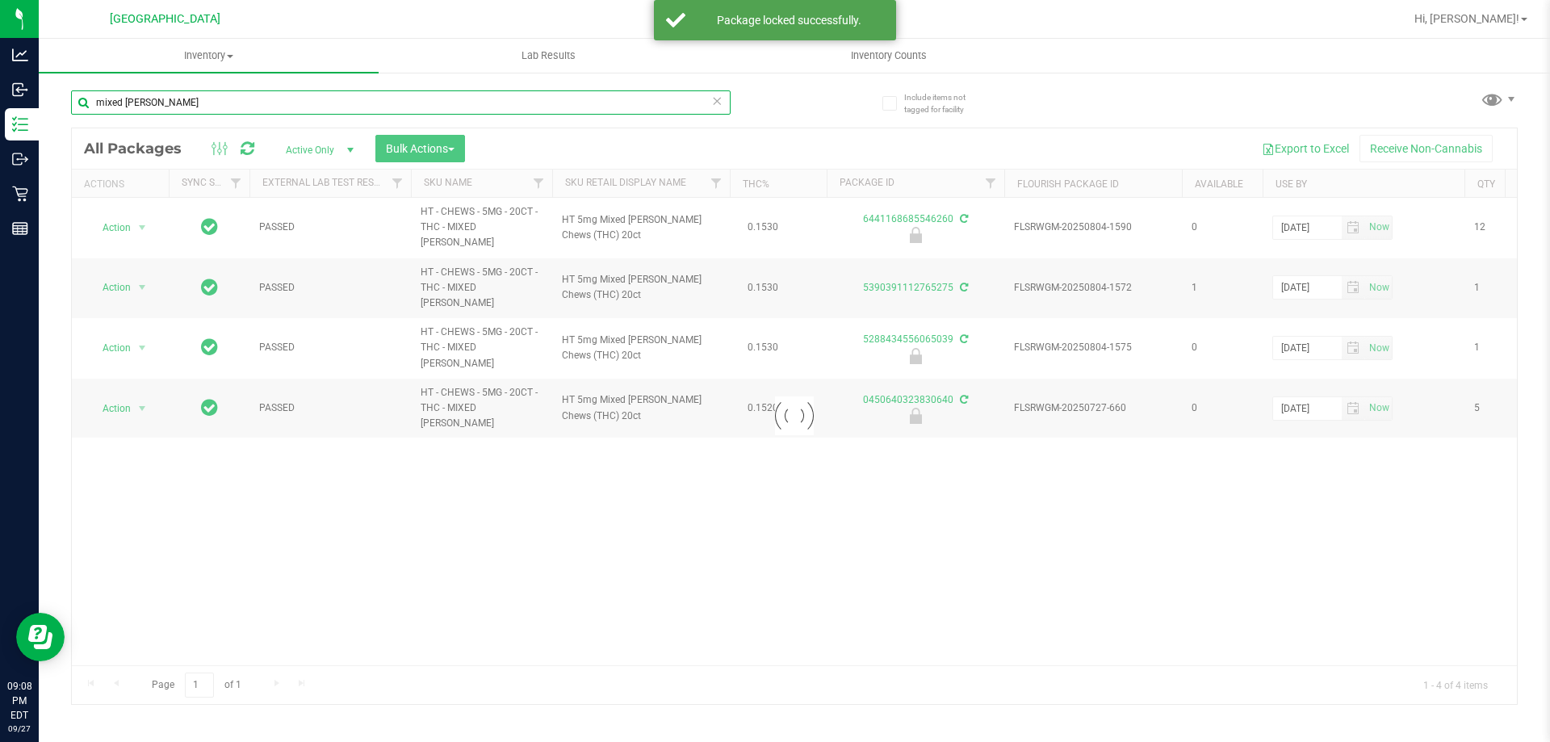
click at [162, 101] on input "mixed [PERSON_NAME]" at bounding box center [401, 102] width 660 height 24
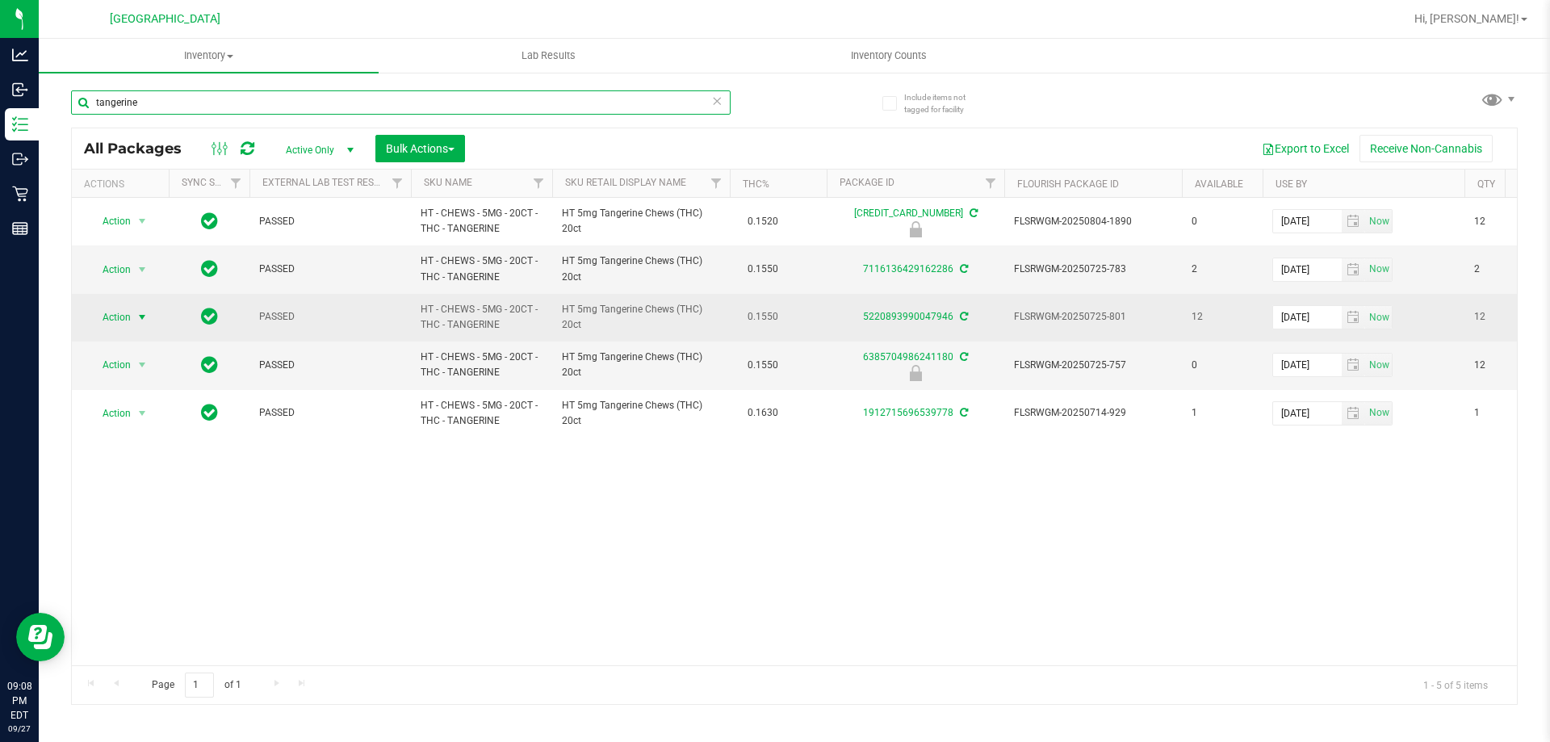
type input "tangerine"
click at [131, 318] on span "Action" at bounding box center [110, 317] width 44 height 23
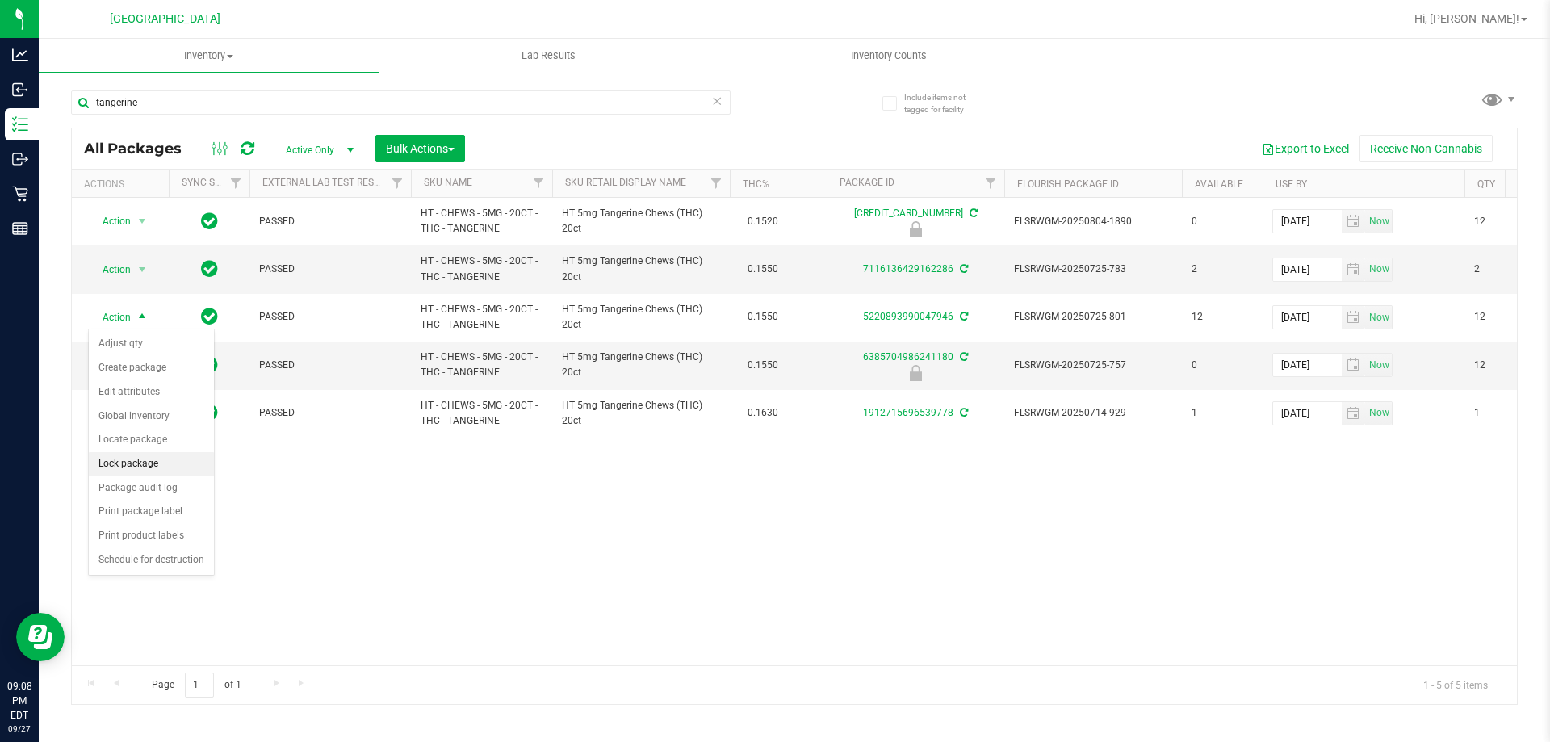
click at [157, 467] on li "Lock package" at bounding box center [151, 464] width 125 height 24
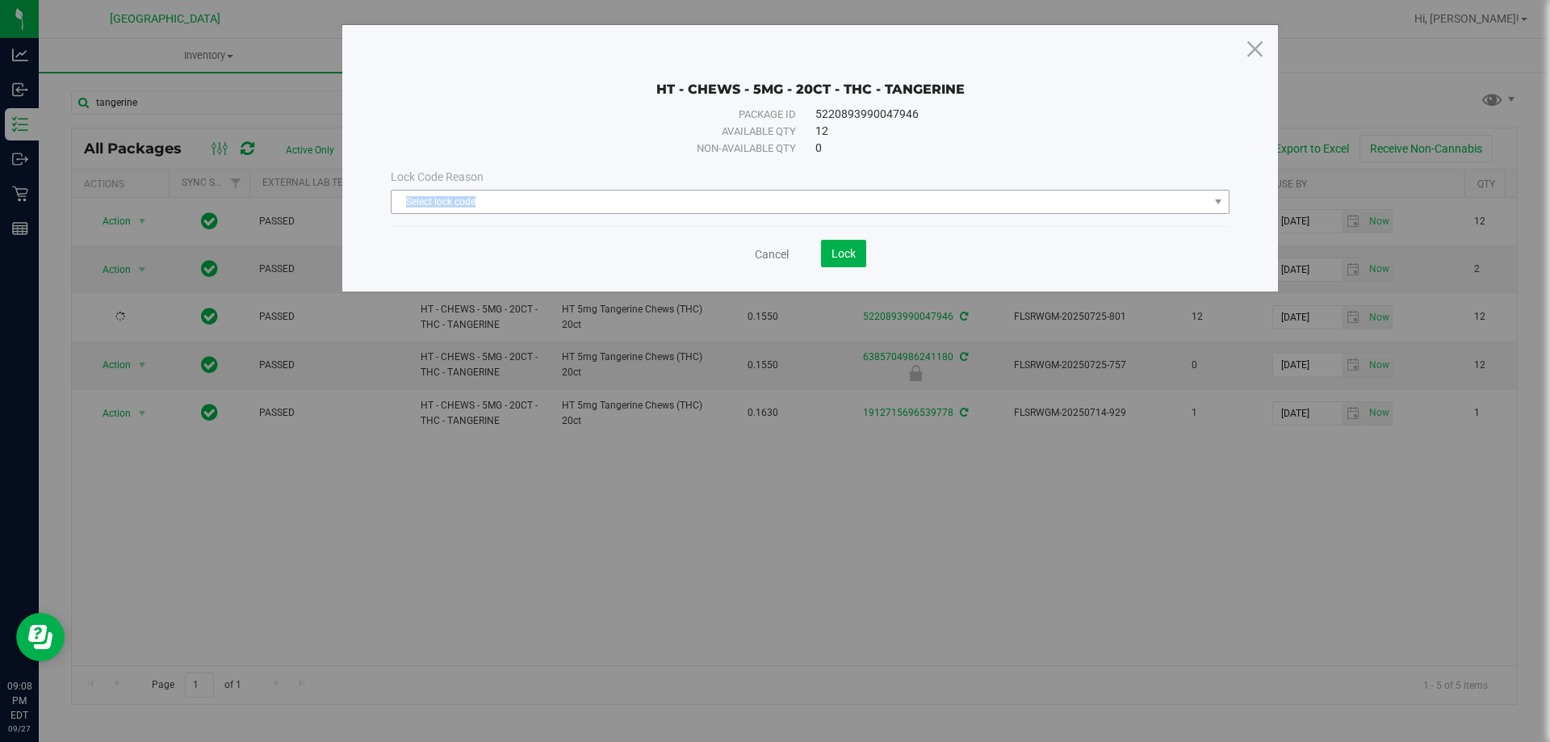
click at [702, 190] on div "Lock Code Reason Select lock code Select lock code Newly Received Administrativ…" at bounding box center [810, 191] width 863 height 45
click at [525, 207] on span "Select lock code" at bounding box center [800, 202] width 817 height 23
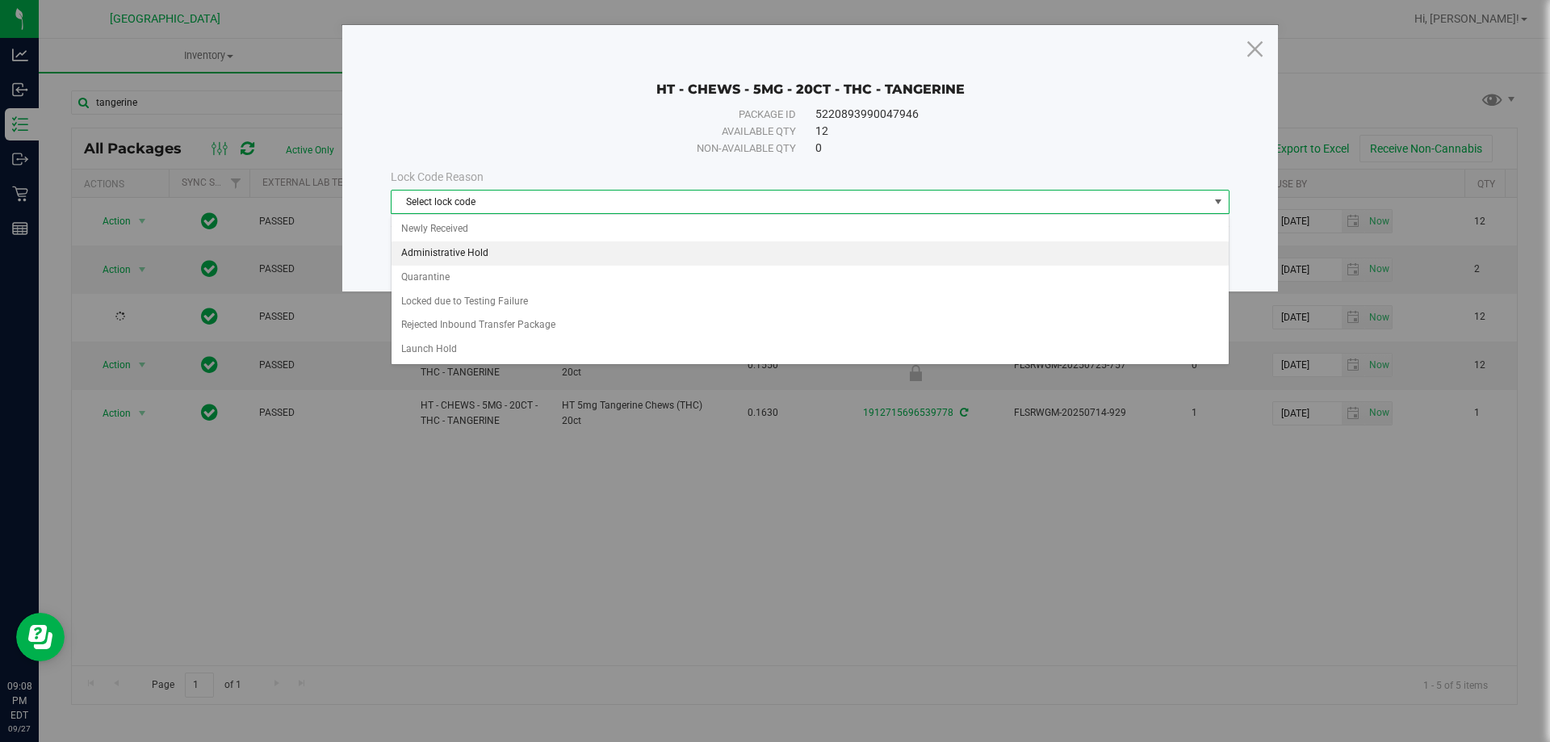
click at [486, 245] on li "Administrative Hold" at bounding box center [810, 253] width 837 height 24
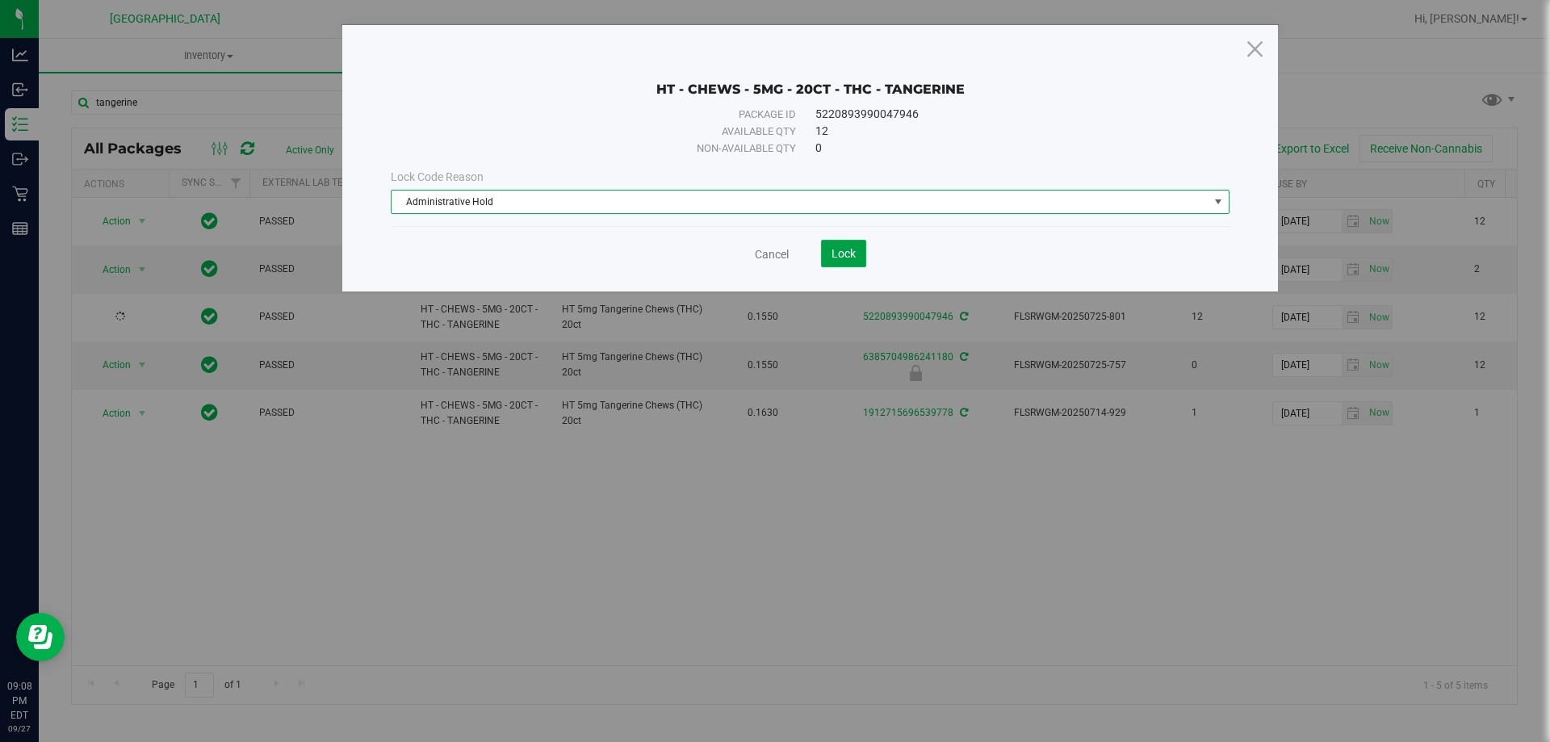
click at [773, 253] on button "Lock" at bounding box center [843, 253] width 45 height 27
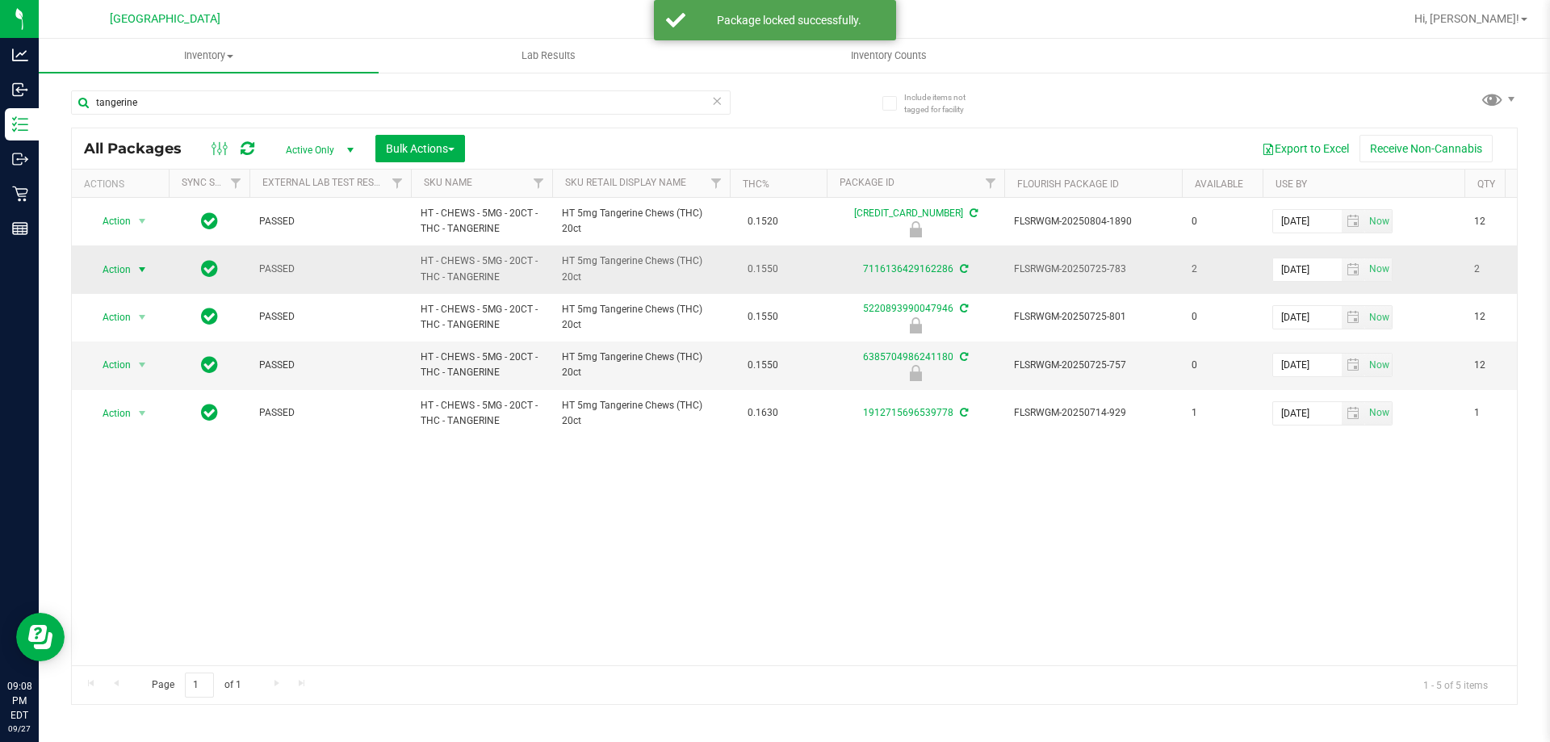
click at [146, 261] on span "select" at bounding box center [142, 269] width 20 height 23
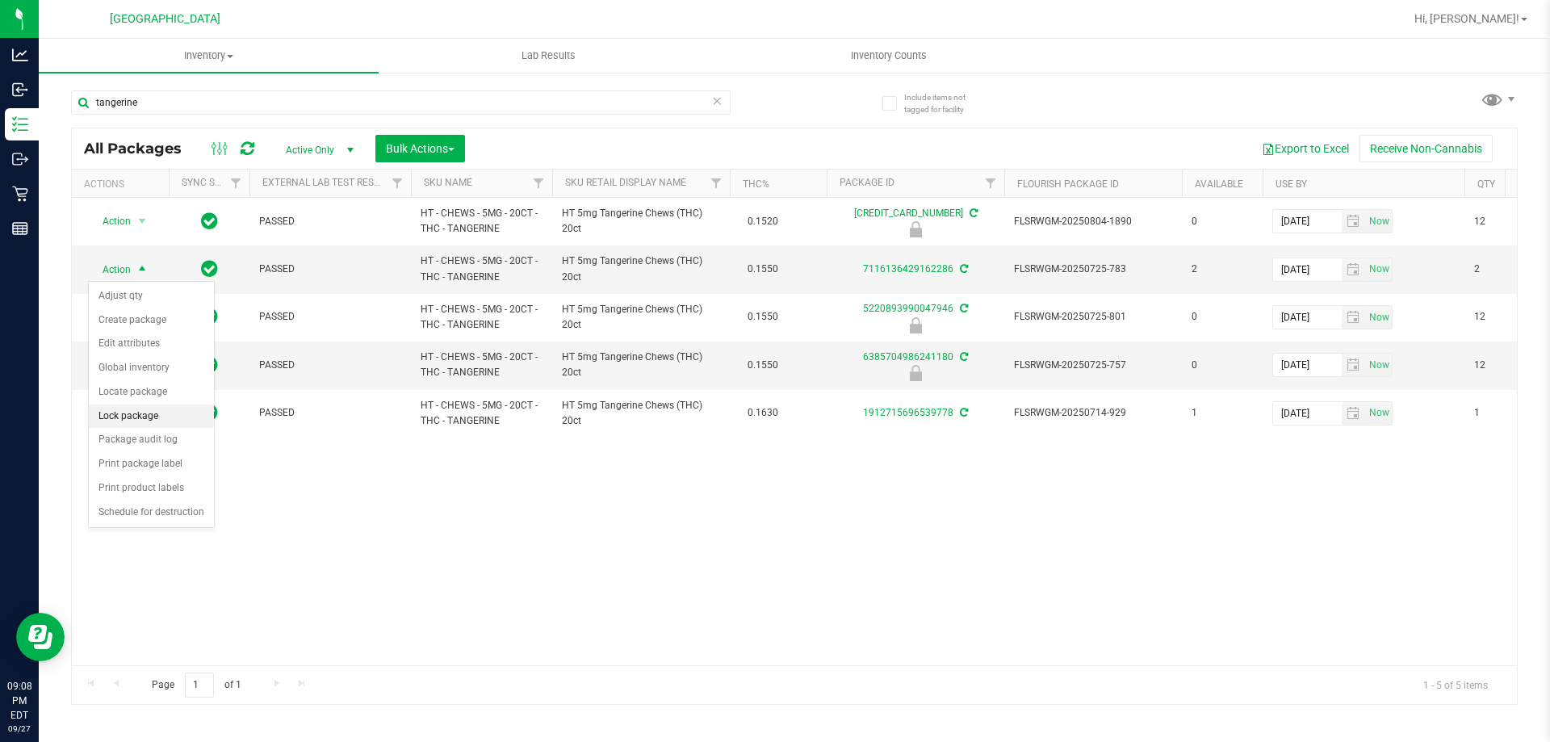
click at [145, 411] on li "Lock package" at bounding box center [151, 416] width 125 height 24
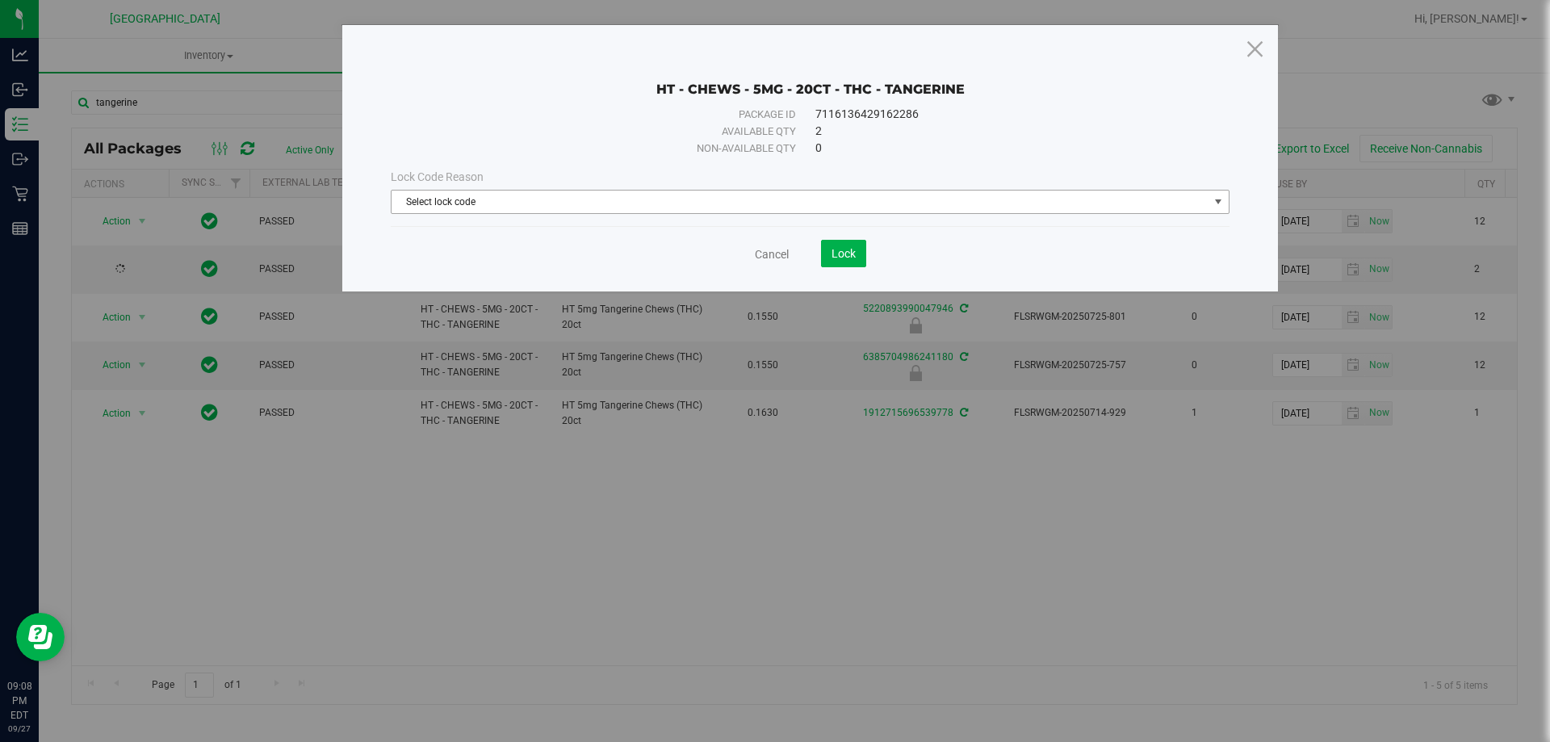
click at [773, 195] on span "Select lock code" at bounding box center [800, 202] width 817 height 23
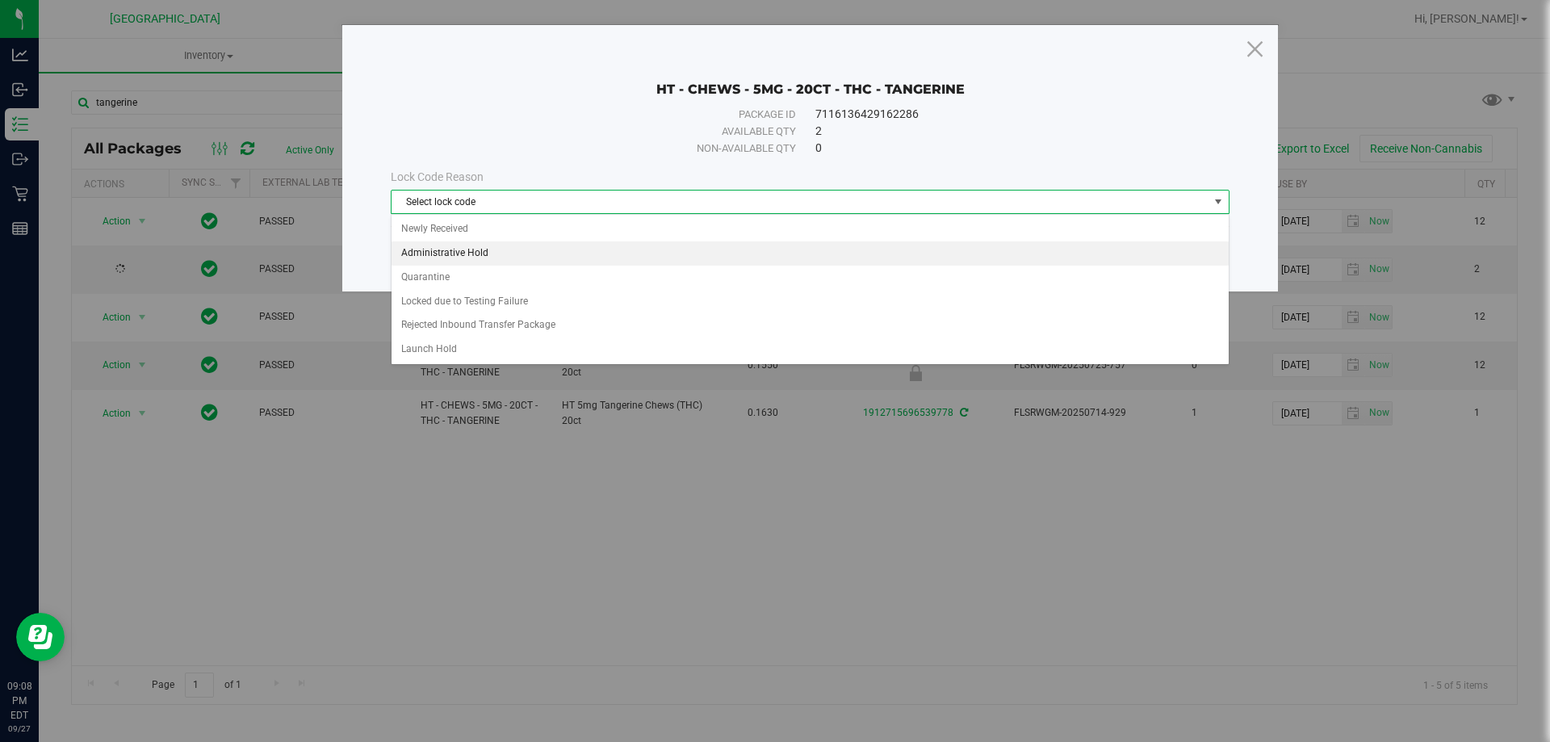
click at [518, 253] on li "Administrative Hold" at bounding box center [810, 253] width 837 height 24
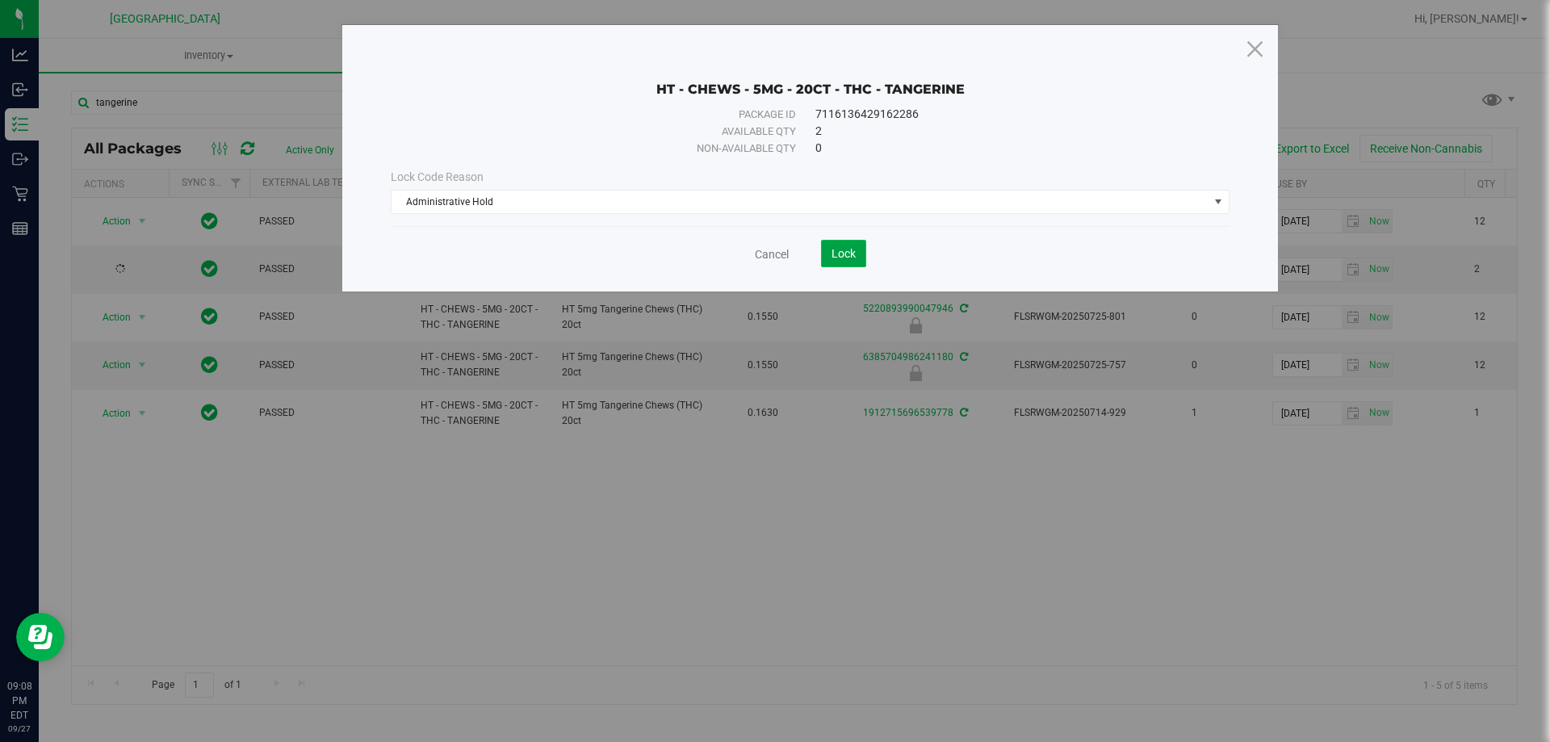
click at [773, 253] on button "Lock" at bounding box center [843, 253] width 45 height 27
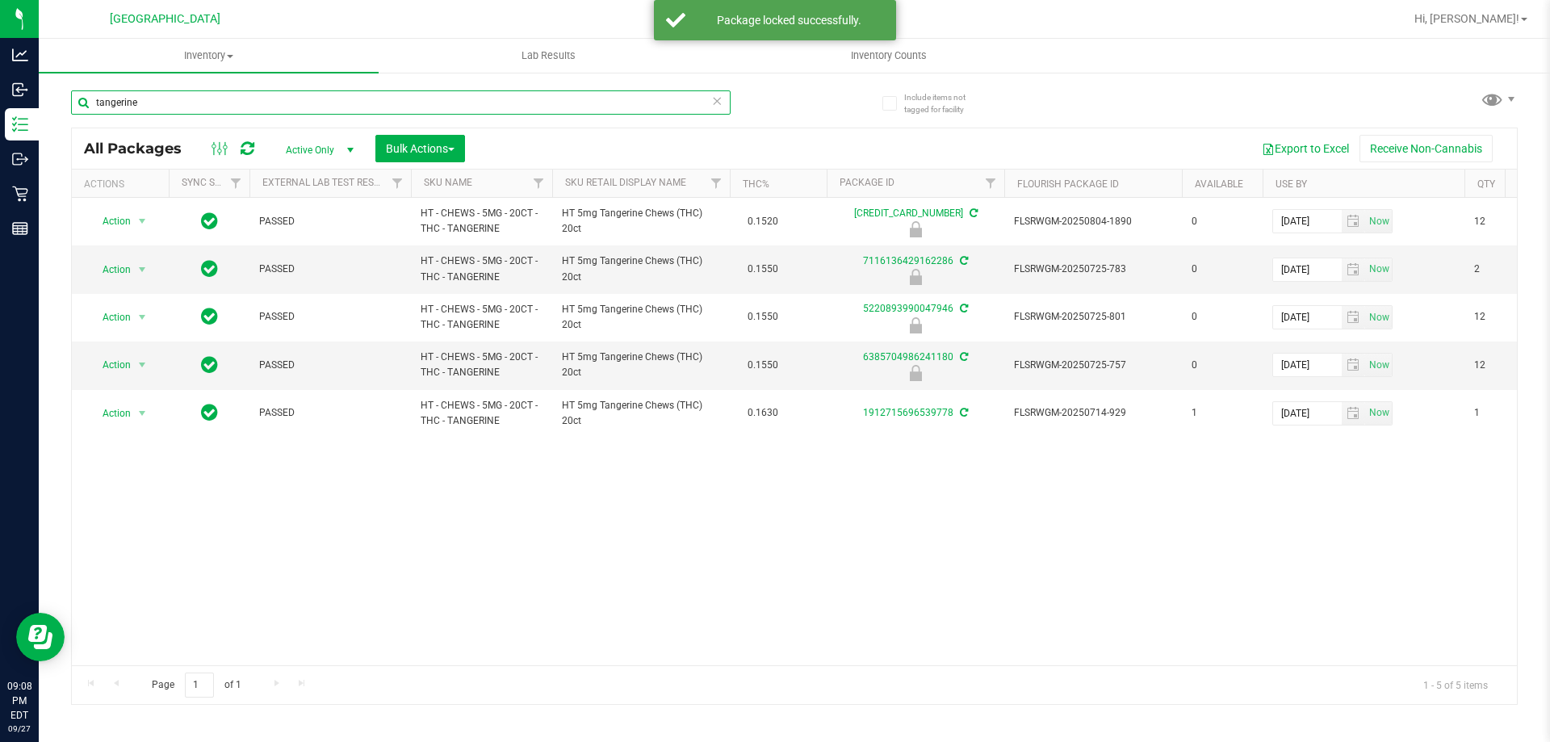
click at [266, 111] on input "tangerine" at bounding box center [401, 102] width 660 height 24
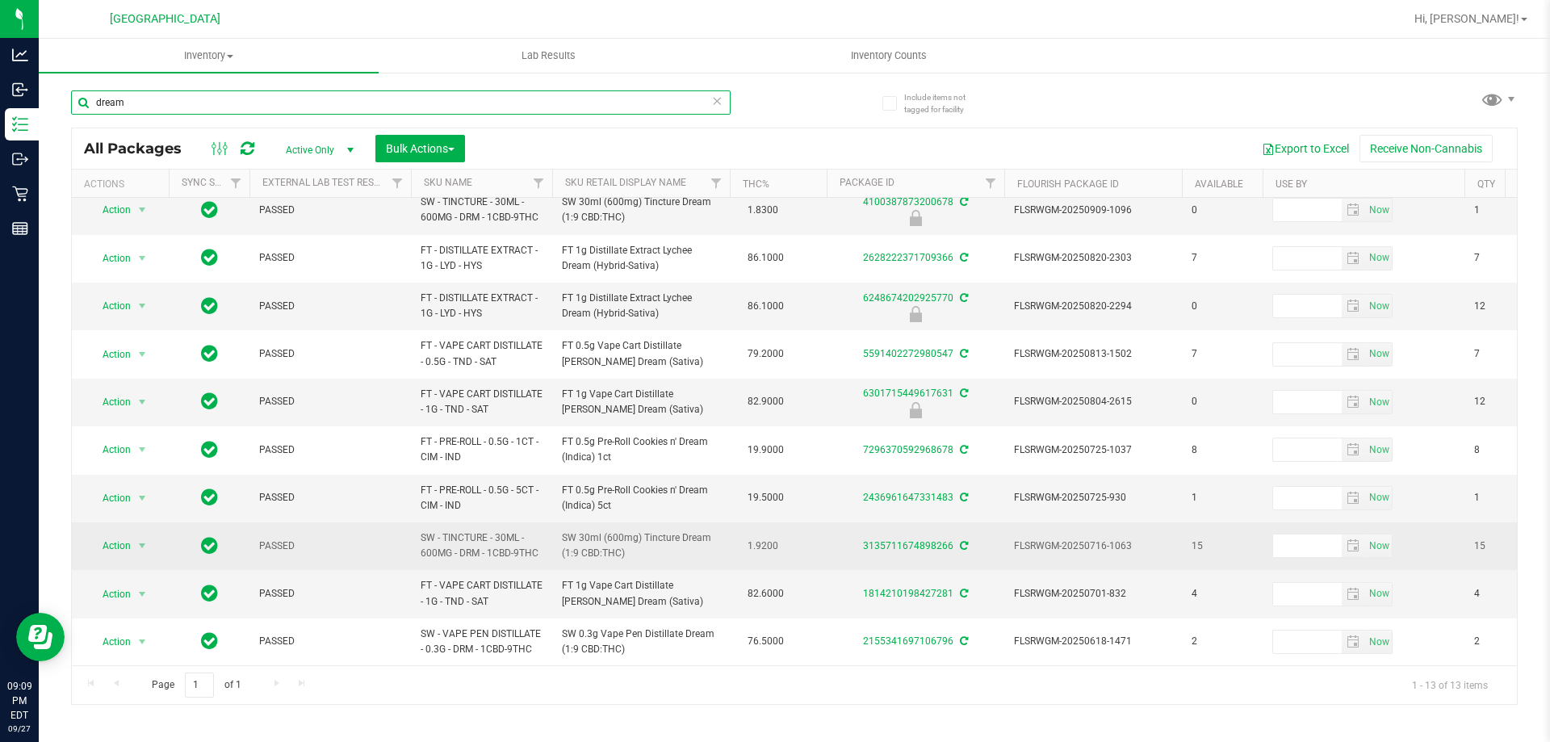
scroll to position [167, 0]
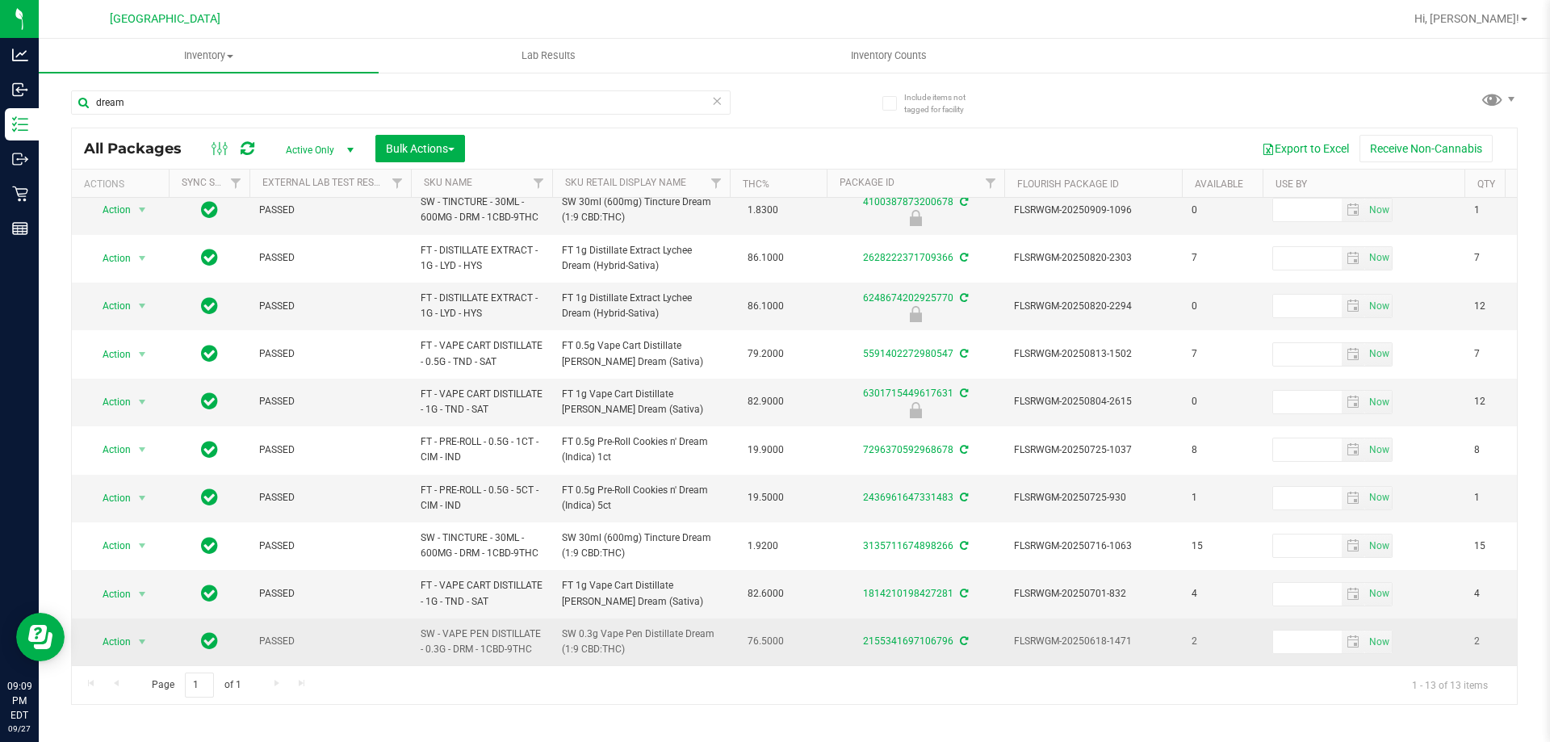
drag, startPoint x: 538, startPoint y: 634, endPoint x: 413, endPoint y: 614, distance: 127.5
click at [413, 618] on td "SW - VAPE PEN DISTILLATE - 0.3G - DRM - 1CBD-9THC" at bounding box center [481, 641] width 141 height 47
copy span "SW - VAPE PEN DISTILLATE - 0.3G - DRM - 1CBD-9THC"
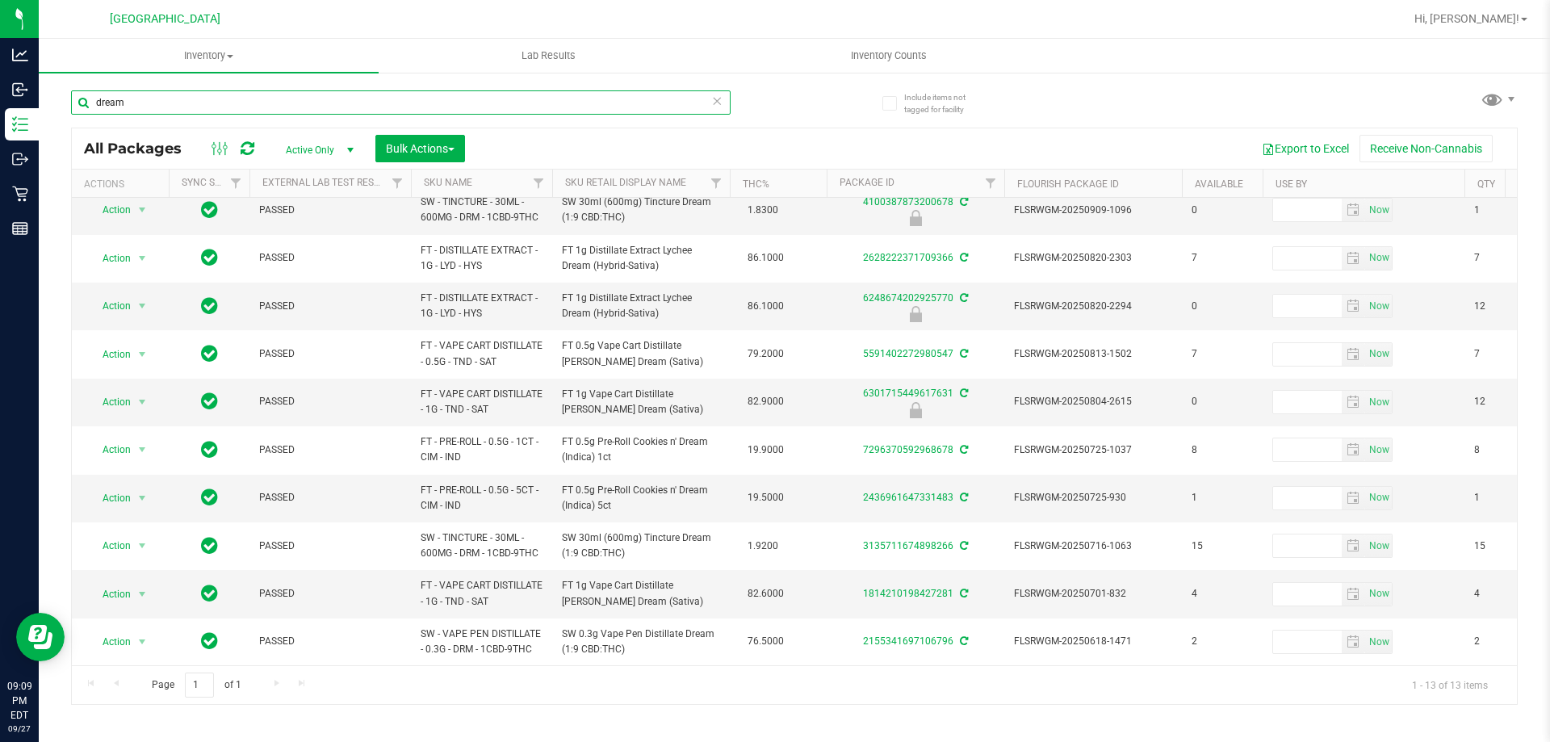
click at [174, 99] on input "dream" at bounding box center [401, 102] width 660 height 24
paste input "SW - VAPE PEN DISTILLATE - 0.3G - DRM - 1CBD-9THC"
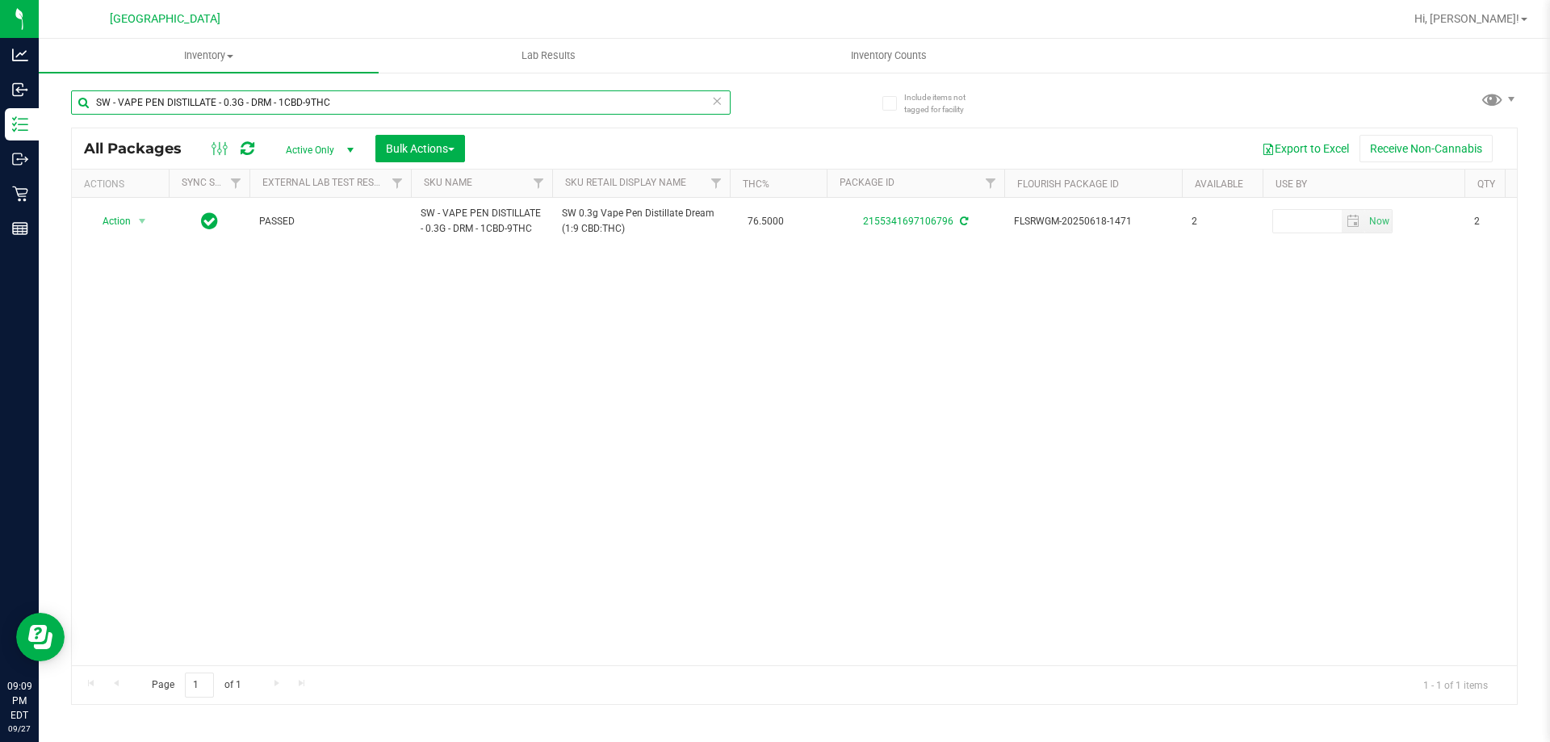
drag, startPoint x: 347, startPoint y: 108, endPoint x: 45, endPoint y: 122, distance: 302.2
click at [46, 122] on div "Include items not tagged for facility SW - VAPE PEN DISTILLATE - 0.3G - DRM - 1…" at bounding box center [794, 317] width 1511 height 492
type input "soothe"
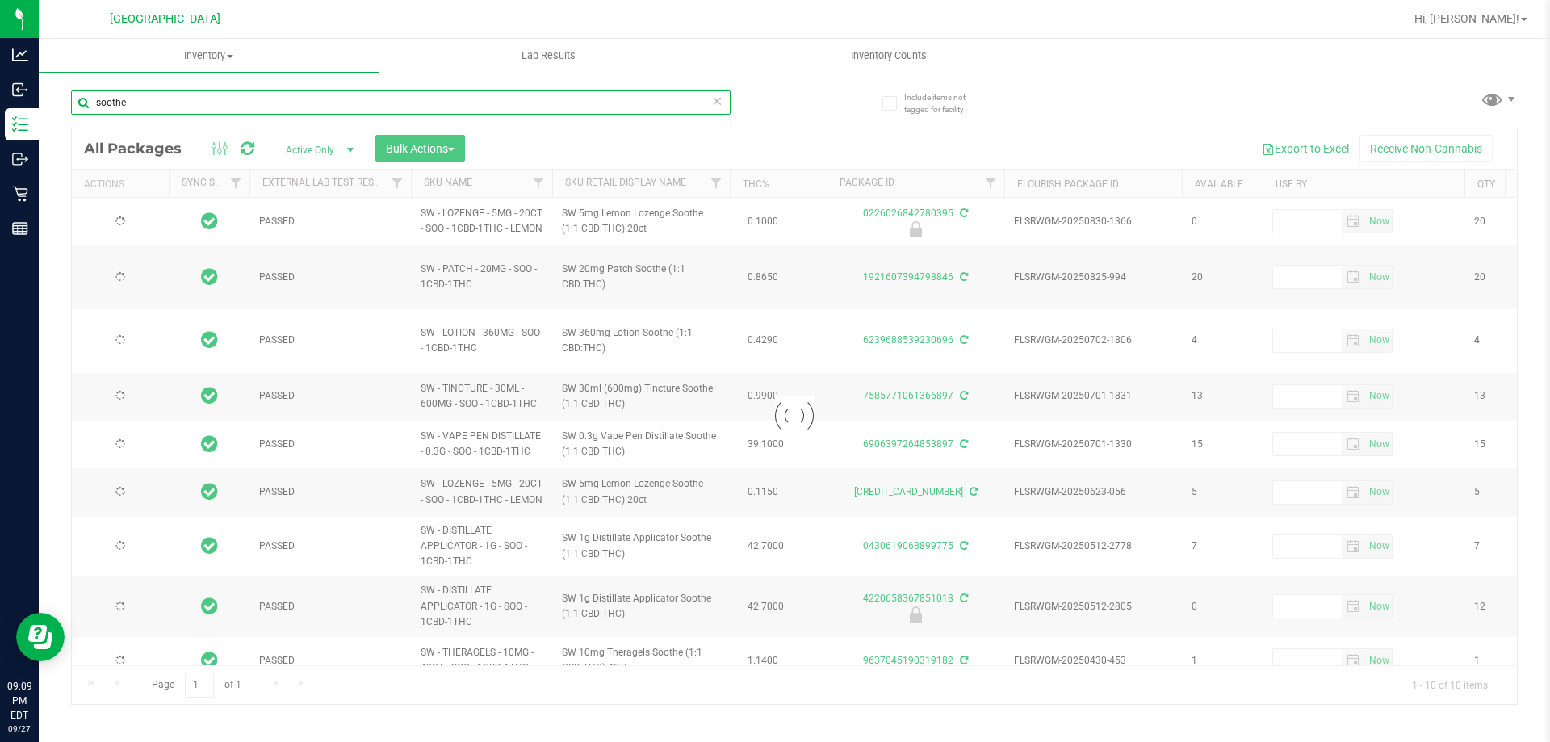
type input "[DATE]"
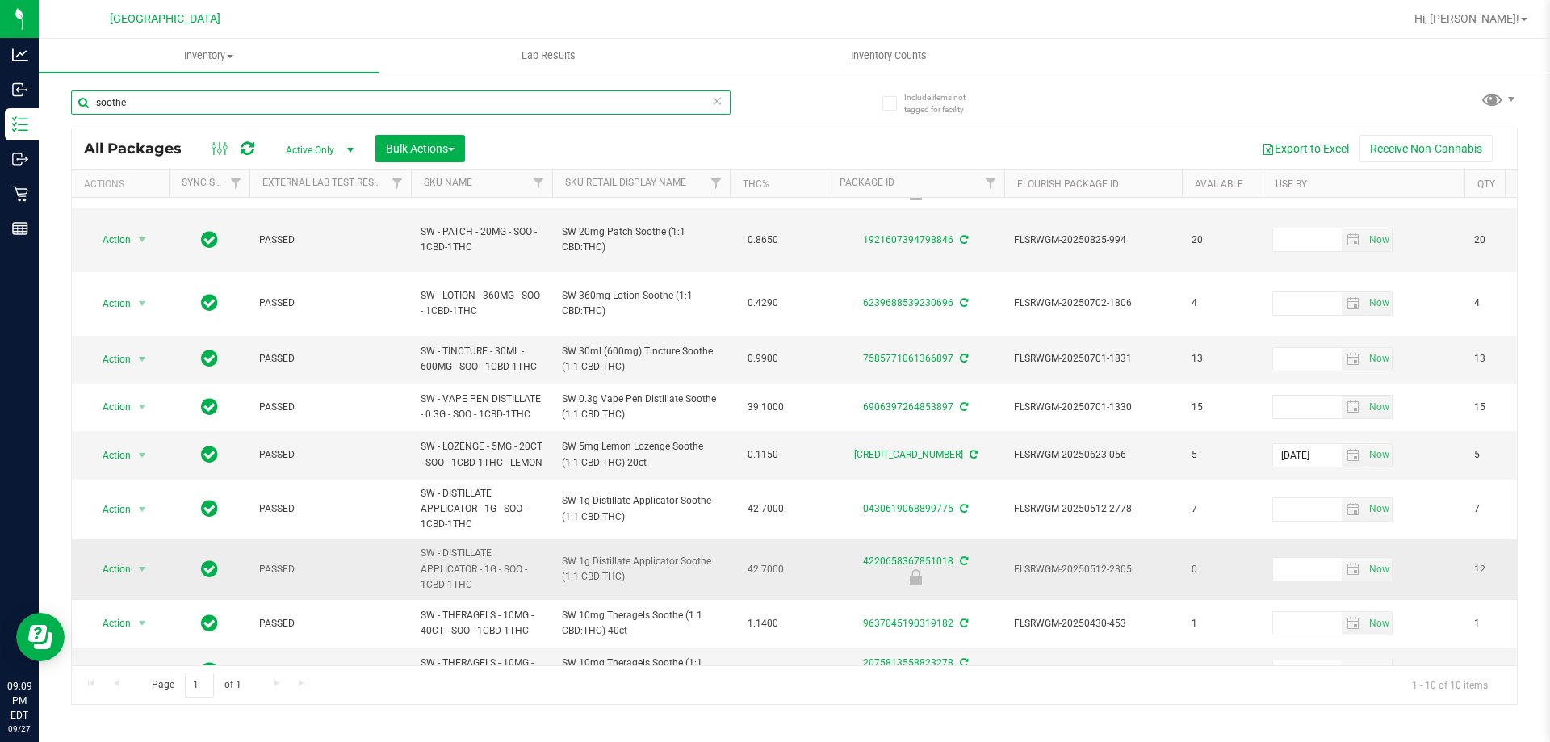
scroll to position [73, 0]
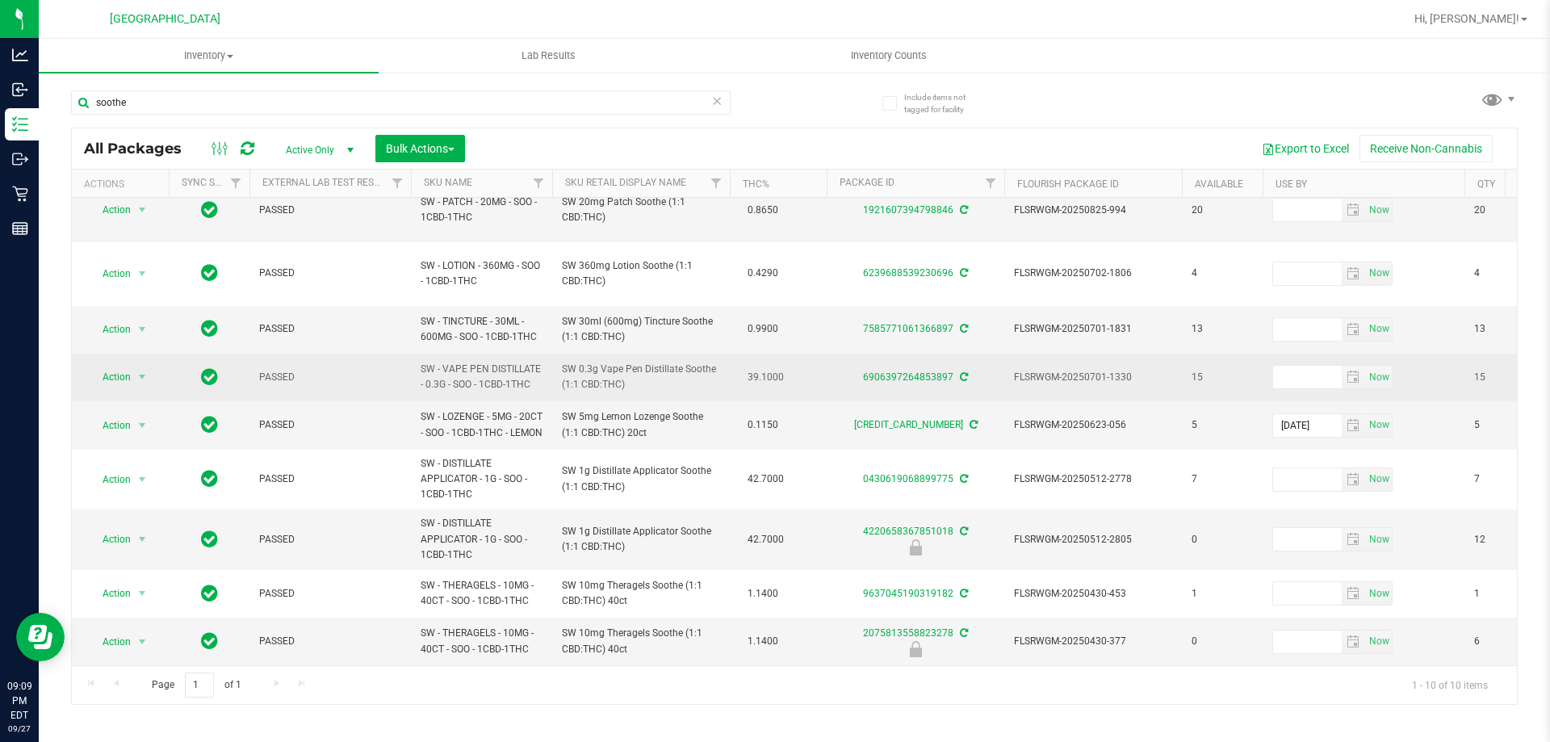
drag, startPoint x: 543, startPoint y: 360, endPoint x: 400, endPoint y: 350, distance: 142.5
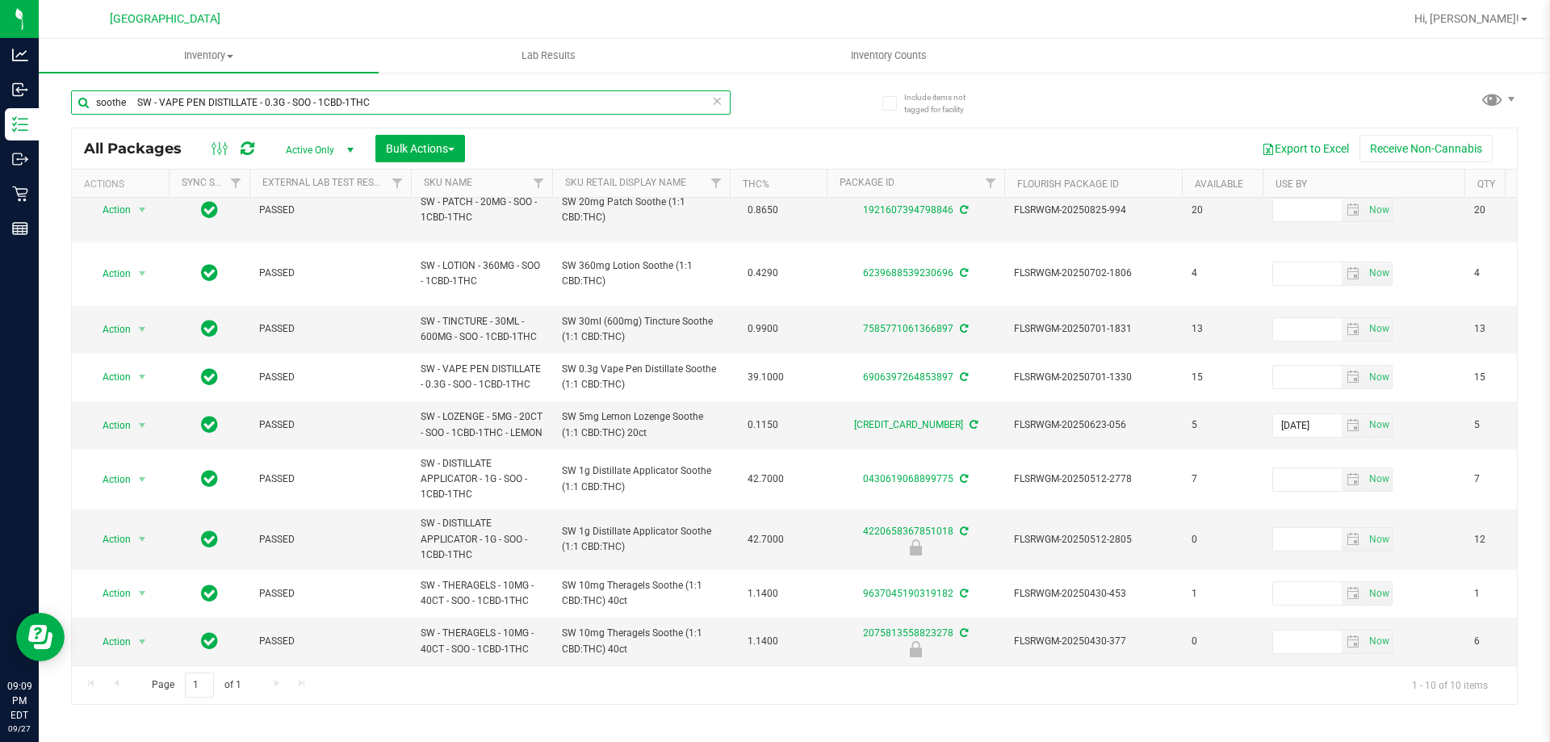
click at [128, 101] on input "soothe SW - VAPE PEN DISTILLATE - 0.3G - SOO - 1CBD-1THC" at bounding box center [401, 102] width 660 height 24
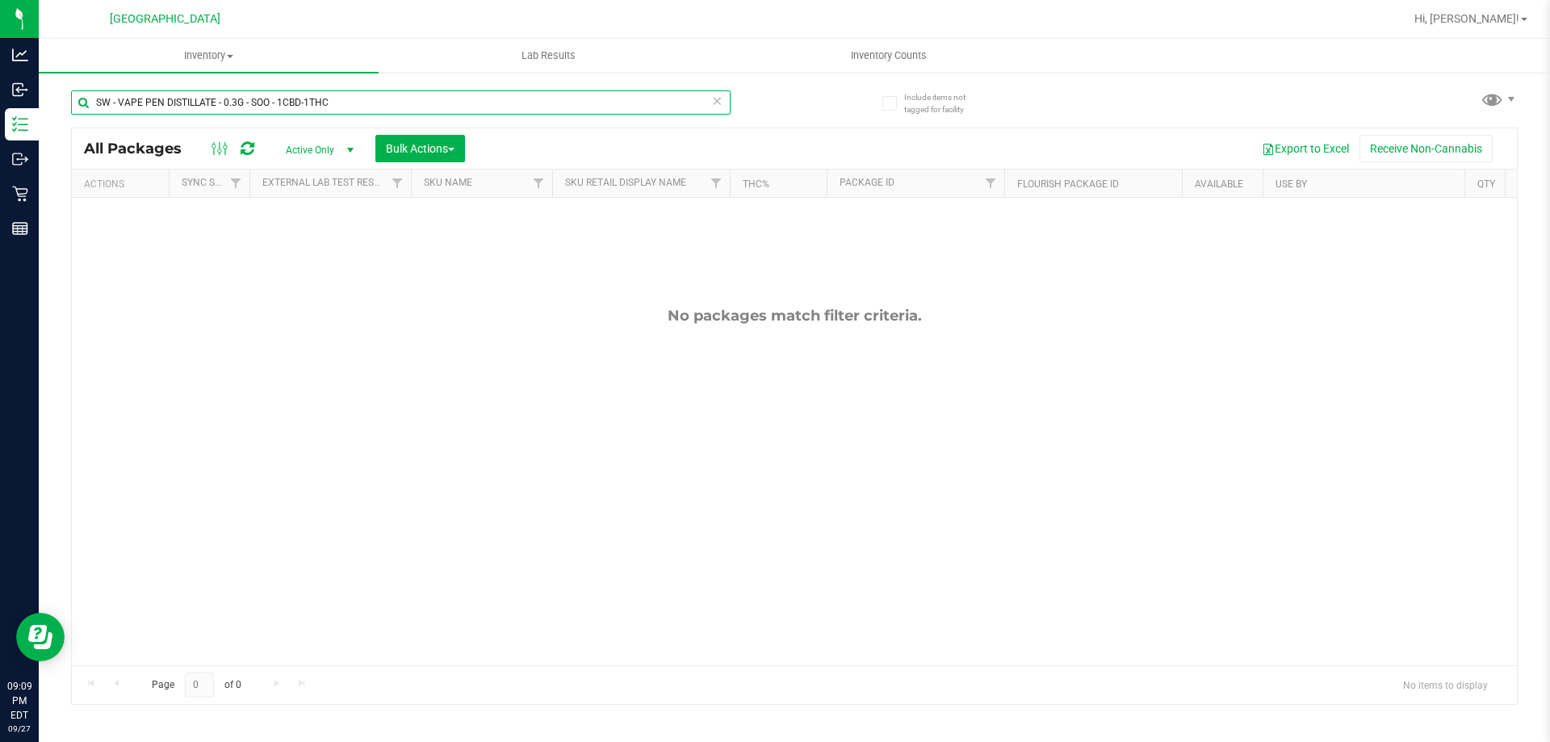
type input "SW - VAPE PEN DISTILLATE - 0.3G - SOO - 1CBD-1THC"
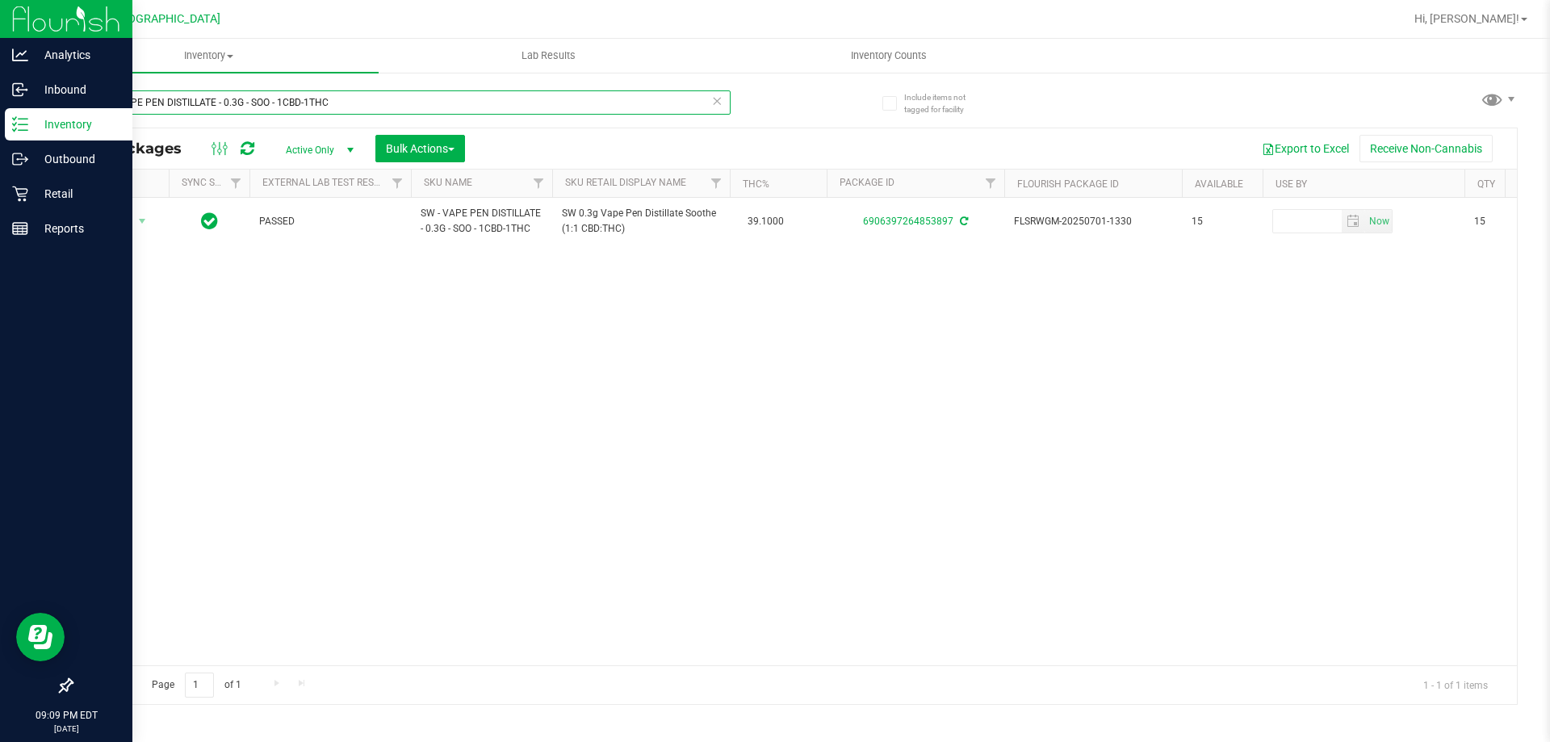
drag, startPoint x: 361, startPoint y: 102, endPoint x: 15, endPoint y: 135, distance: 347.1
click at [17, 135] on div "Analytics Inbound Inventory Outbound Retail Reports 09:09 PM EDT [DATE] 09/27 […" at bounding box center [775, 371] width 1550 height 742
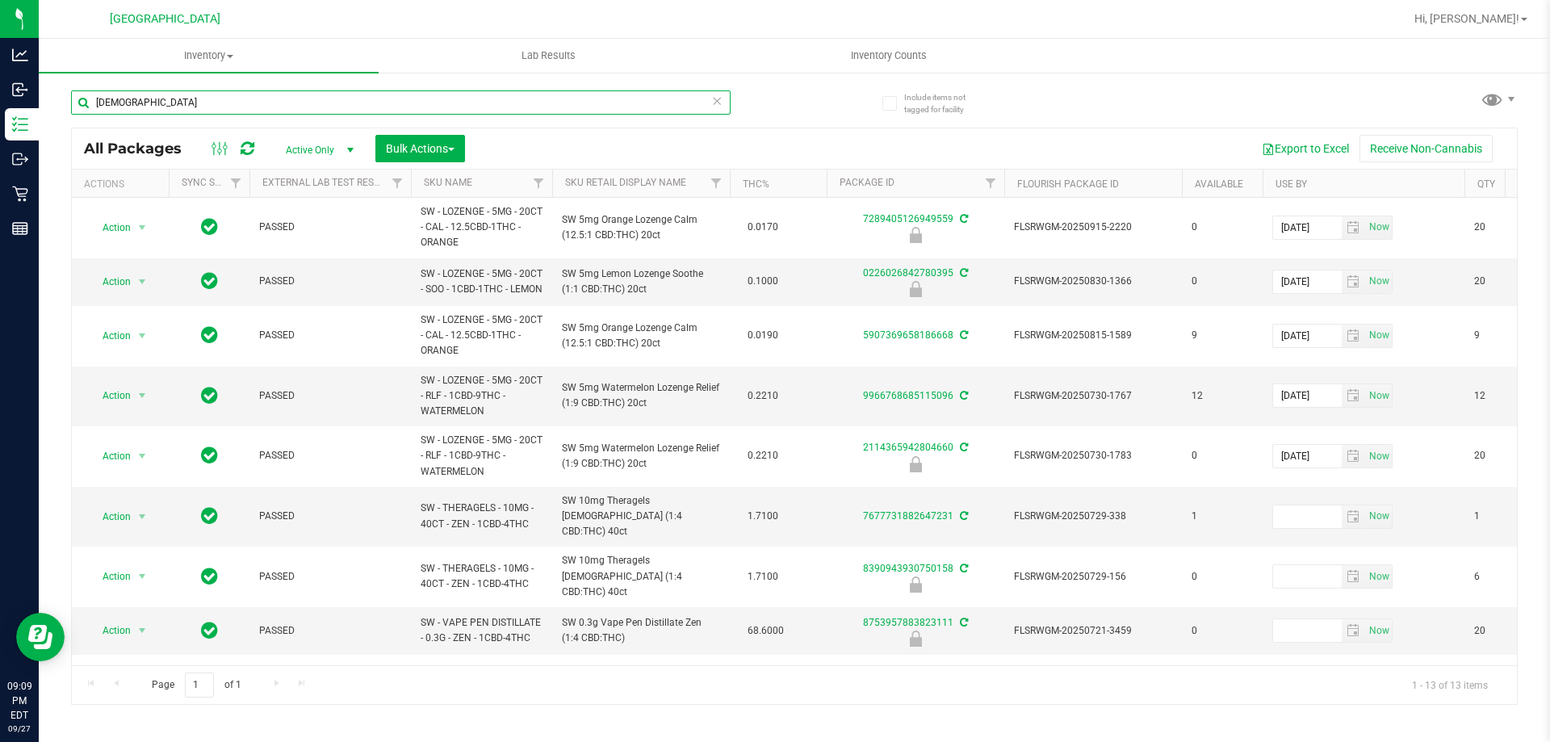
scroll to position [266, 0]
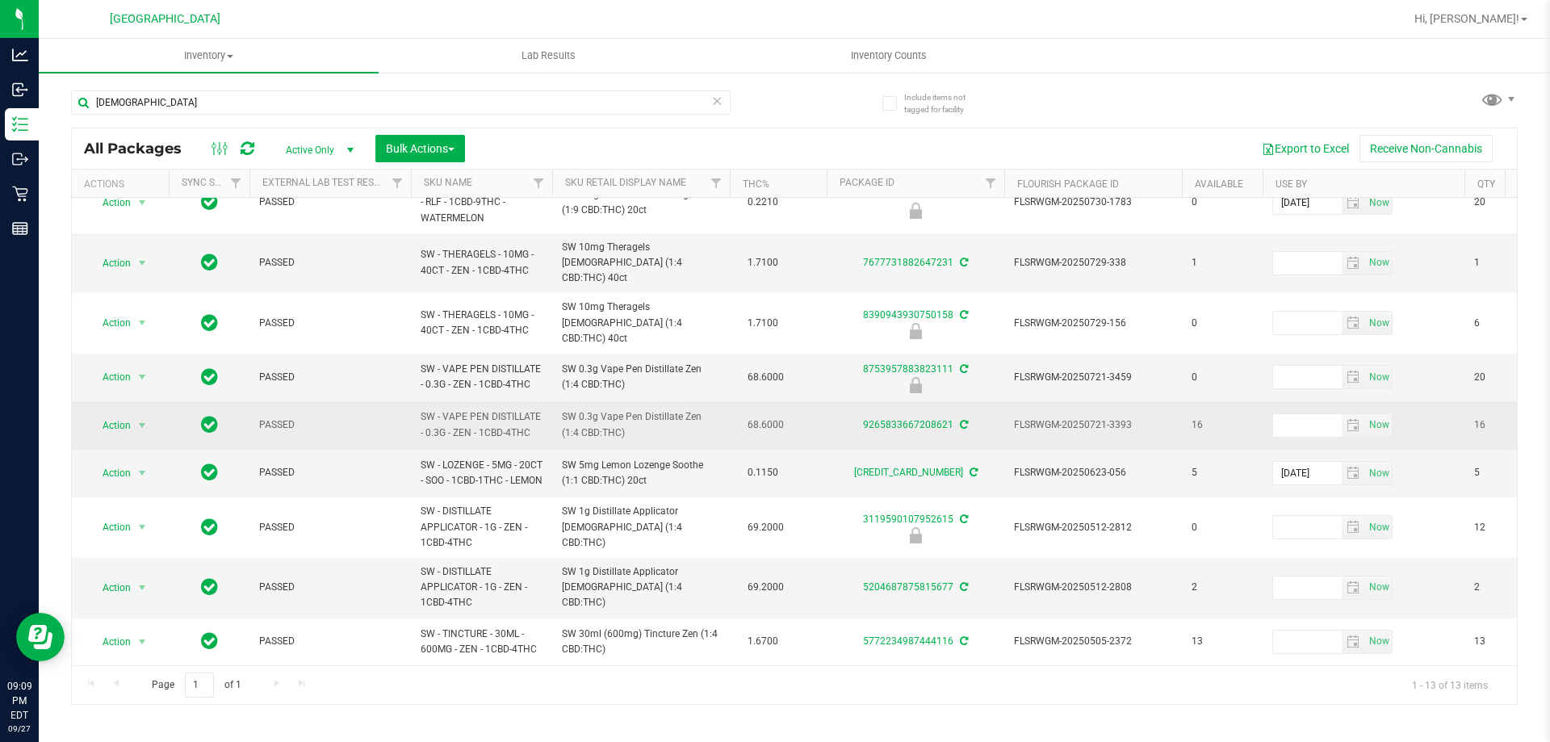
drag, startPoint x: 548, startPoint y: 405, endPoint x: 412, endPoint y: 379, distance: 139.0
click at [412, 401] on td "SW - VAPE PEN DISTILLATE - 0.3G - ZEN - 1CBD-4THC" at bounding box center [481, 425] width 141 height 48
copy span "SW - VAPE PEN DISTILLATE - 0.3G - ZEN - 1CBD-4THC"
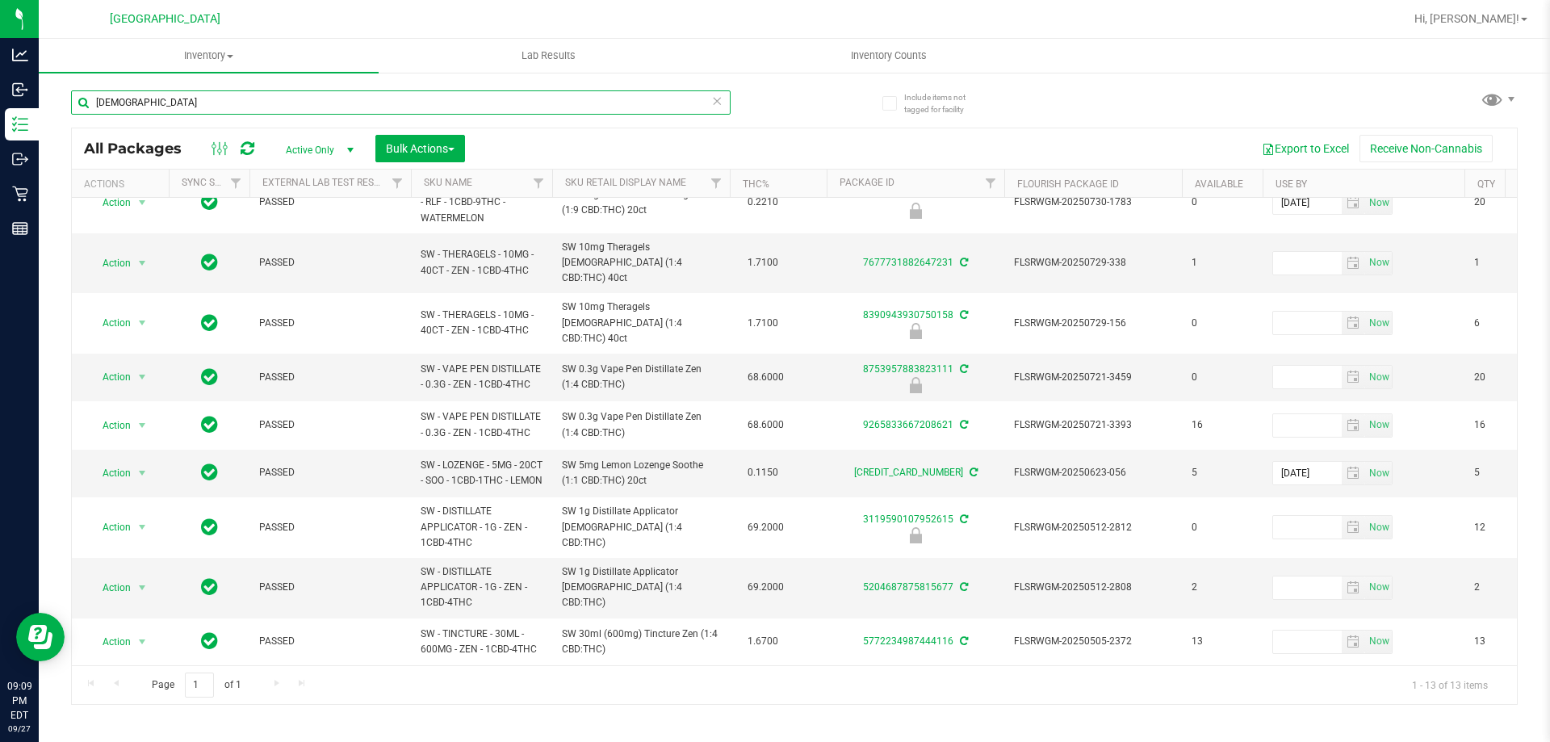
click at [174, 109] on input "[DEMOGRAPHIC_DATA]" at bounding box center [401, 102] width 660 height 24
paste input "SW - VAPE PEN DISTILLATE - 0.3G - ZEN - 1CBD-4THC"
type input "SW - VAPE PEN DISTILLATE - 0.3G - ZEN - 1CBD-4THC"
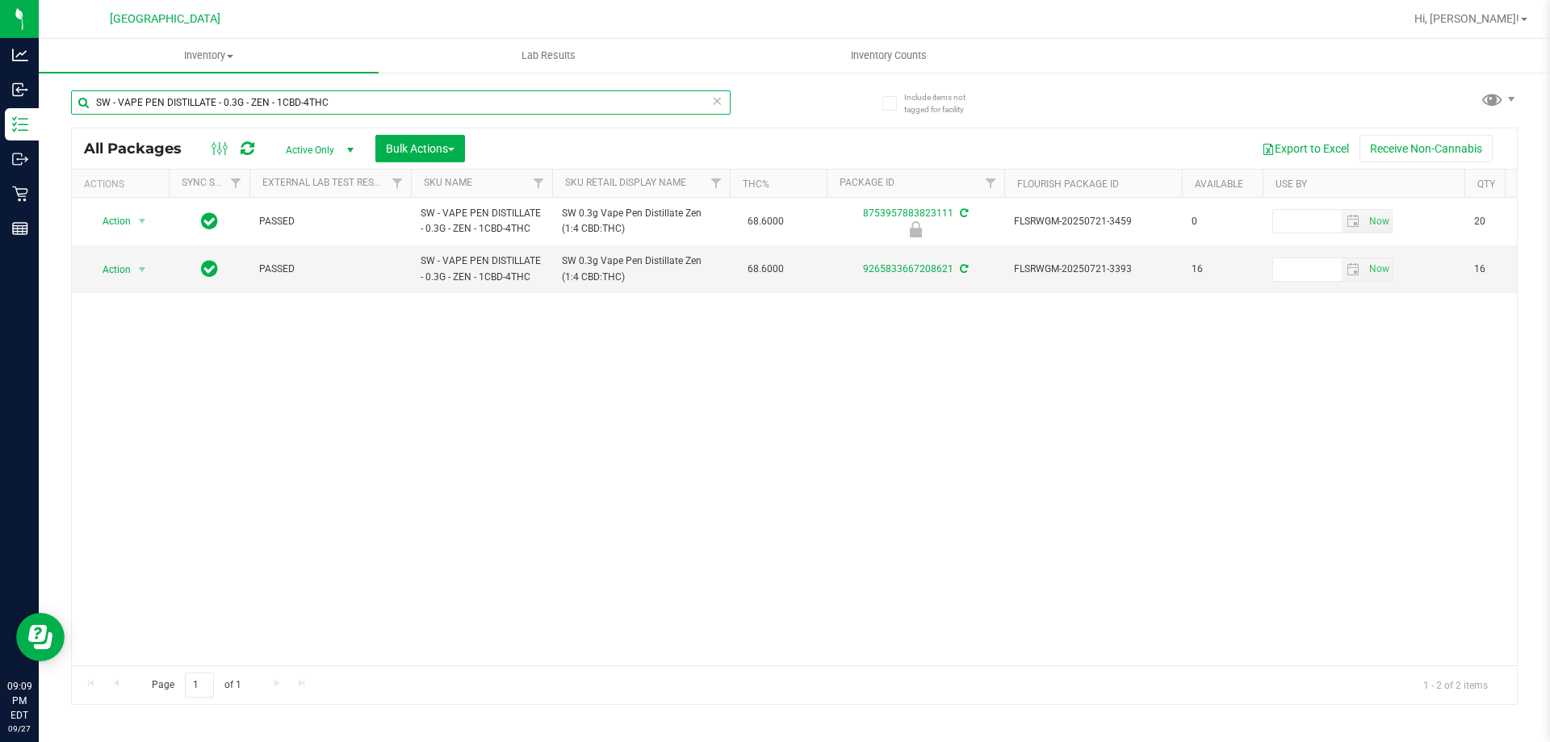
click at [268, 100] on input "SW - VAPE PEN DISTILLATE - 0.3G - ZEN - 1CBD-4THC" at bounding box center [401, 102] width 660 height 24
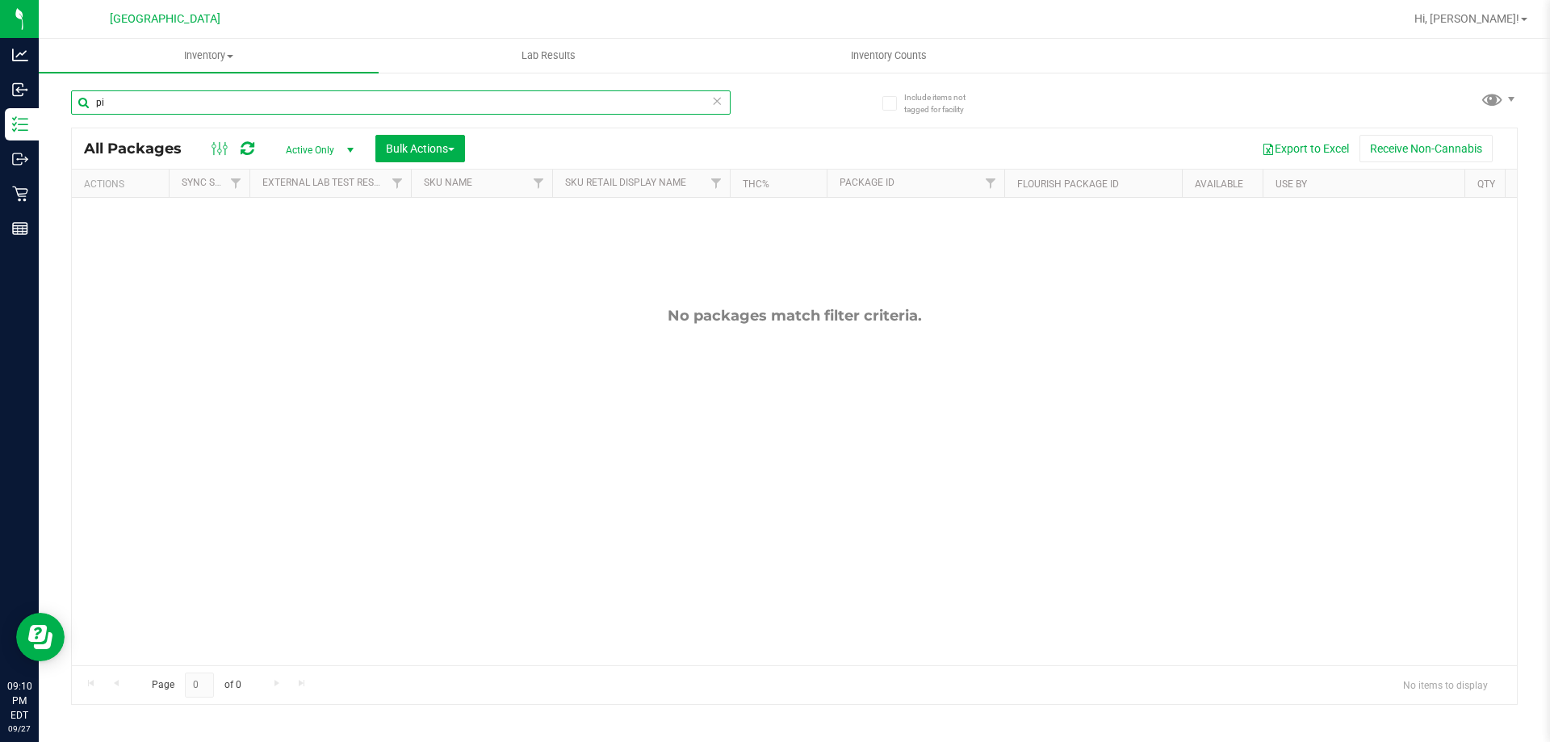
type input "p"
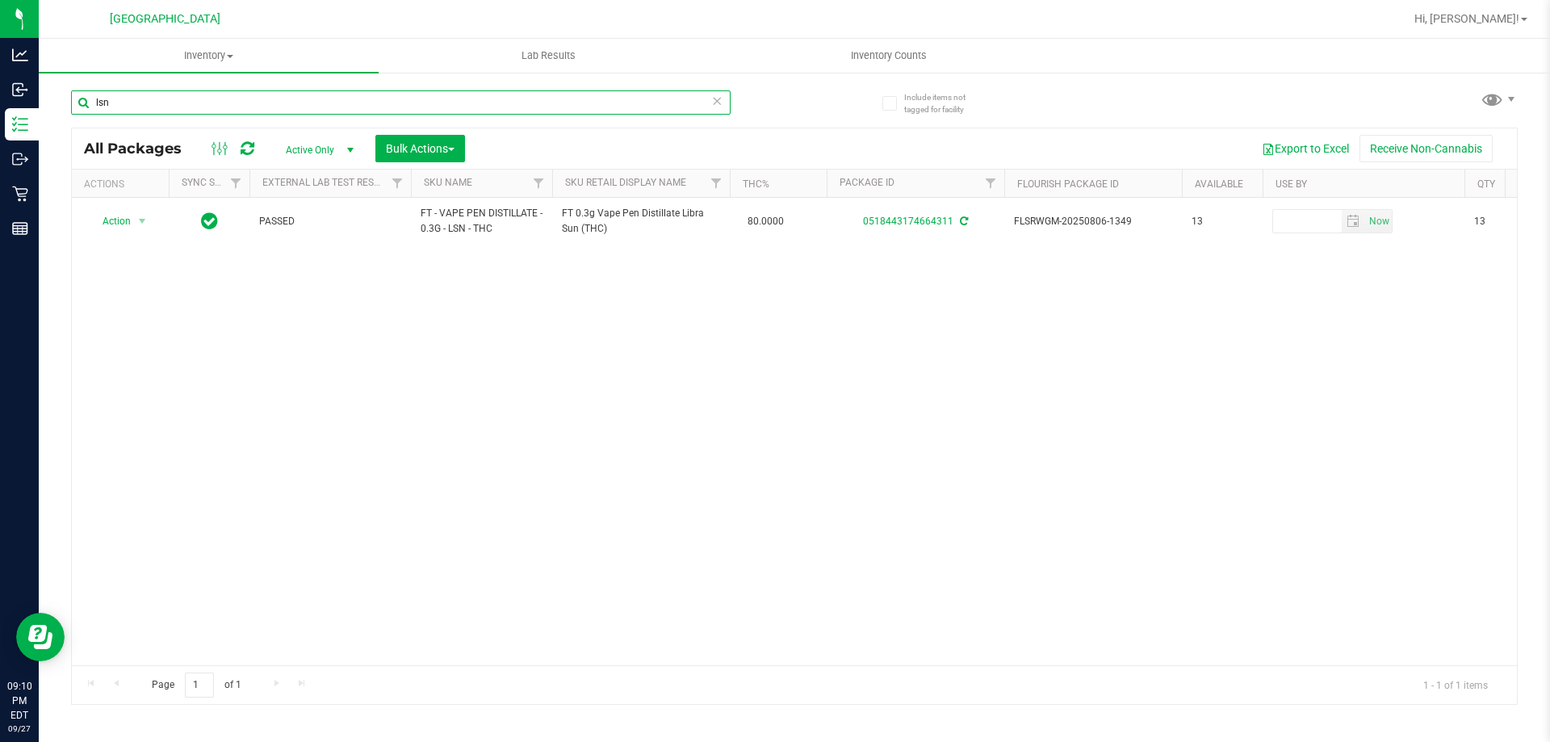
type input "lsn"
click at [773, 31] on div "Hi, [PERSON_NAME]!" at bounding box center [1471, 19] width 126 height 28
click at [773, 27] on link "Hi, [PERSON_NAME]!" at bounding box center [1471, 18] width 126 height 17
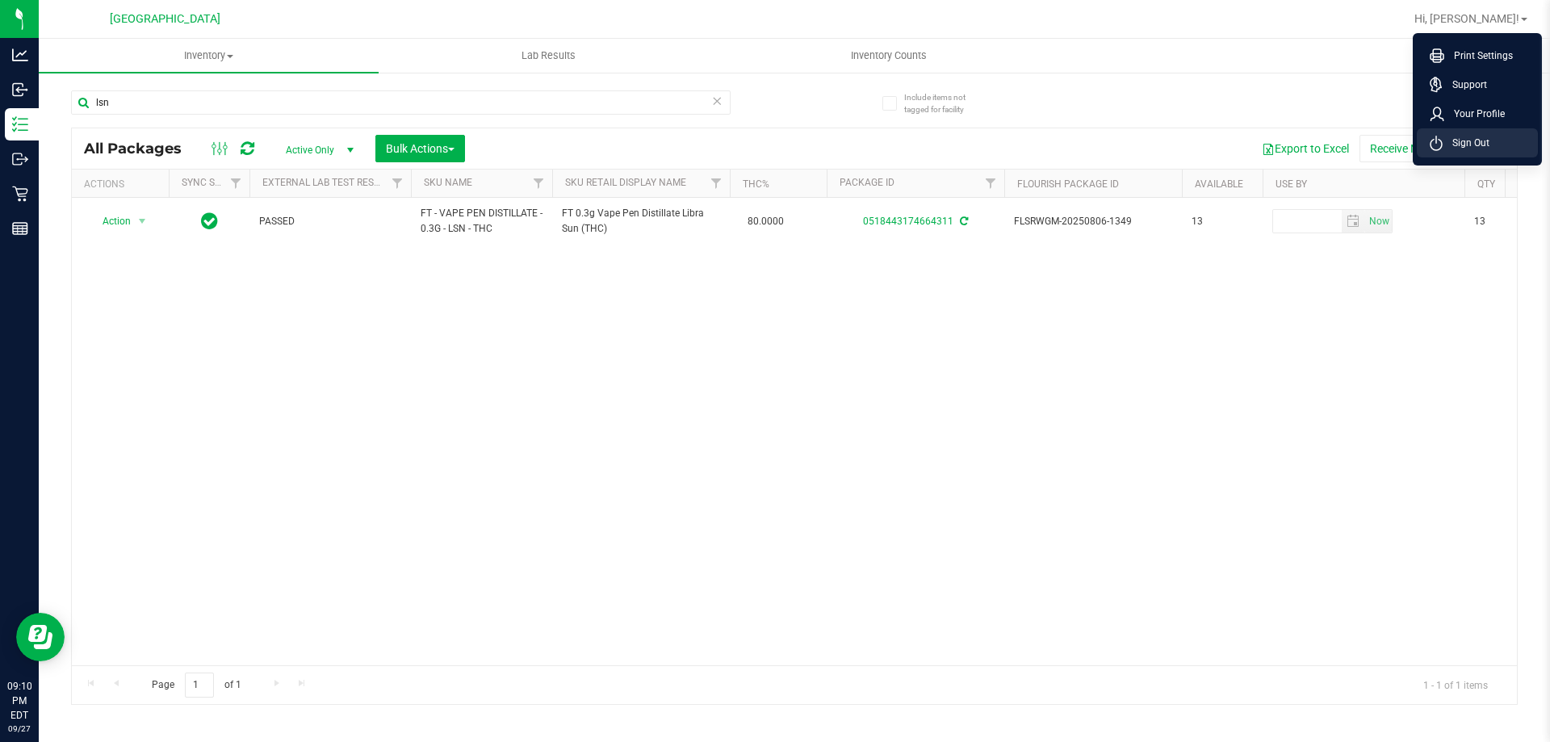
click at [773, 141] on span "Sign Out" at bounding box center [1466, 143] width 47 height 16
